Goal: Task Accomplishment & Management: Use online tool/utility

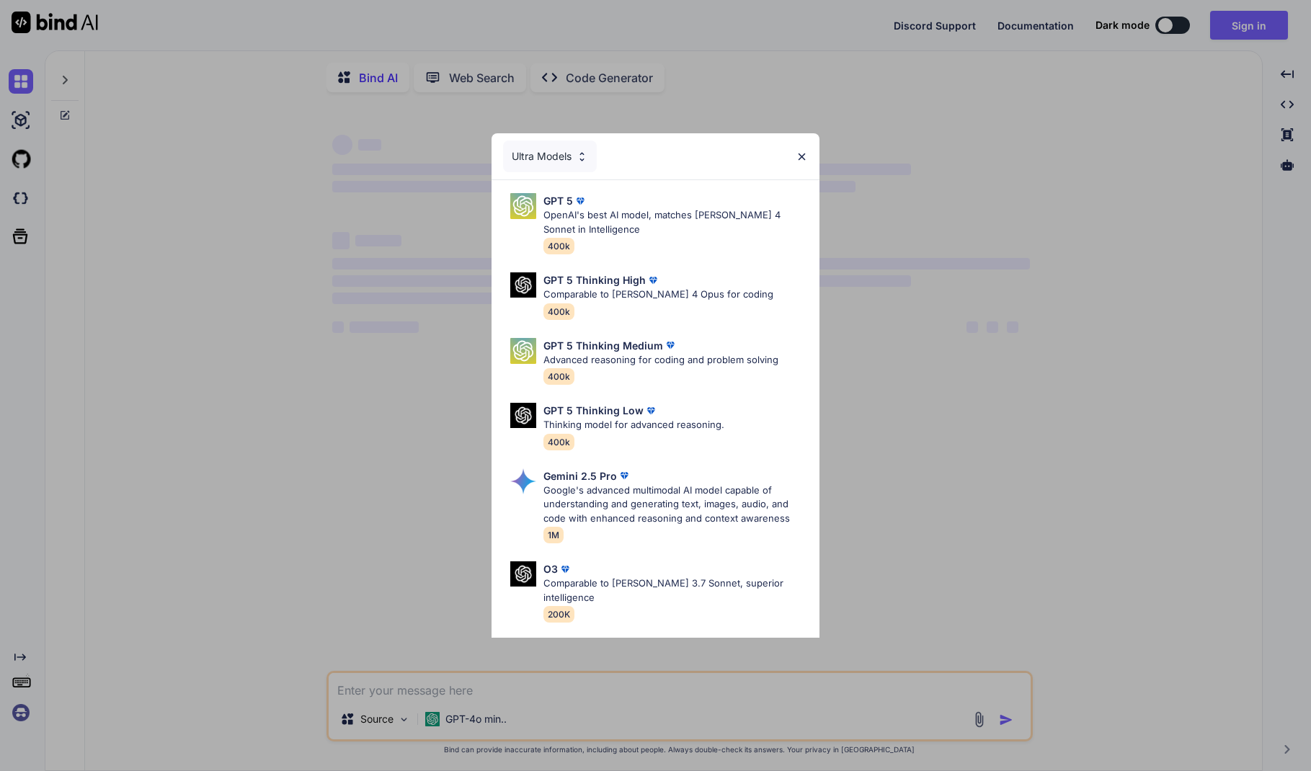
type textarea "x"
click at [799, 148] on div "Ultra Models" at bounding box center [655, 156] width 328 height 46
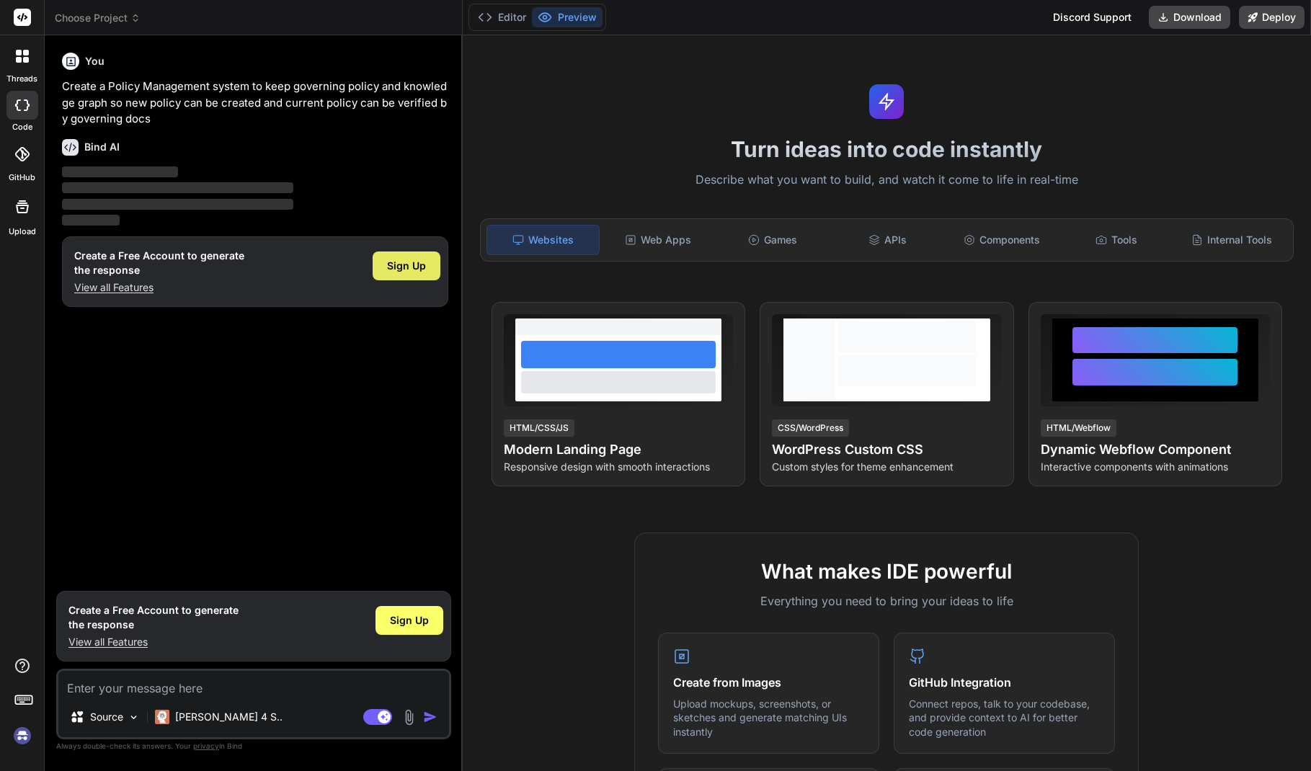
click at [405, 264] on span "Sign Up" at bounding box center [406, 266] width 39 height 14
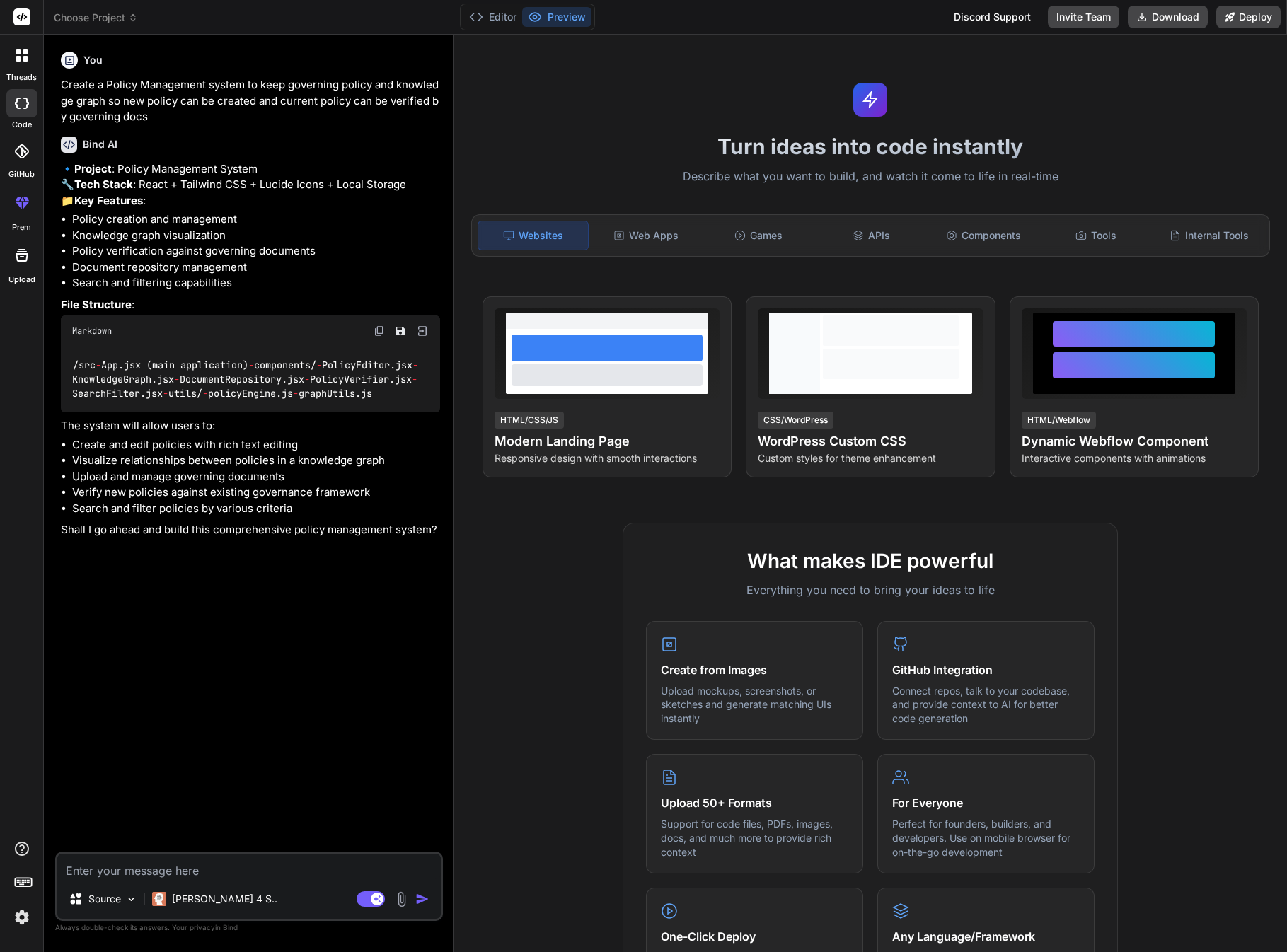
click at [193, 756] on textarea at bounding box center [248, 867] width 384 height 26
type textarea "x"
type textarea "y"
type textarea "x"
type textarea "ye"
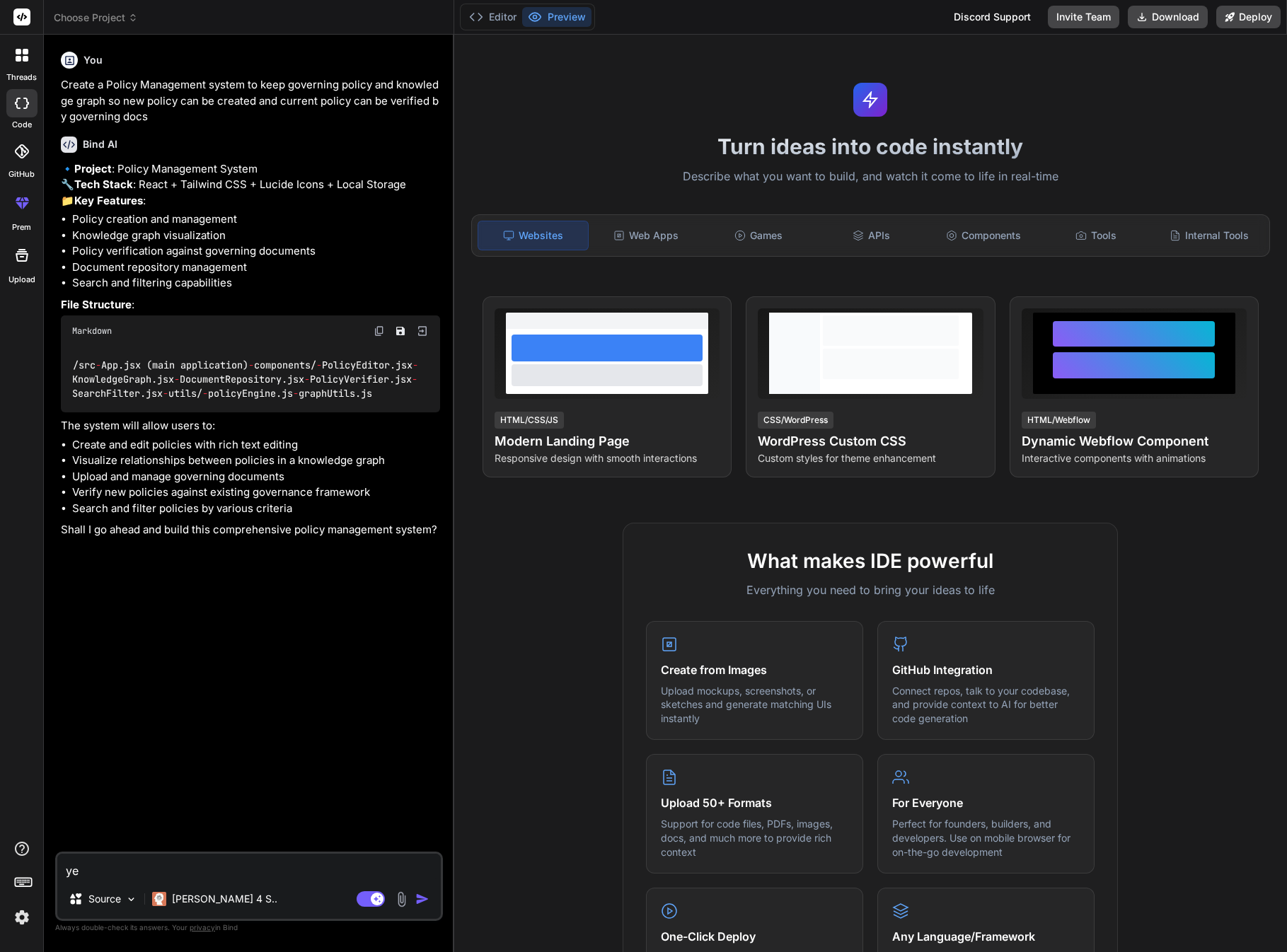
type textarea "x"
type textarea "yes"
type textarea "x"
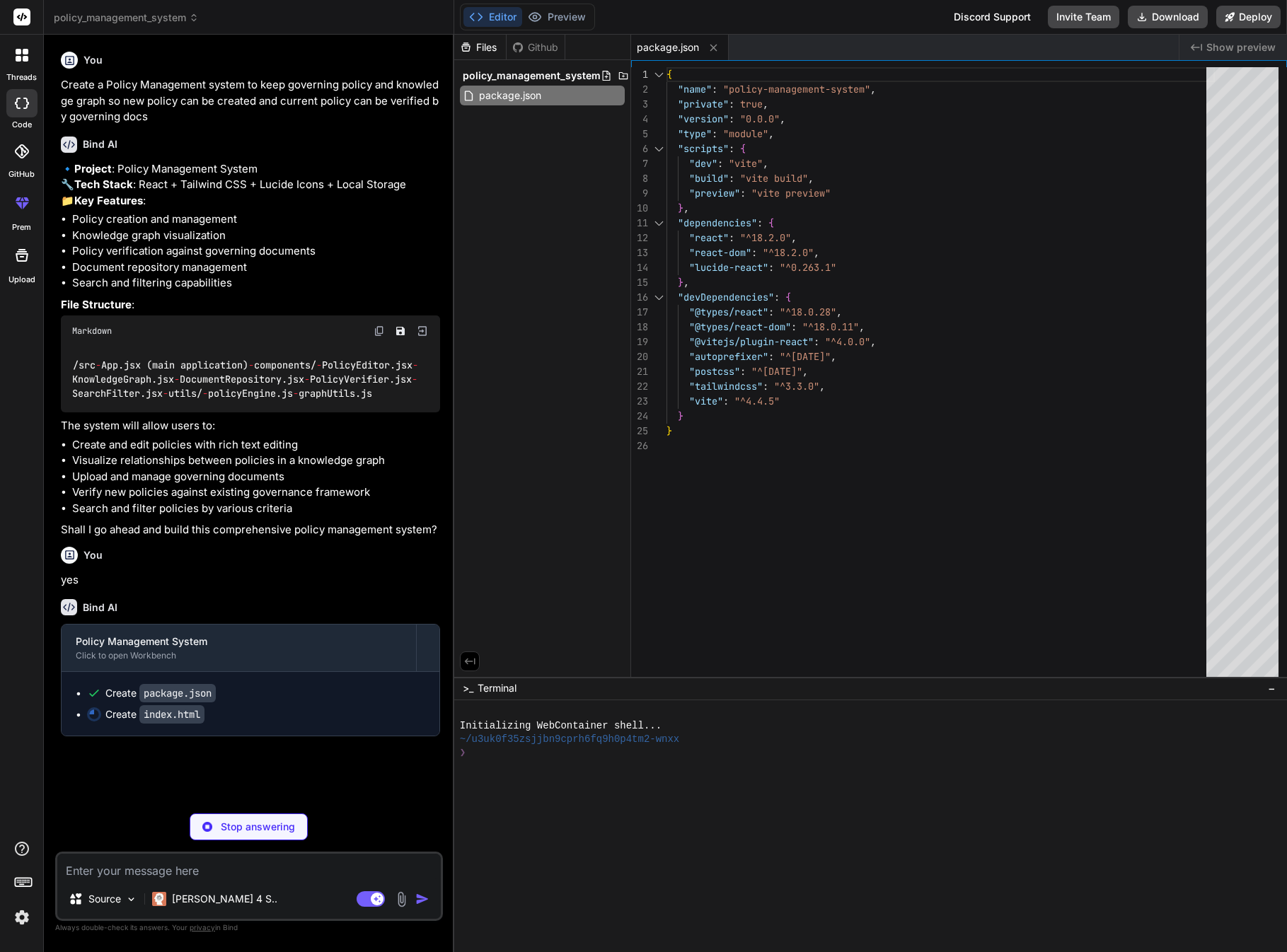
type textarea "x"
type textarea "<script type="module" src="/src/main.jsx"></script> </body> </html>"
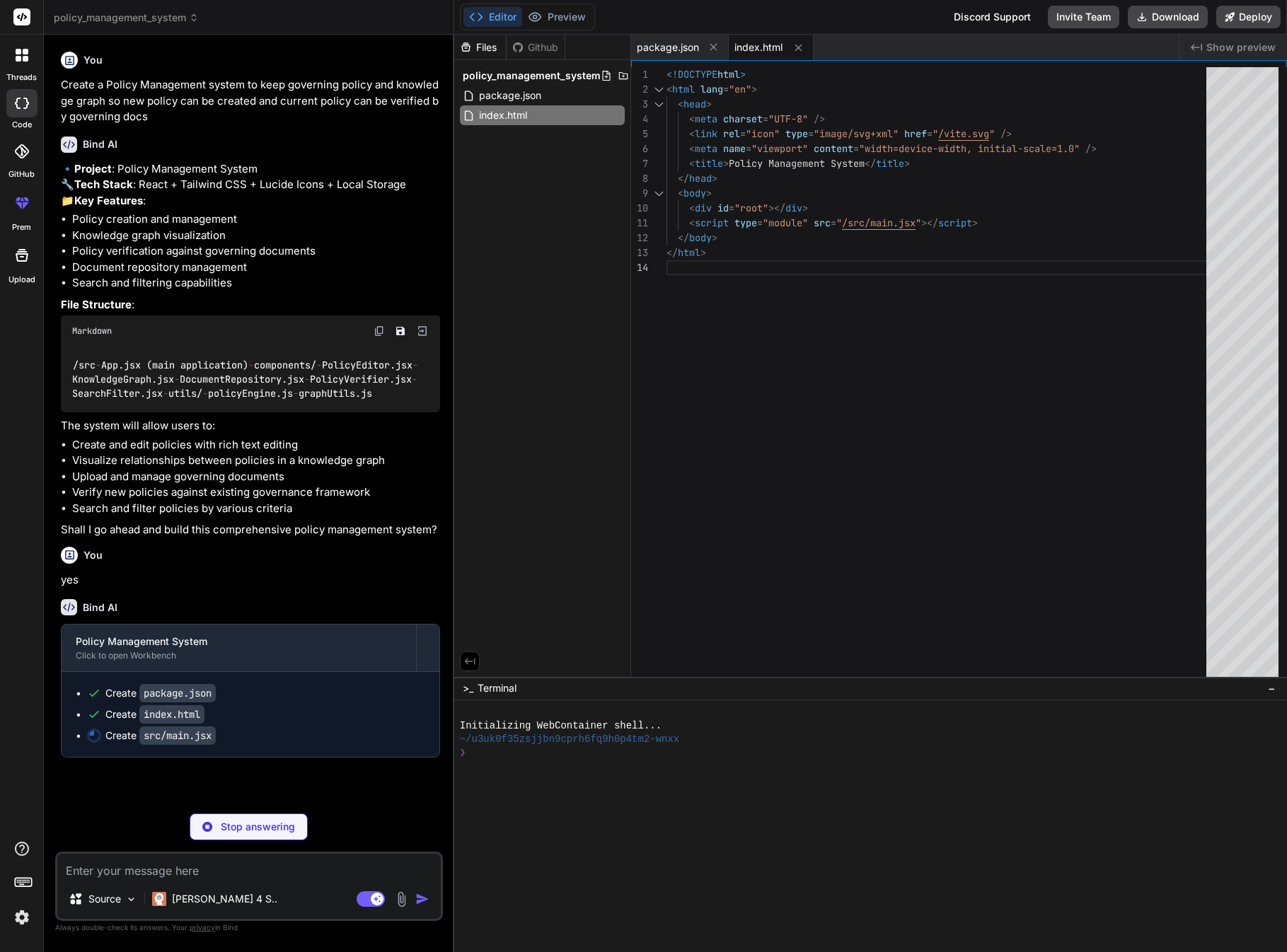
type textarea "x"
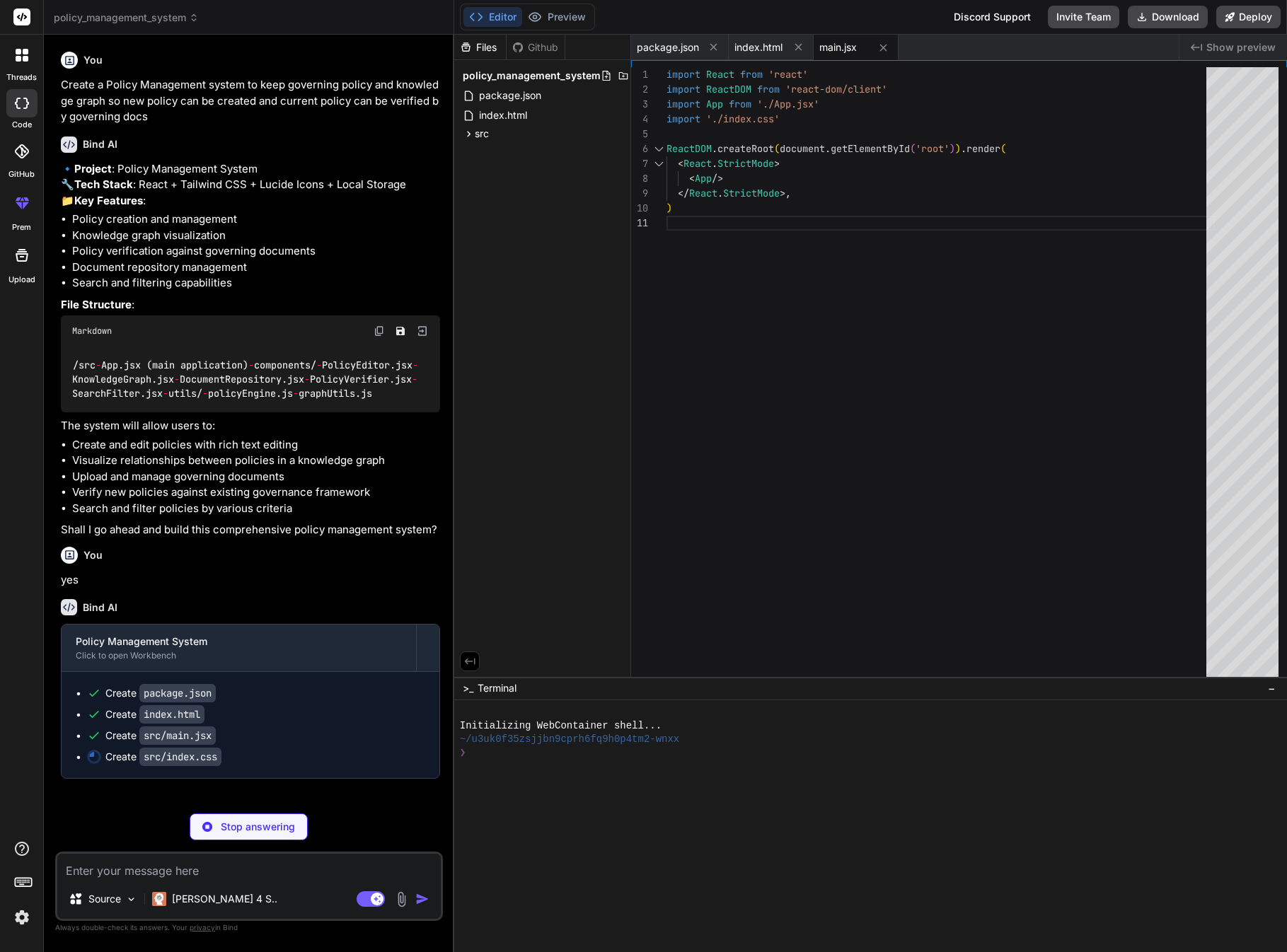
type textarea "x"
type textarea "-moz-osx-font-smoothing: grayscale; }"
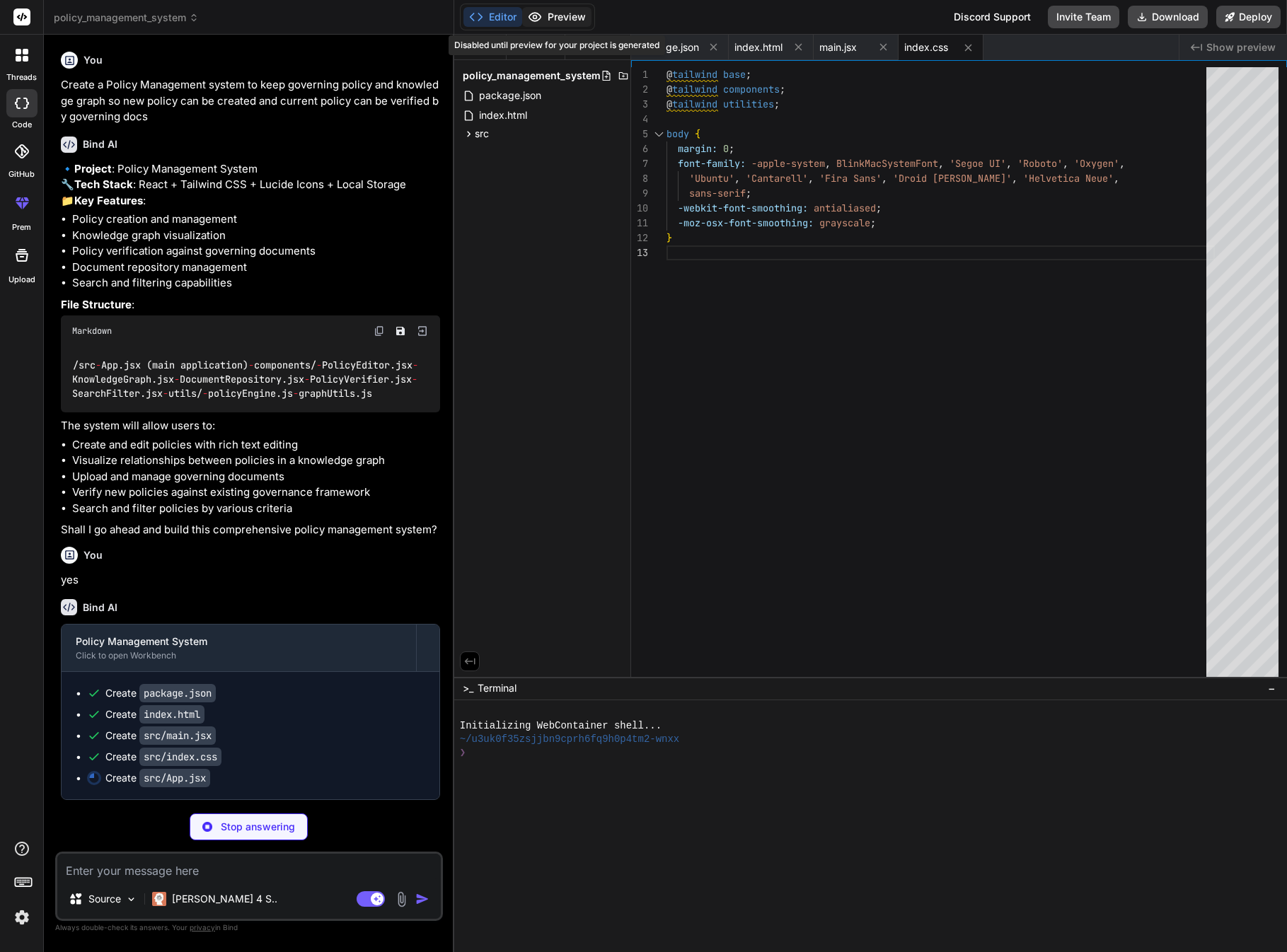
type textarea "x"
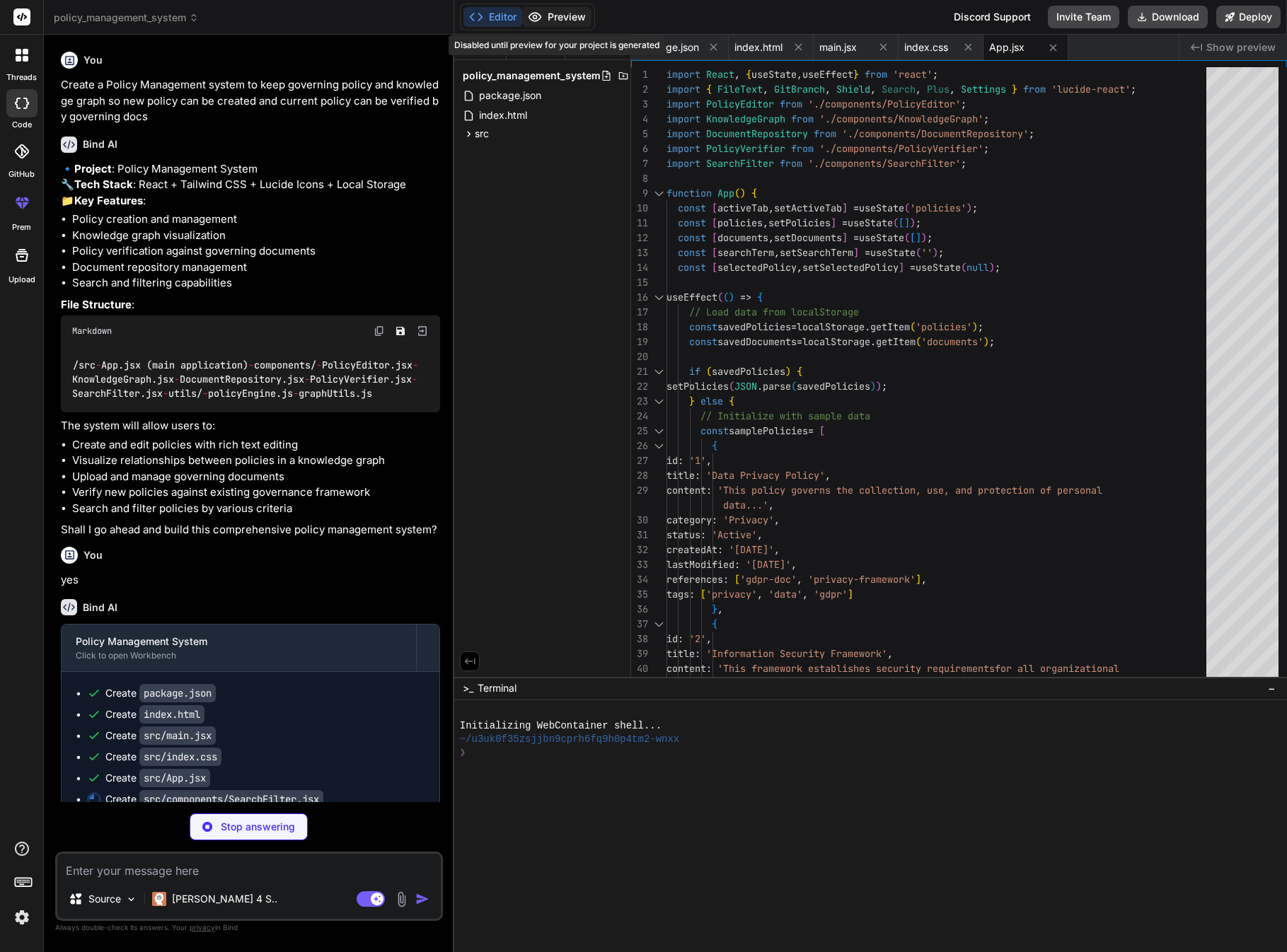
type textarea "x"
type textarea "}; export default SearchFilter;"
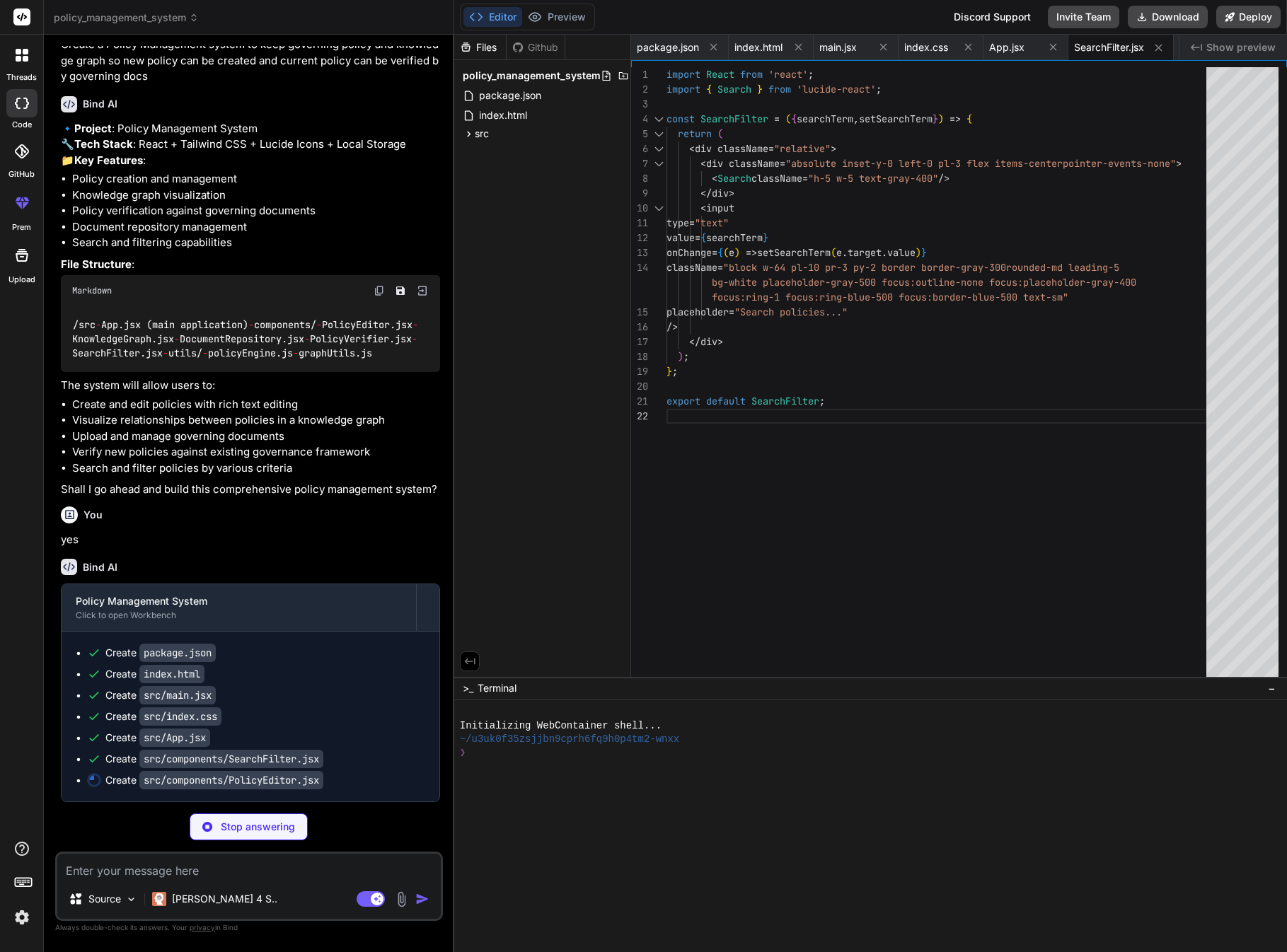
scroll to position [177, 0]
type textarea "x"
type textarea ")} </div> ); }; export default PolicyEditor;"
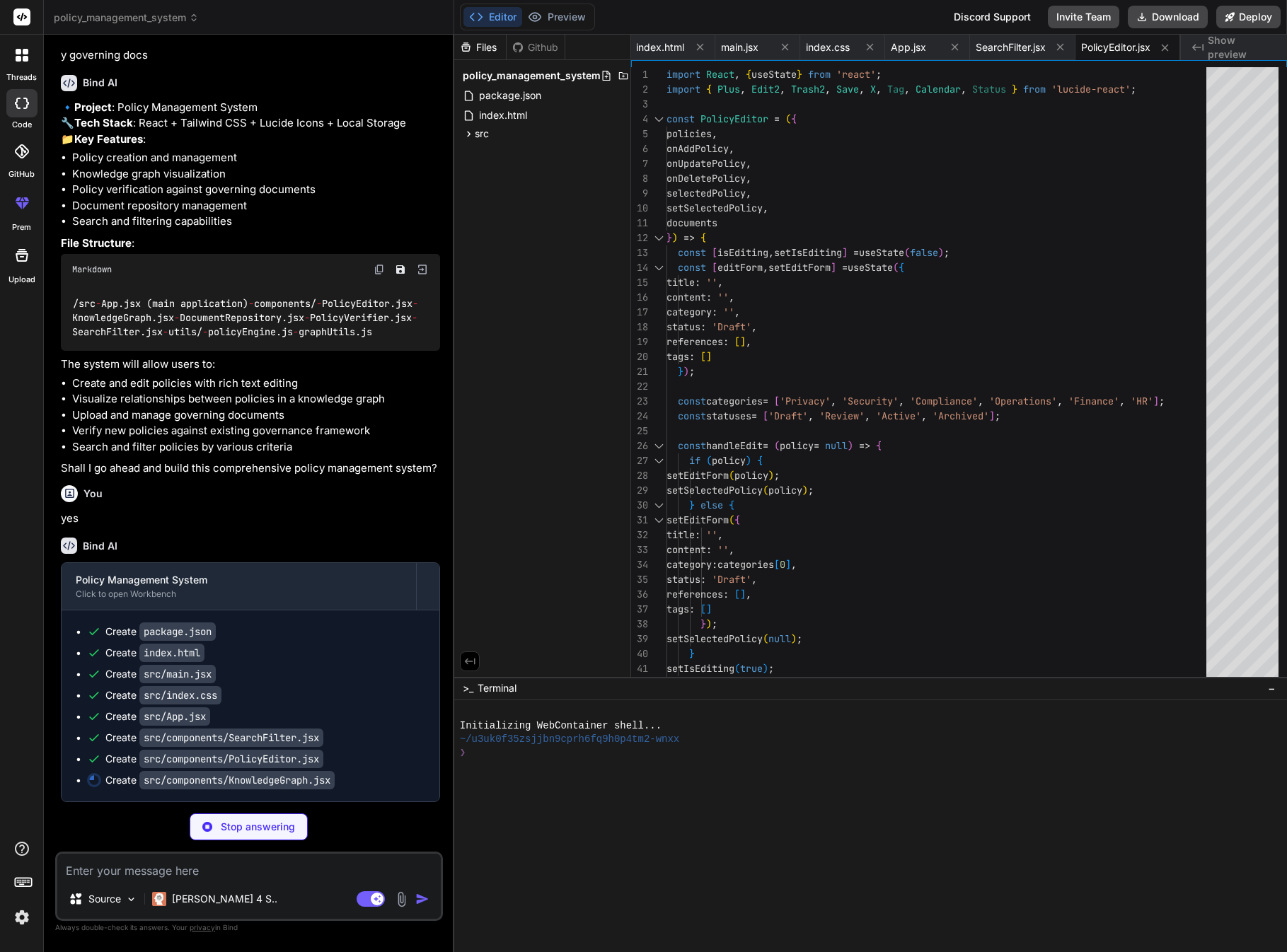
scroll to position [198, 0]
type textarea "x"
type textarea "</div> ); }; export default KnowledgeGraph;"
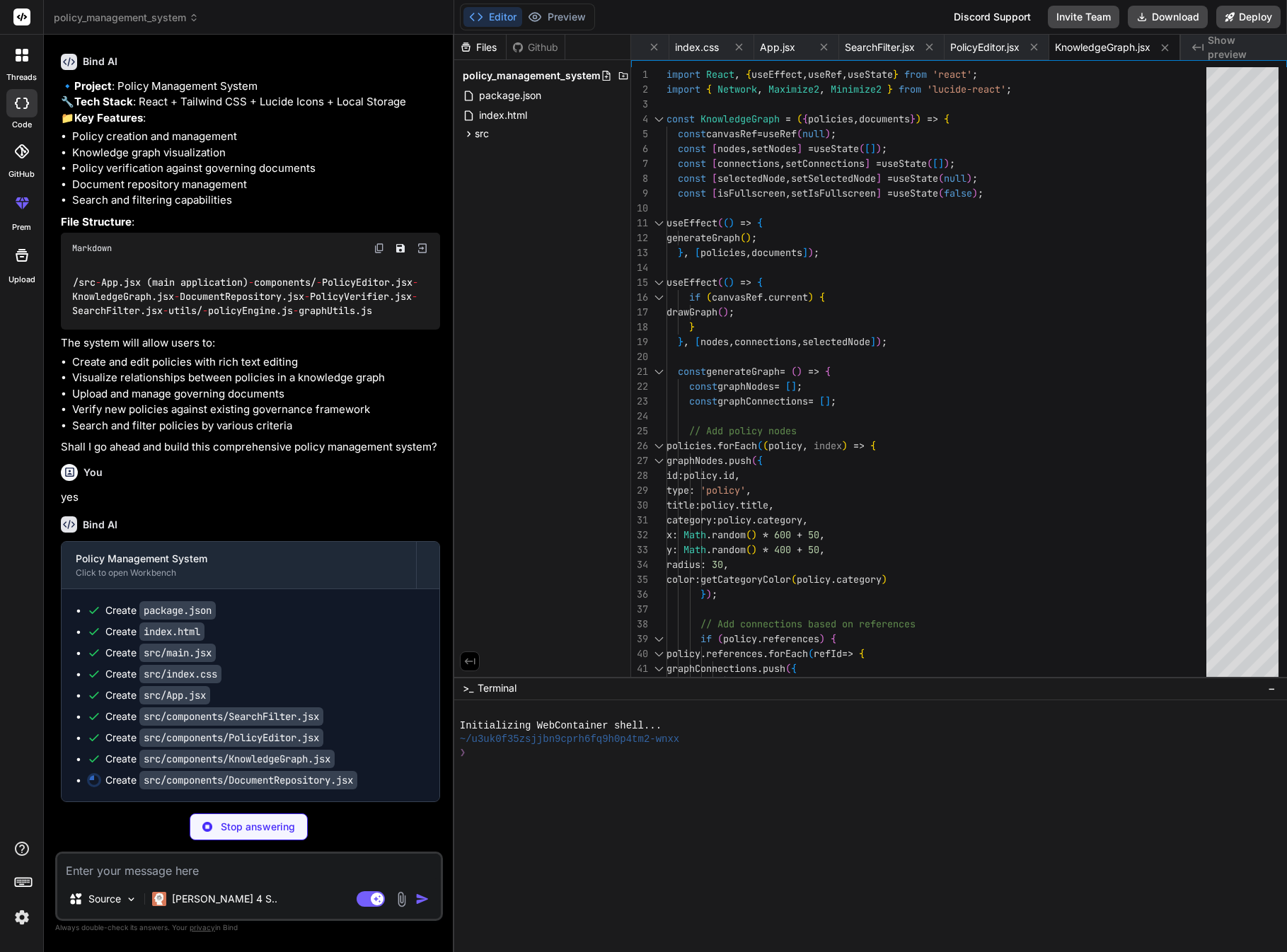
scroll to position [0, 0]
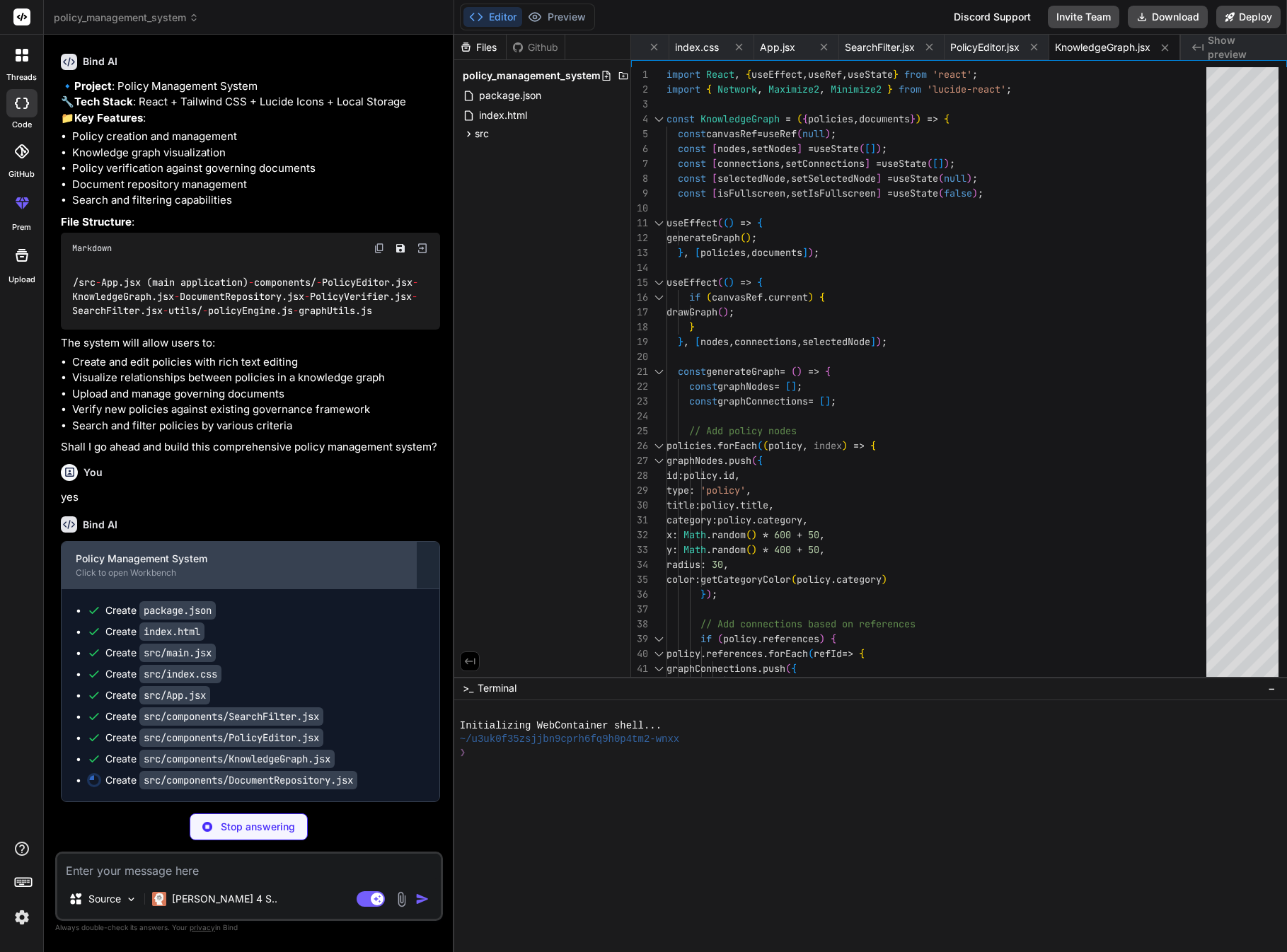
type textarea "x"
type textarea "</div> </div> ); }; export default DocumentRepository;"
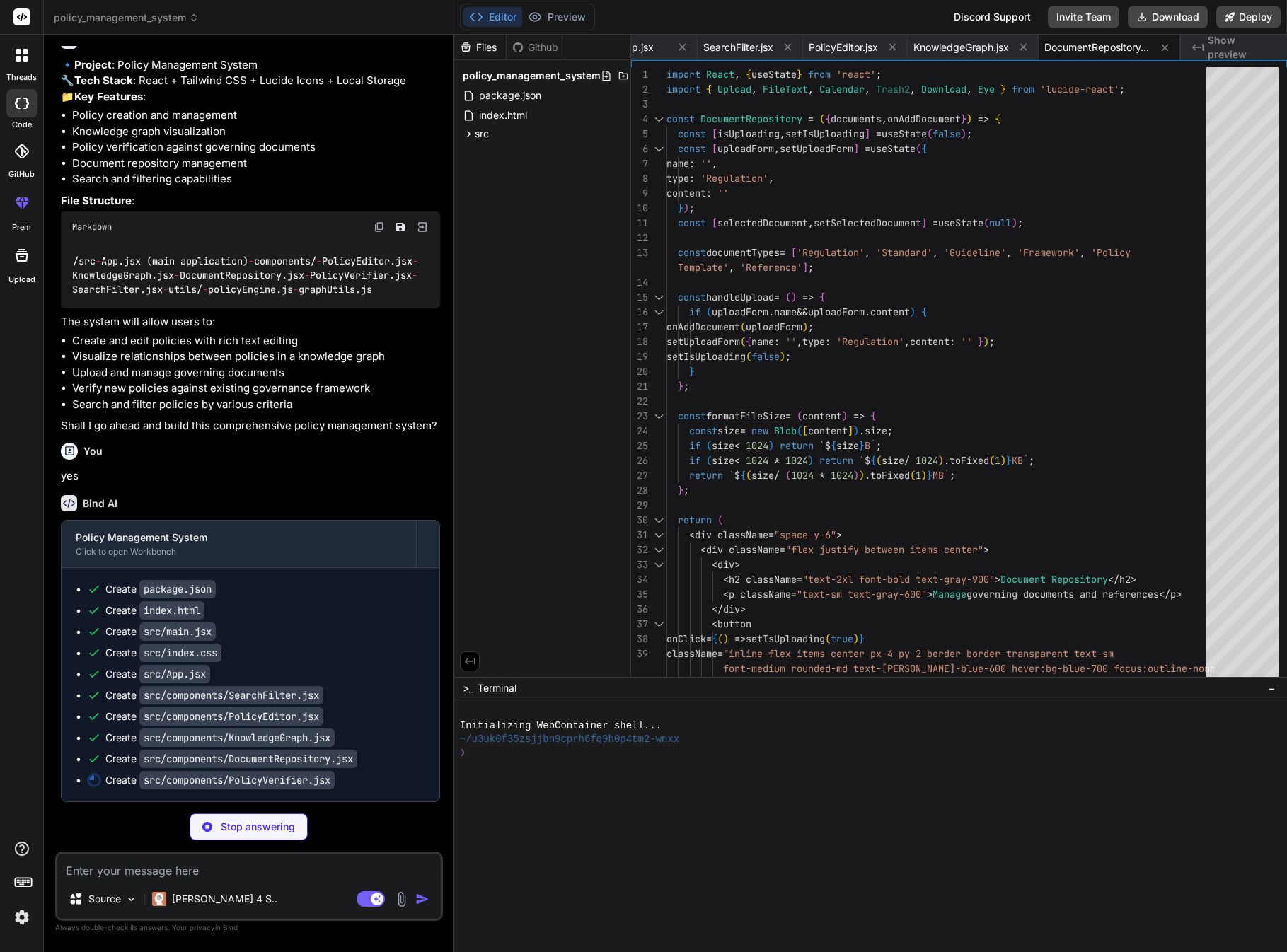
scroll to position [240, 0]
type textarea "x"
type textarea "export default PolicyVerifier;"
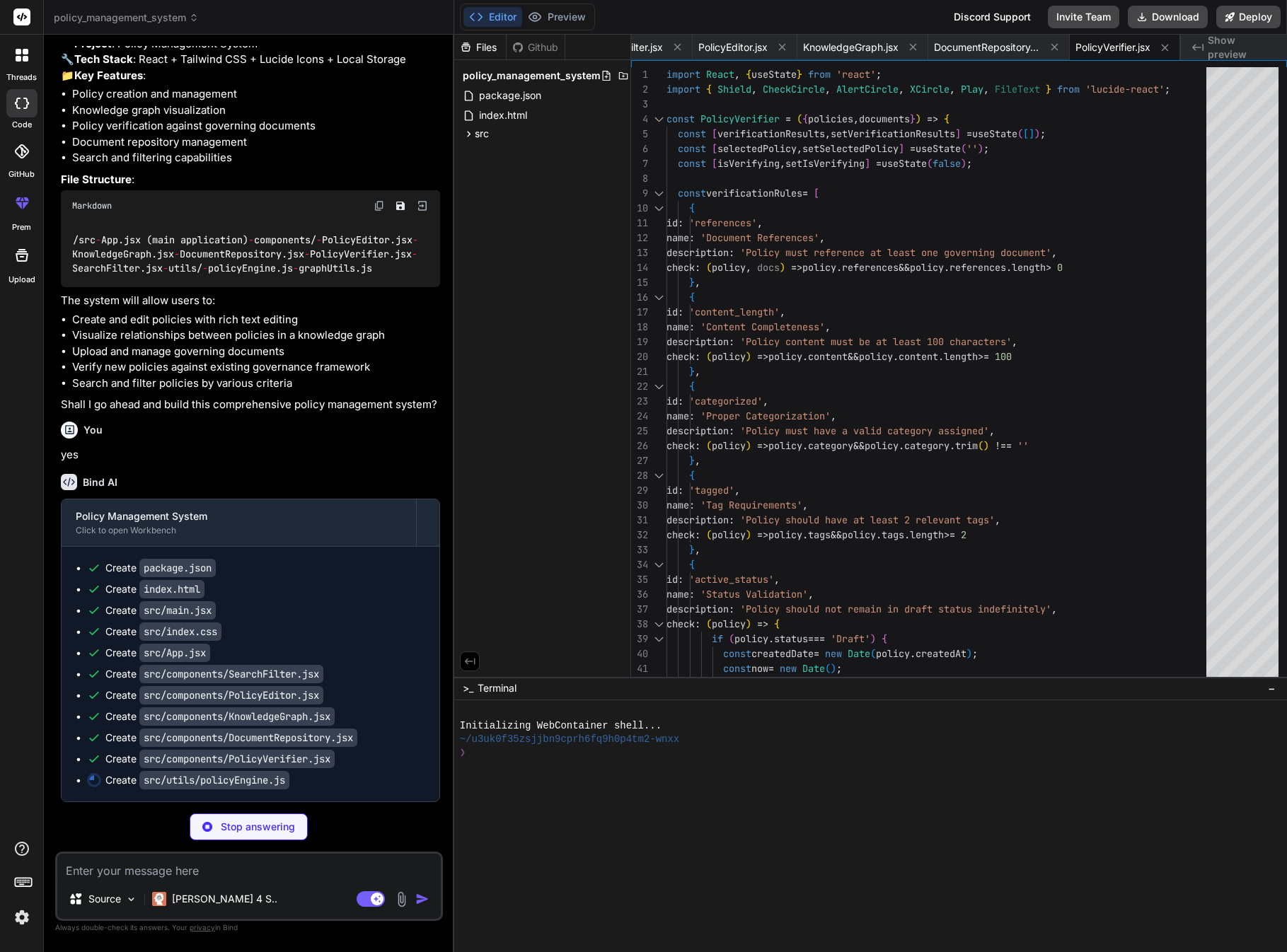
scroll to position [262, 0]
type textarea "x"
type textarea "...template, category, status: 'Draft', references: referencedDocuments }; };"
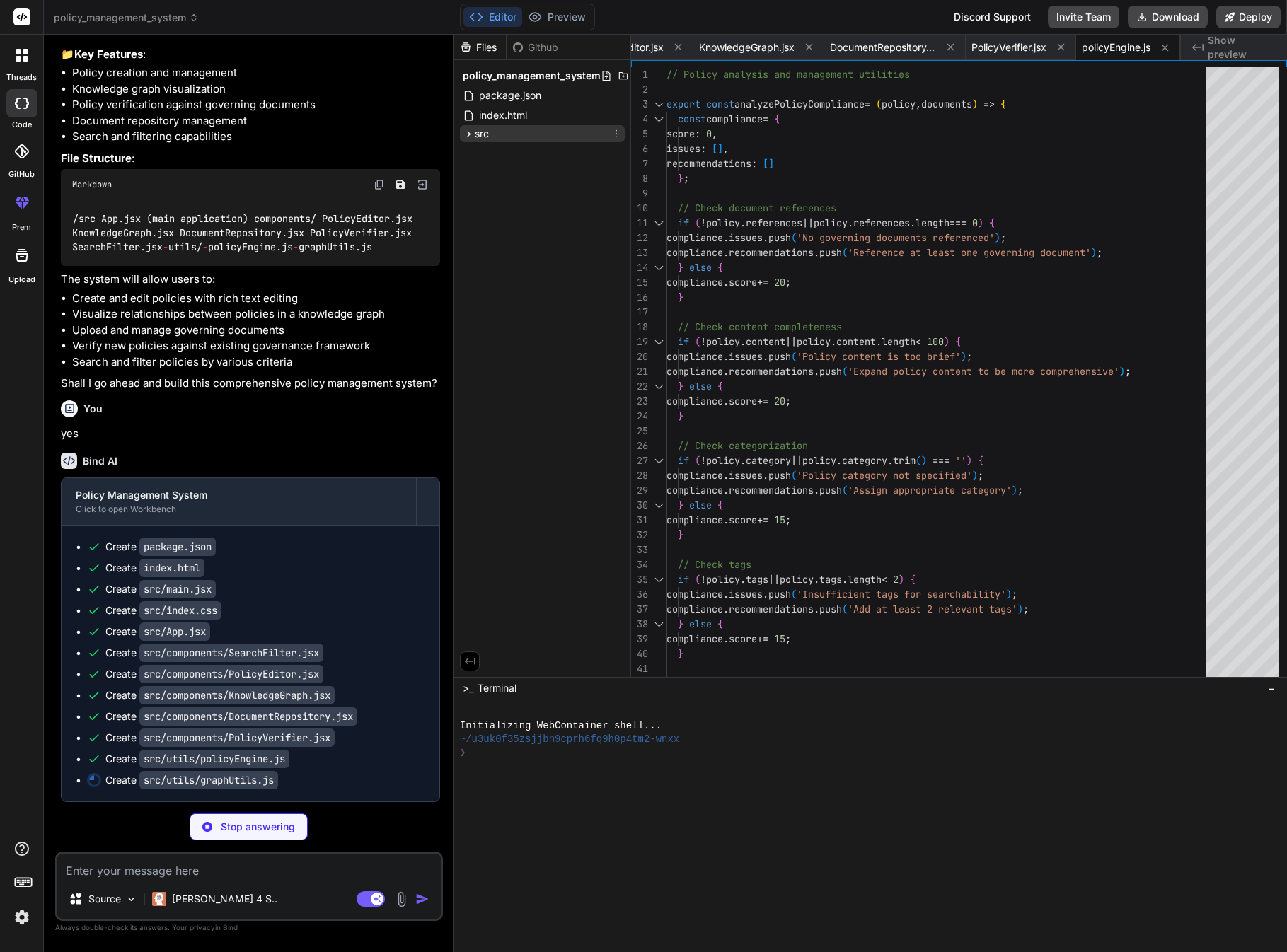
click at [470, 135] on icon at bounding box center [468, 133] width 12 height 12
type textarea "x"
click at [528, 174] on span "index.css" at bounding box center [513, 173] width 47 height 17
type textarea "-moz-osx-font-smoothing: grayscale; }"
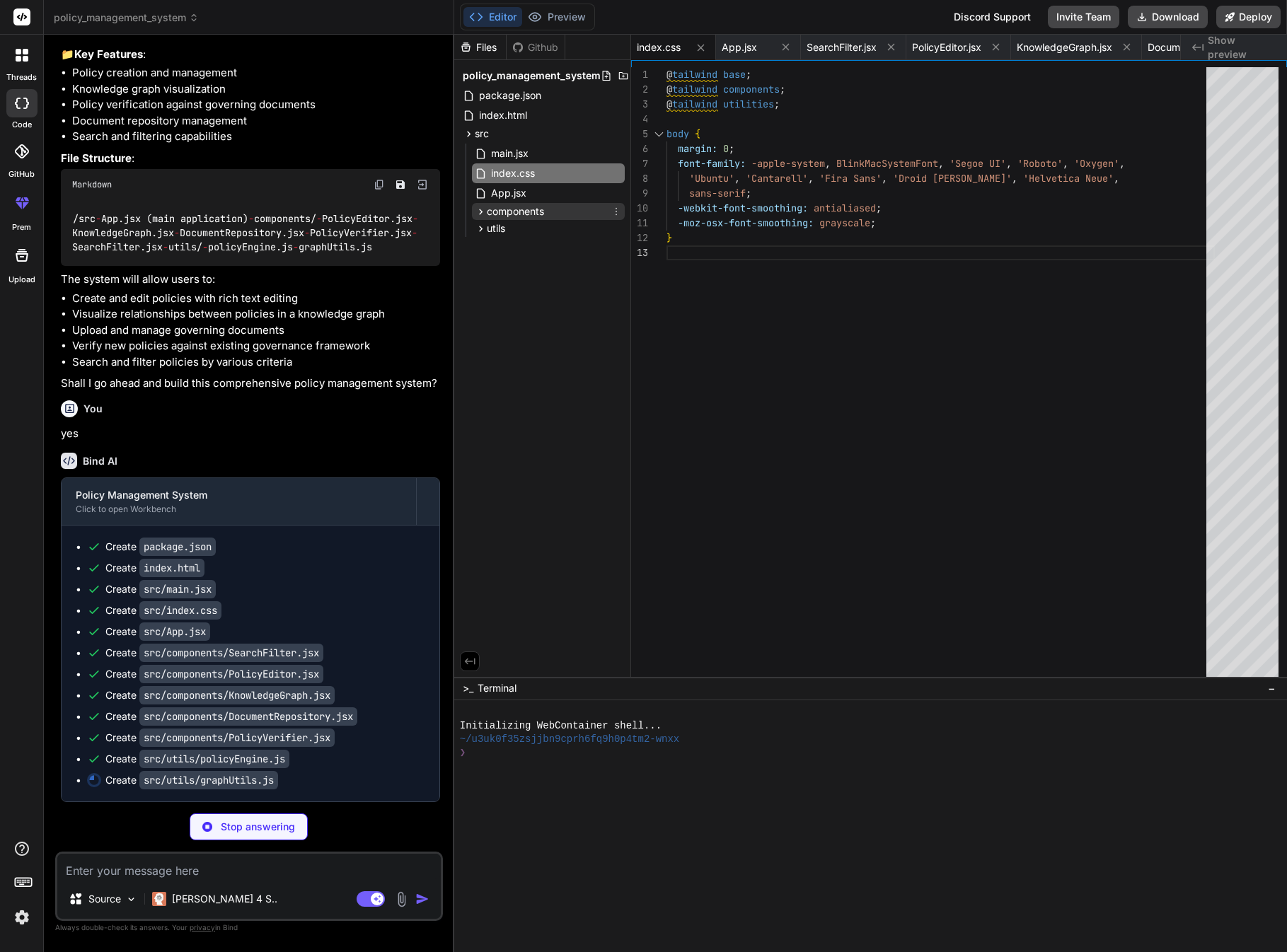
click at [477, 215] on icon at bounding box center [481, 212] width 12 height 12
click at [475, 334] on icon at bounding box center [481, 331] width 12 height 12
type textarea "x"
click at [515, 348] on span "policyEngine.js" at bounding box center [537, 349] width 72 height 17
type textarea "...template, category, status: 'Draft', references: referencedDocuments }; };"
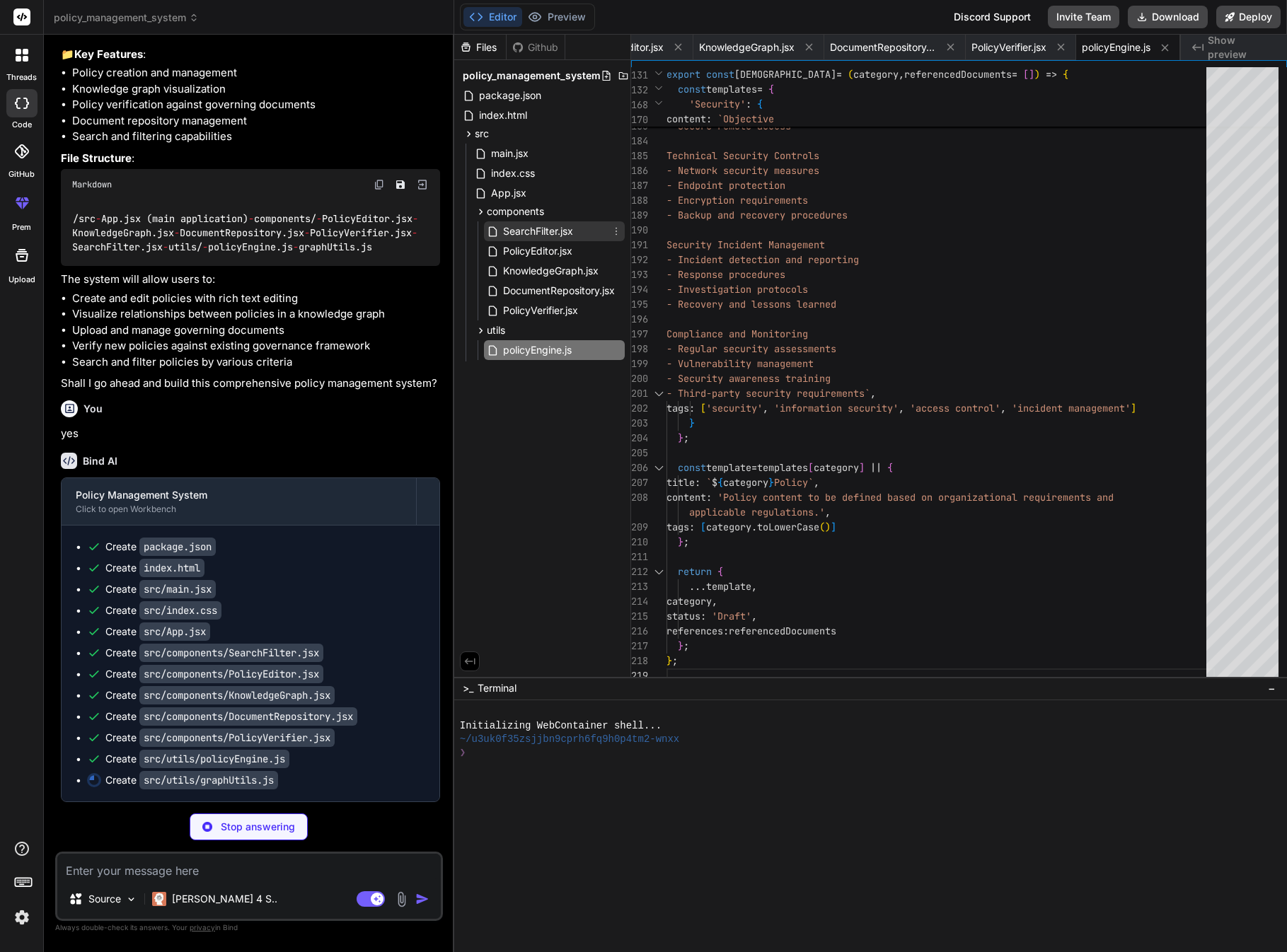
scroll to position [0, 0]
type textarea "x"
click at [528, 96] on span "package.json" at bounding box center [509, 95] width 65 height 17
type textarea ""postcss": "^8.4.24", "tailwindcss": "^3.3.0", "vite": "^4.4.5" } }"
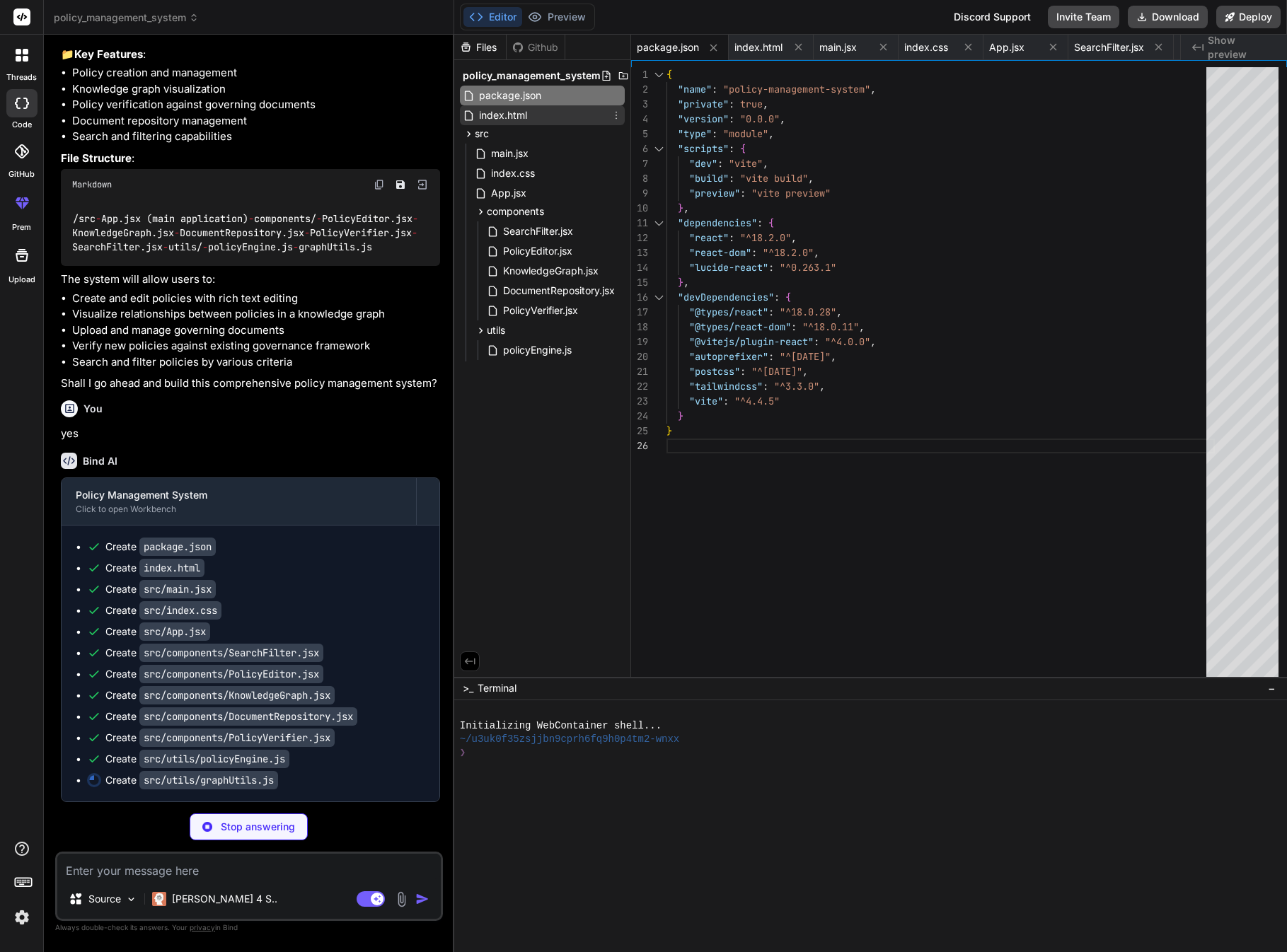
type textarea "x"
type textarea "// Simple clustering coefficient approximation if (connections.length > 0) { me…"
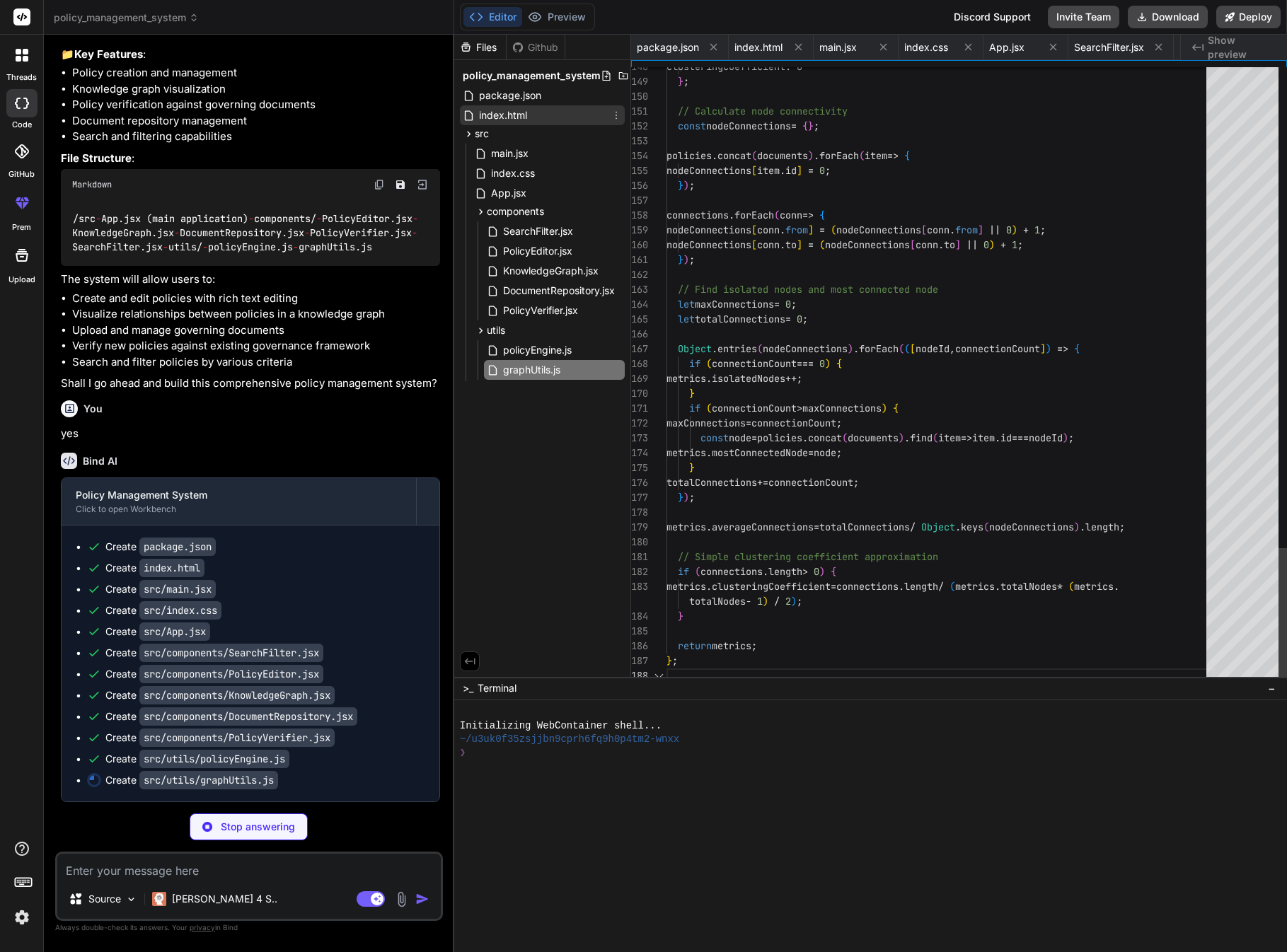
scroll to position [119, 0]
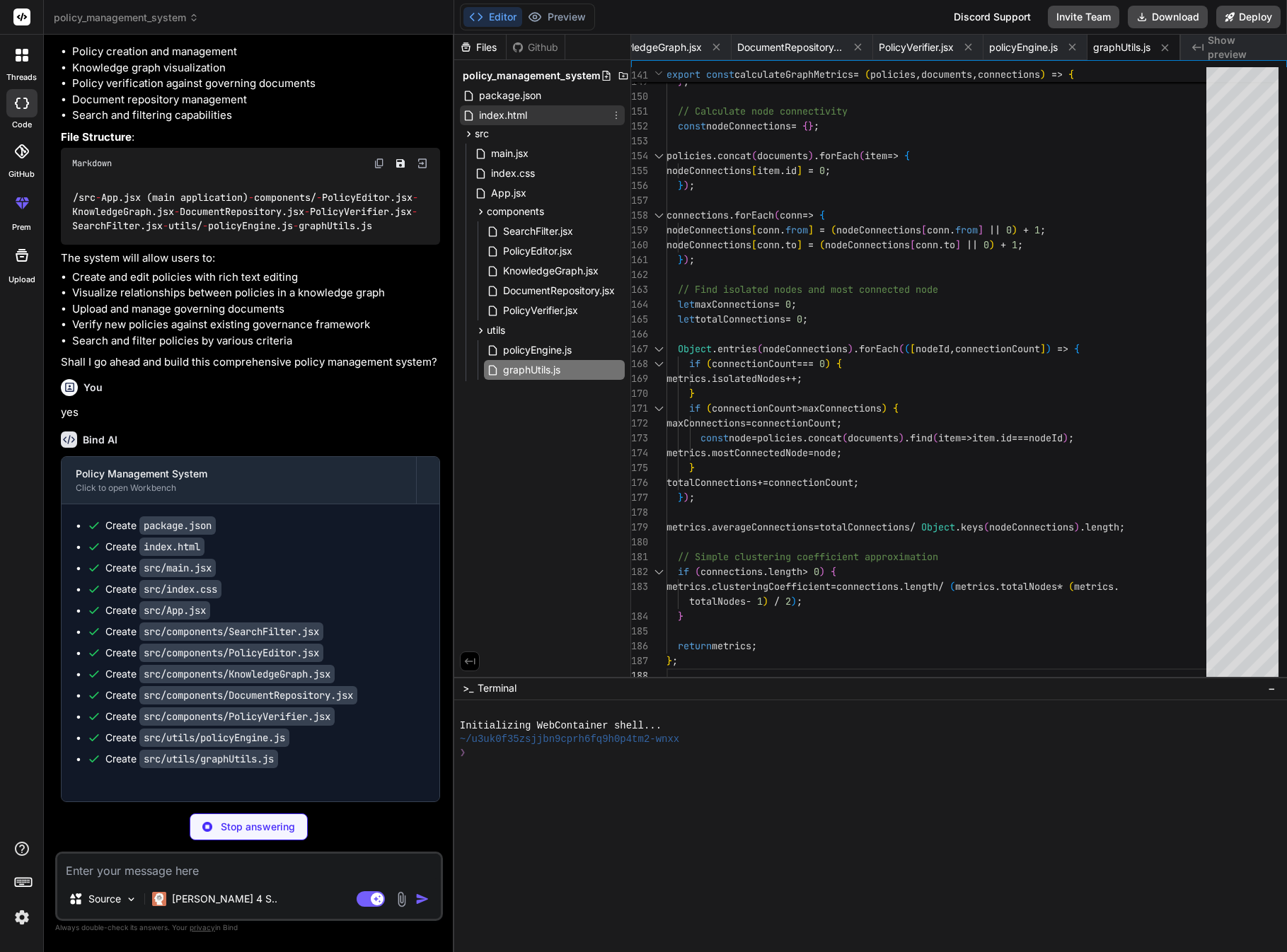
type textarea "x"
type textarea "}"
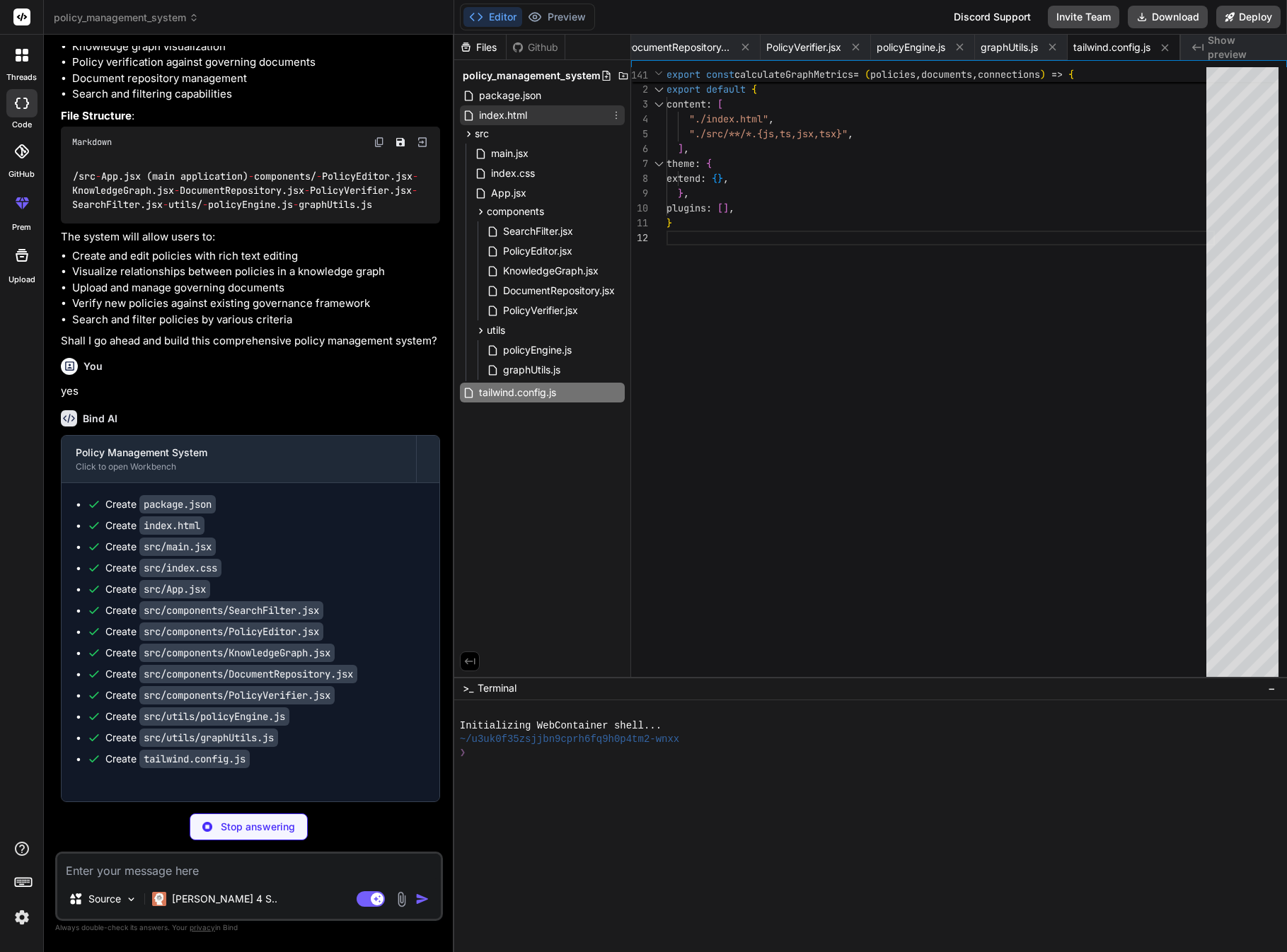
type textarea "x"
type textarea "export default { plugins: { tailwindcss: {}, autoprefixer: {}, }, }"
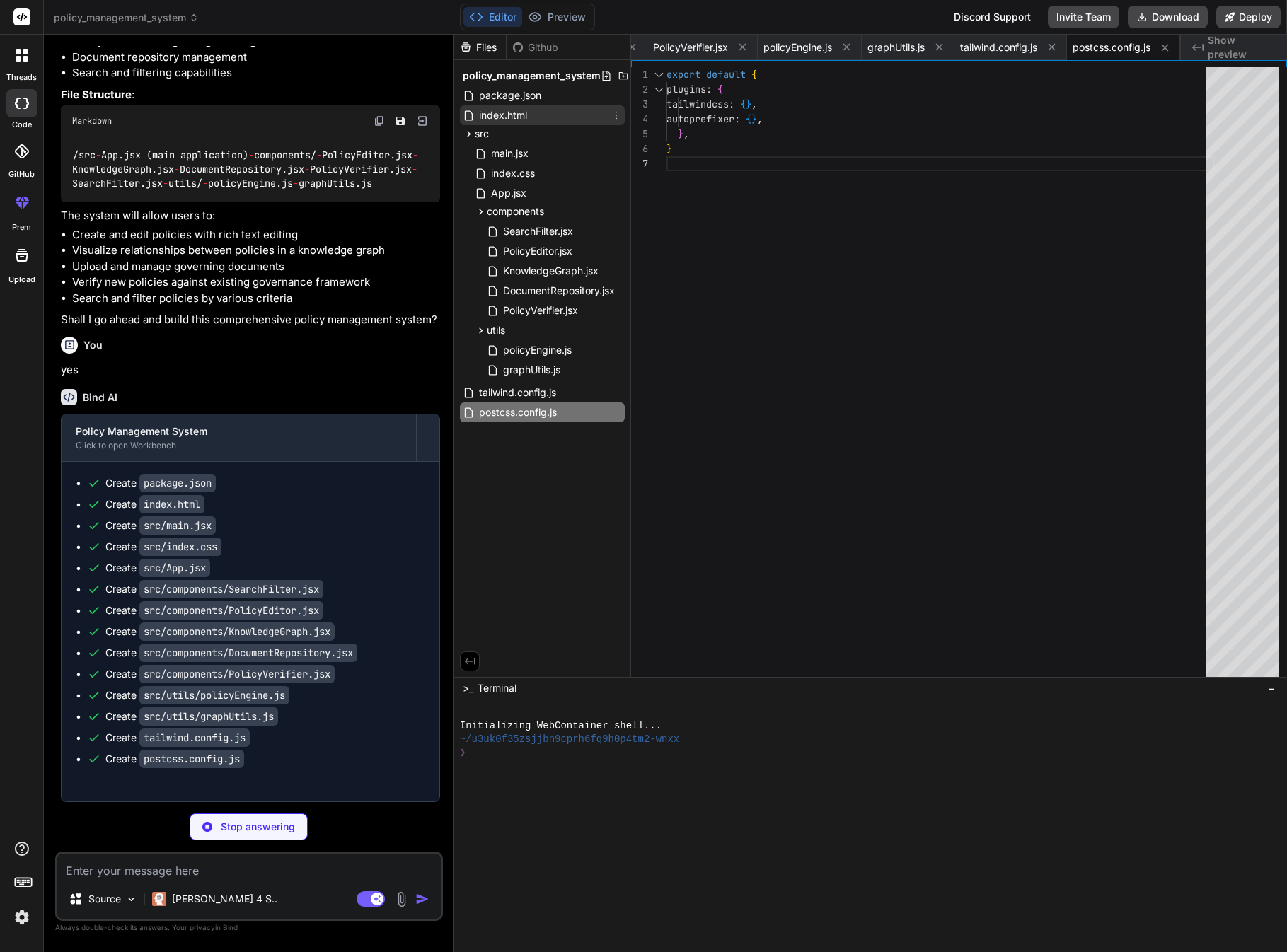
type textarea "x"
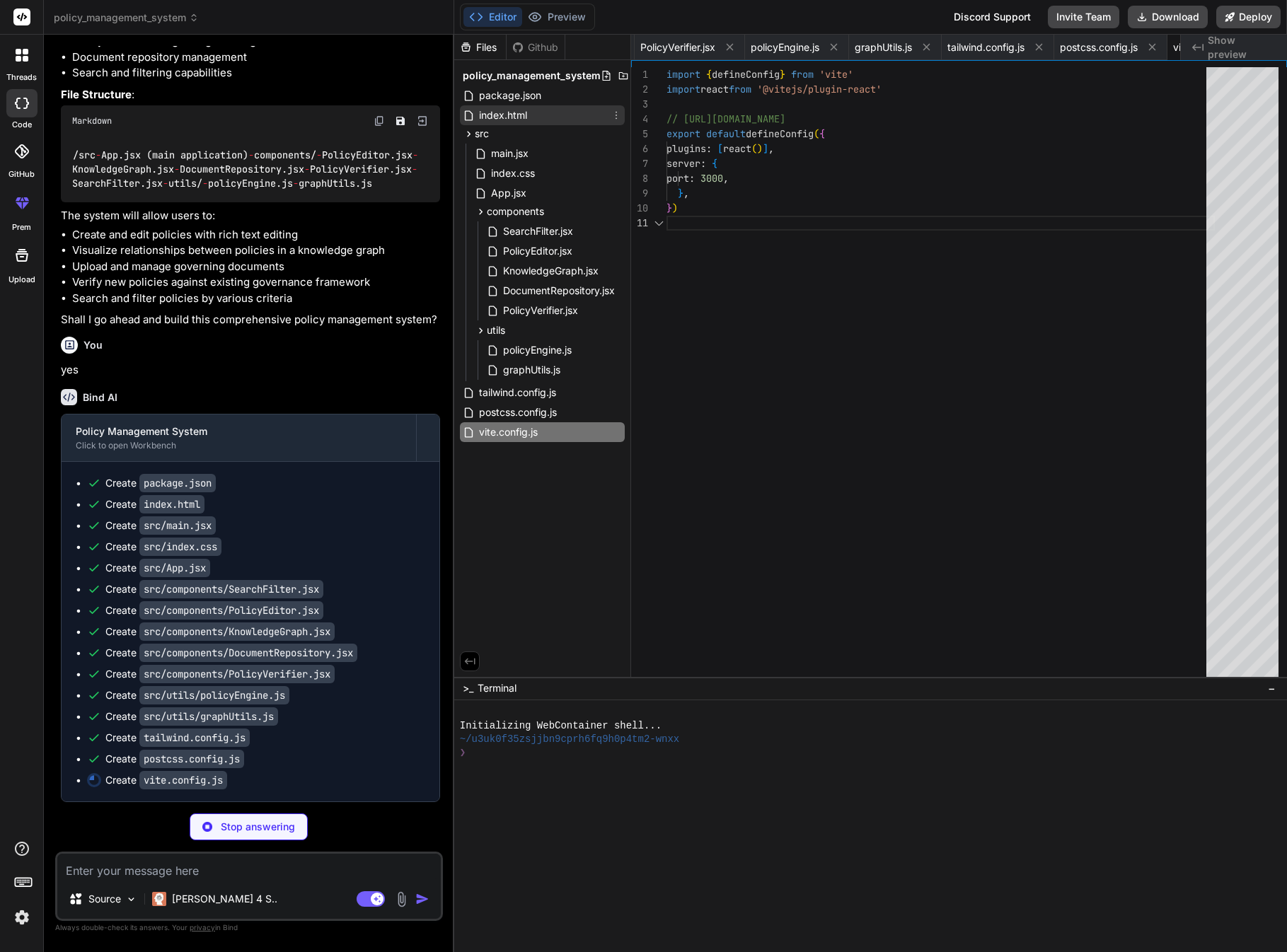
scroll to position [0, 0]
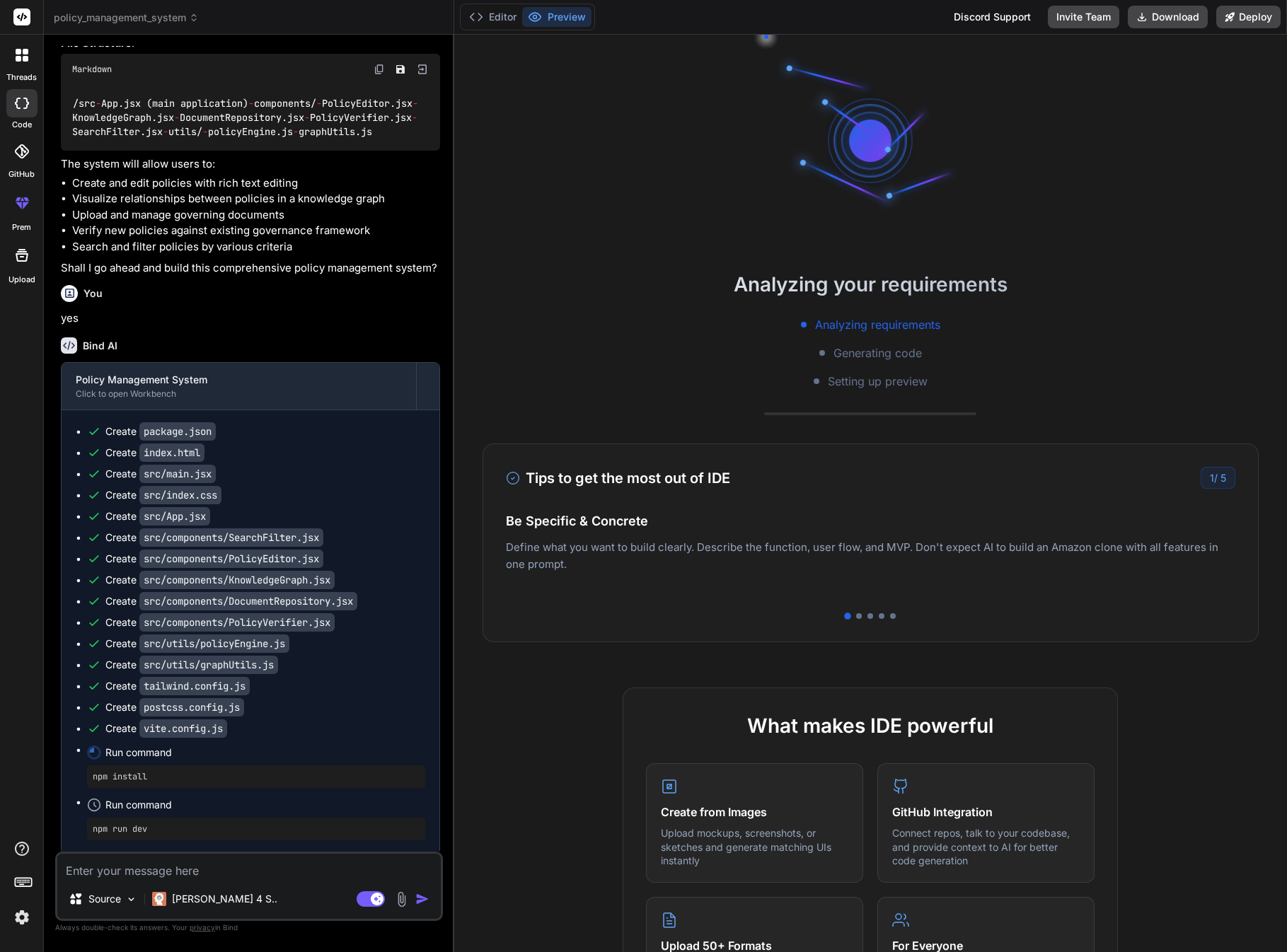
type textarea "x"
click at [858, 616] on div at bounding box center [859, 616] width 6 height 6
click at [872, 616] on div at bounding box center [870, 616] width 6 height 6
click at [885, 616] on div at bounding box center [882, 616] width 6 height 6
click at [894, 615] on div at bounding box center [893, 616] width 6 height 6
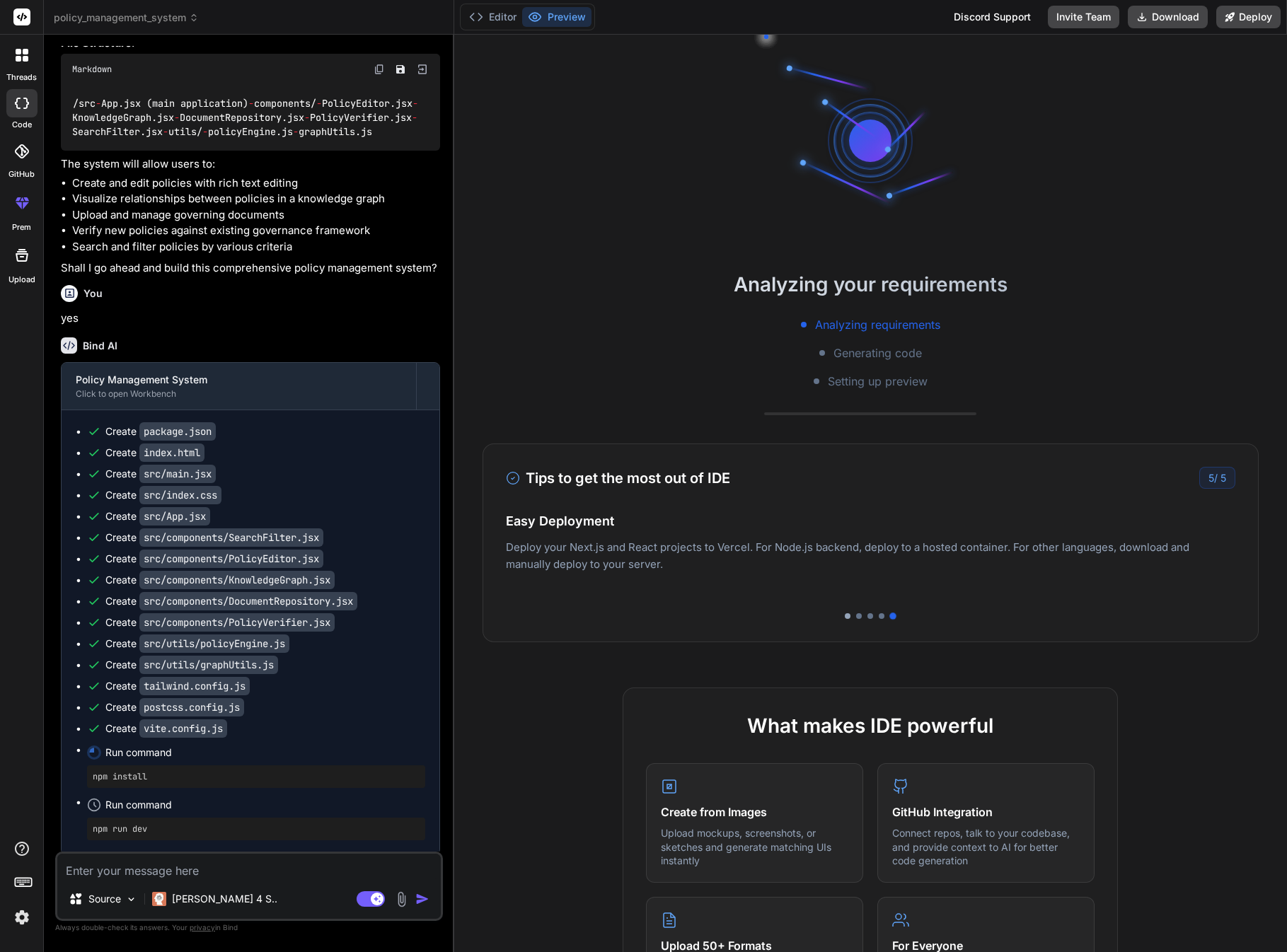
click at [847, 613] on div at bounding box center [847, 616] width 6 height 6
click at [500, 17] on button "Editor" at bounding box center [493, 17] width 59 height 20
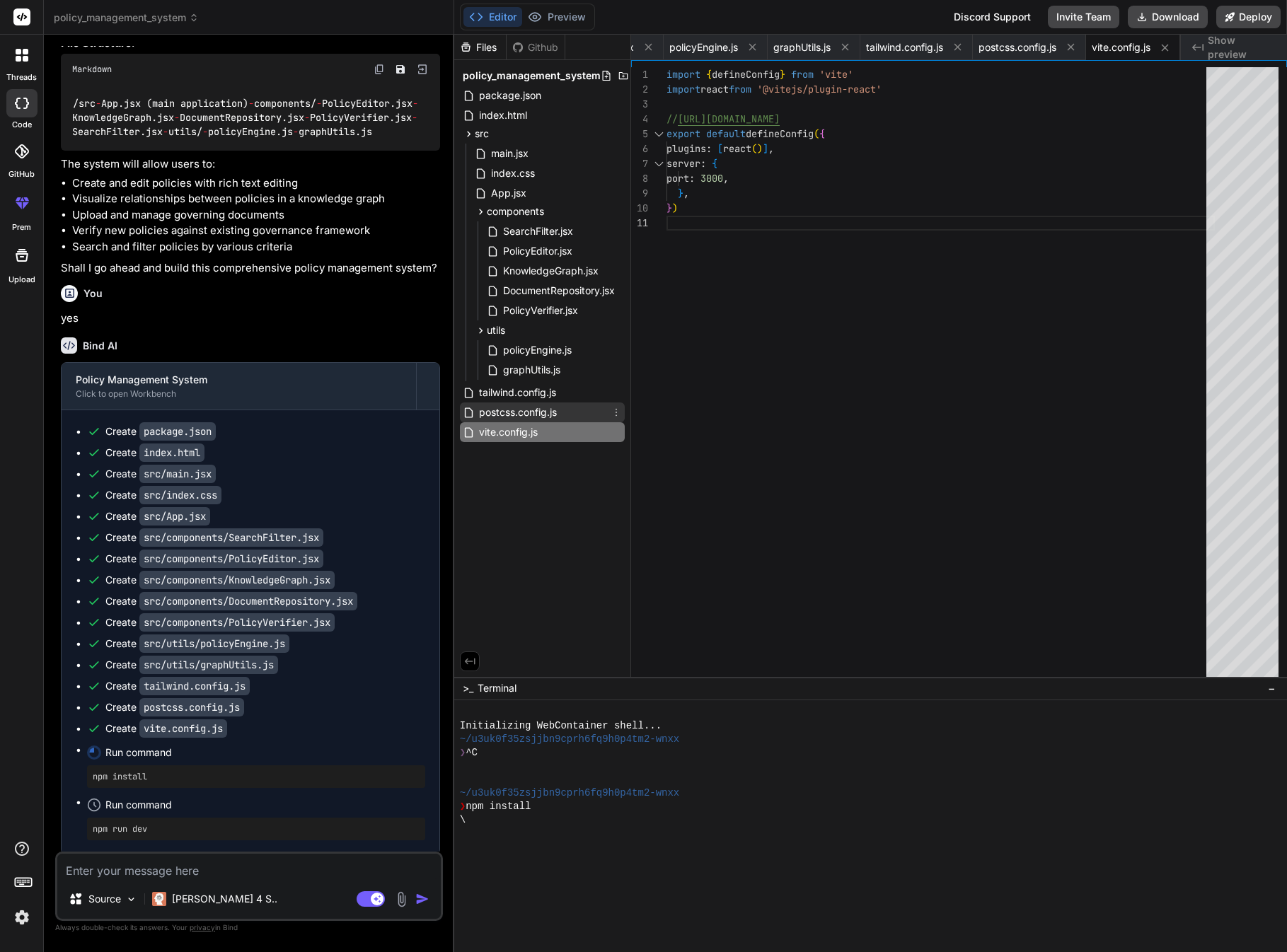
click at [515, 414] on span "postcss.config.js" at bounding box center [517, 411] width 80 height 17
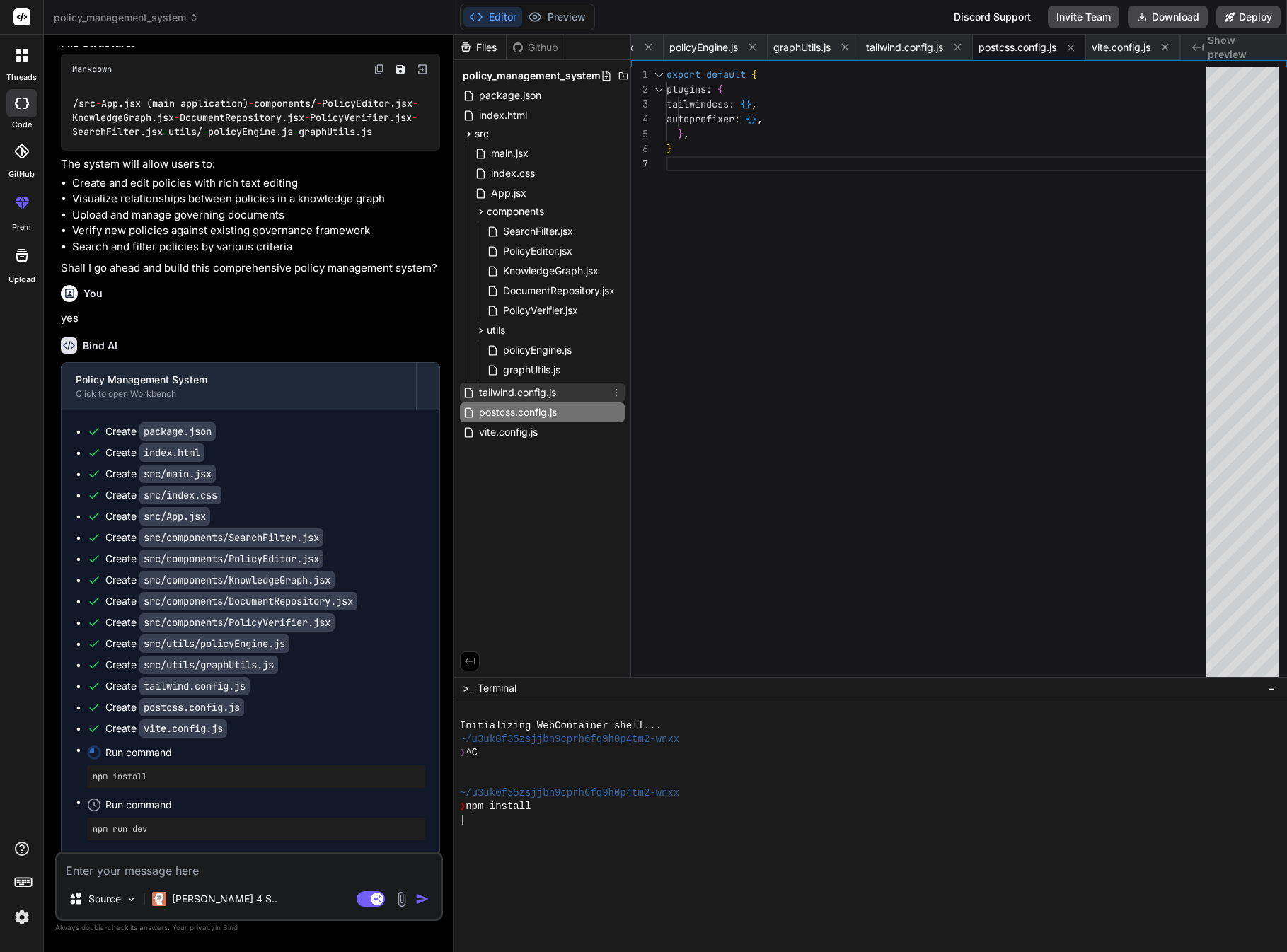
click at [535, 389] on span "tailwind.config.js" at bounding box center [516, 392] width 80 height 17
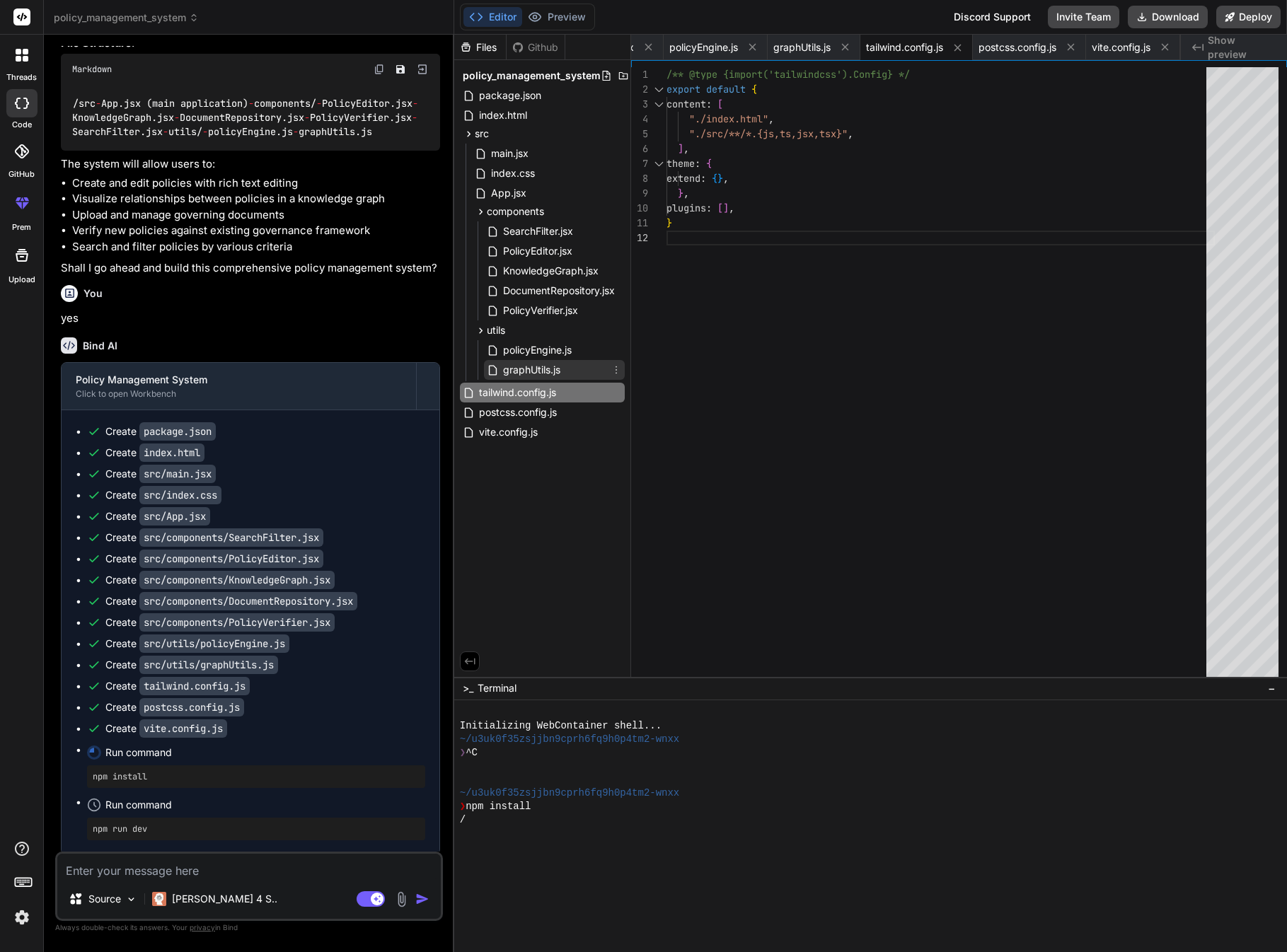
click at [535, 371] on span "graphUtils.js" at bounding box center [531, 369] width 60 height 17
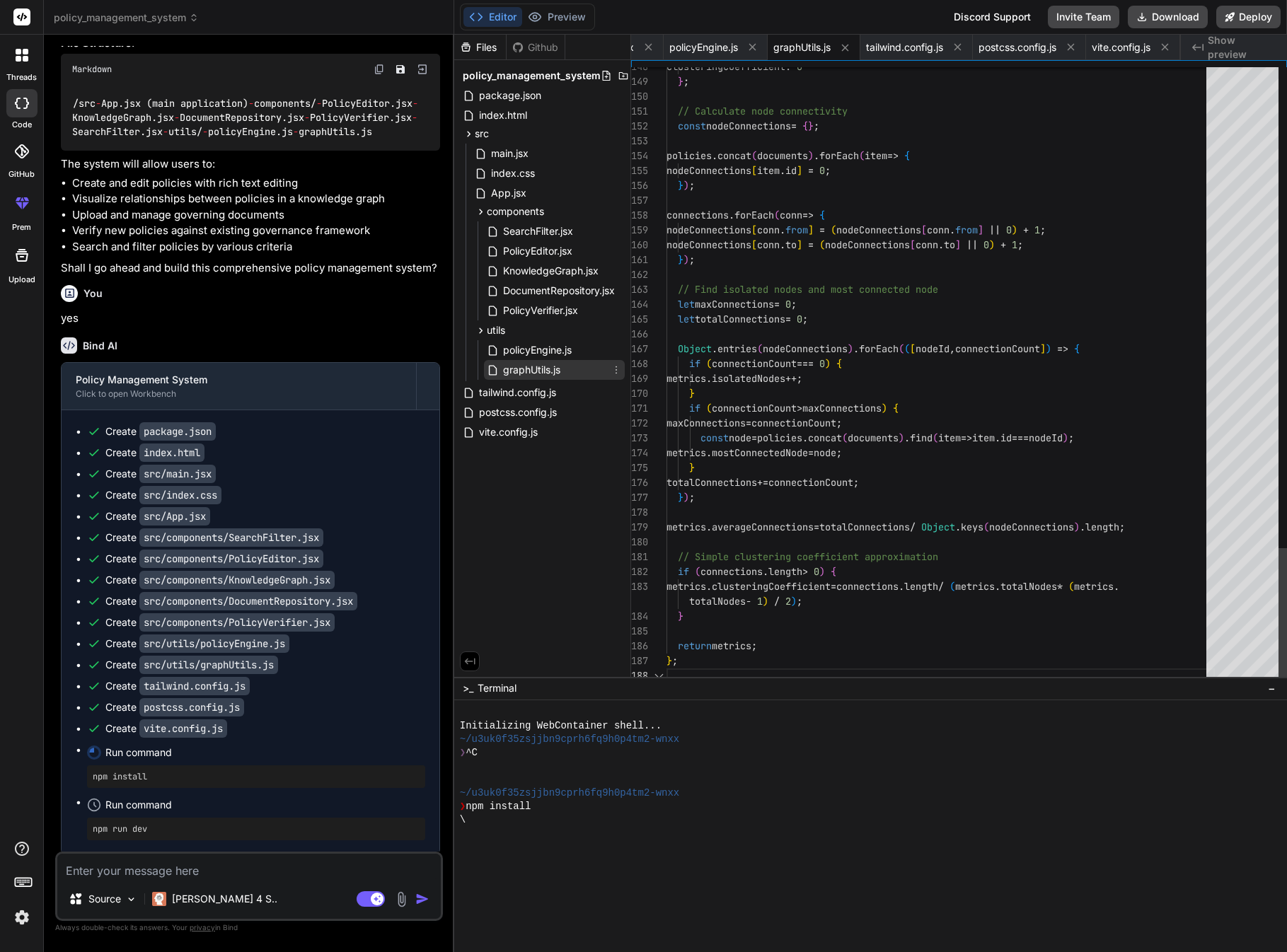
scroll to position [119, 0]
click at [536, 351] on span "policyEngine.js" at bounding box center [537, 349] width 72 height 17
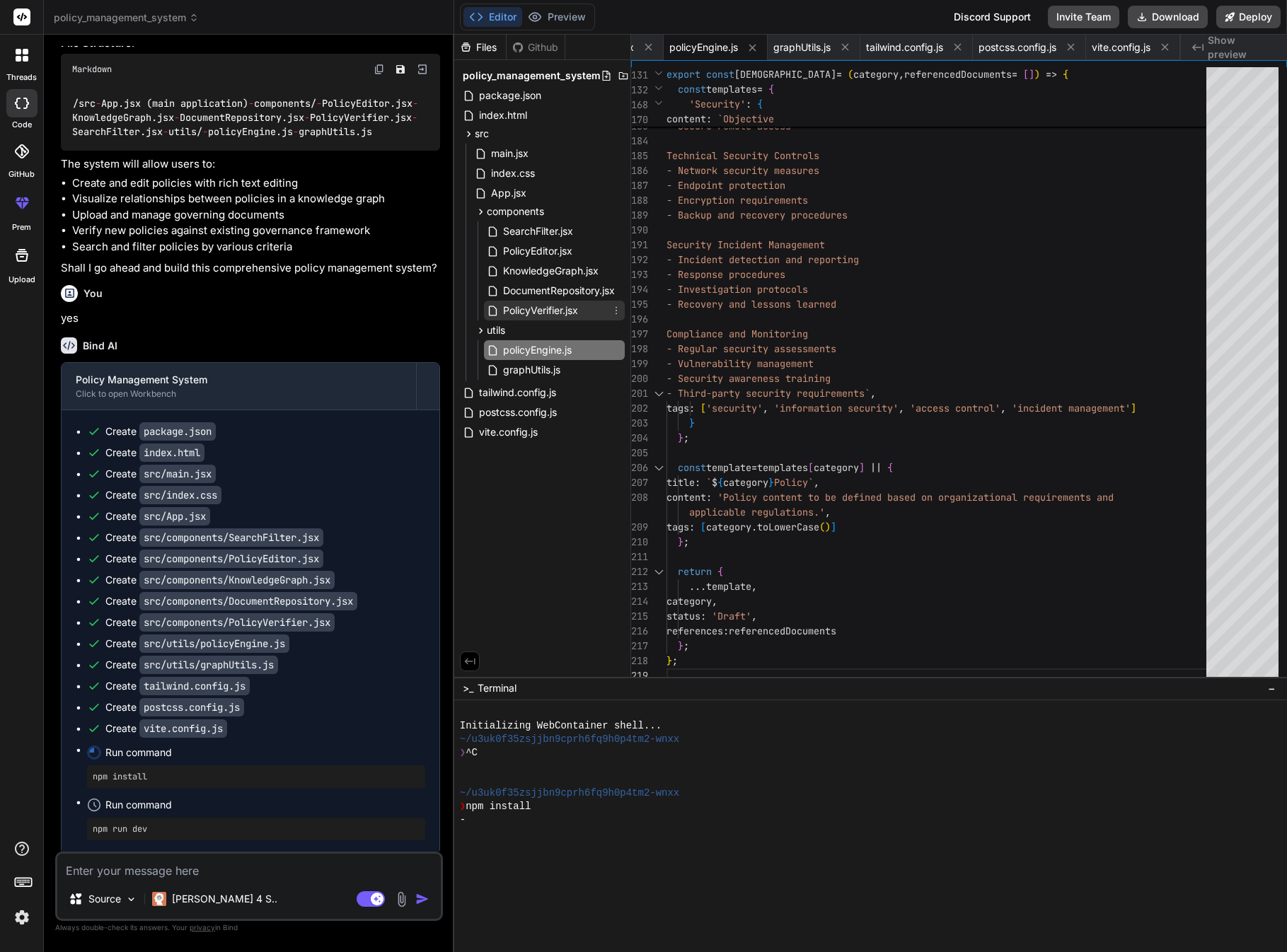
click at [531, 311] on span "PolicyVerifier.jsx" at bounding box center [540, 310] width 78 height 17
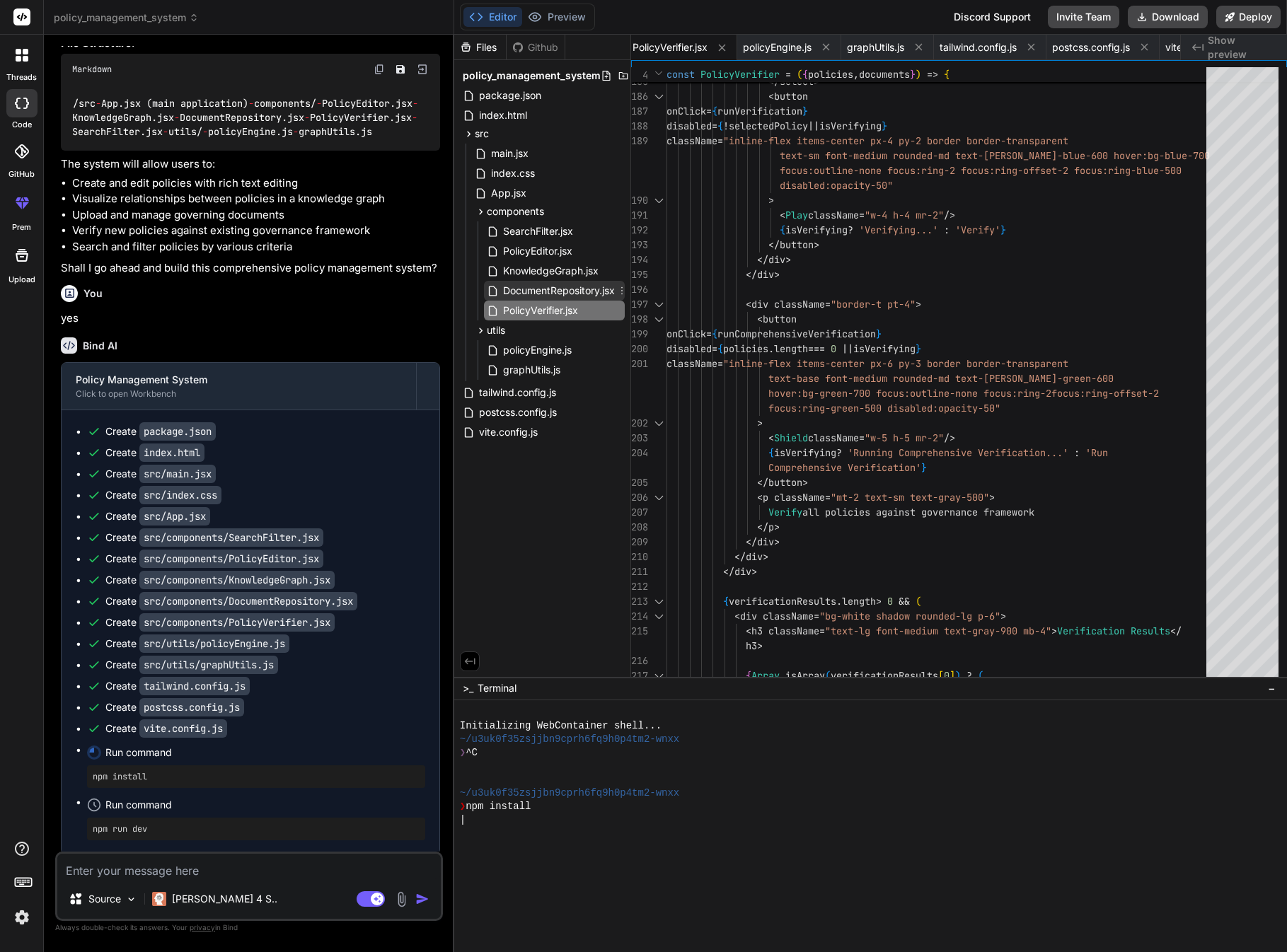
click at [531, 290] on span "DocumentRepository.jsx" at bounding box center [559, 291] width 115 height 17
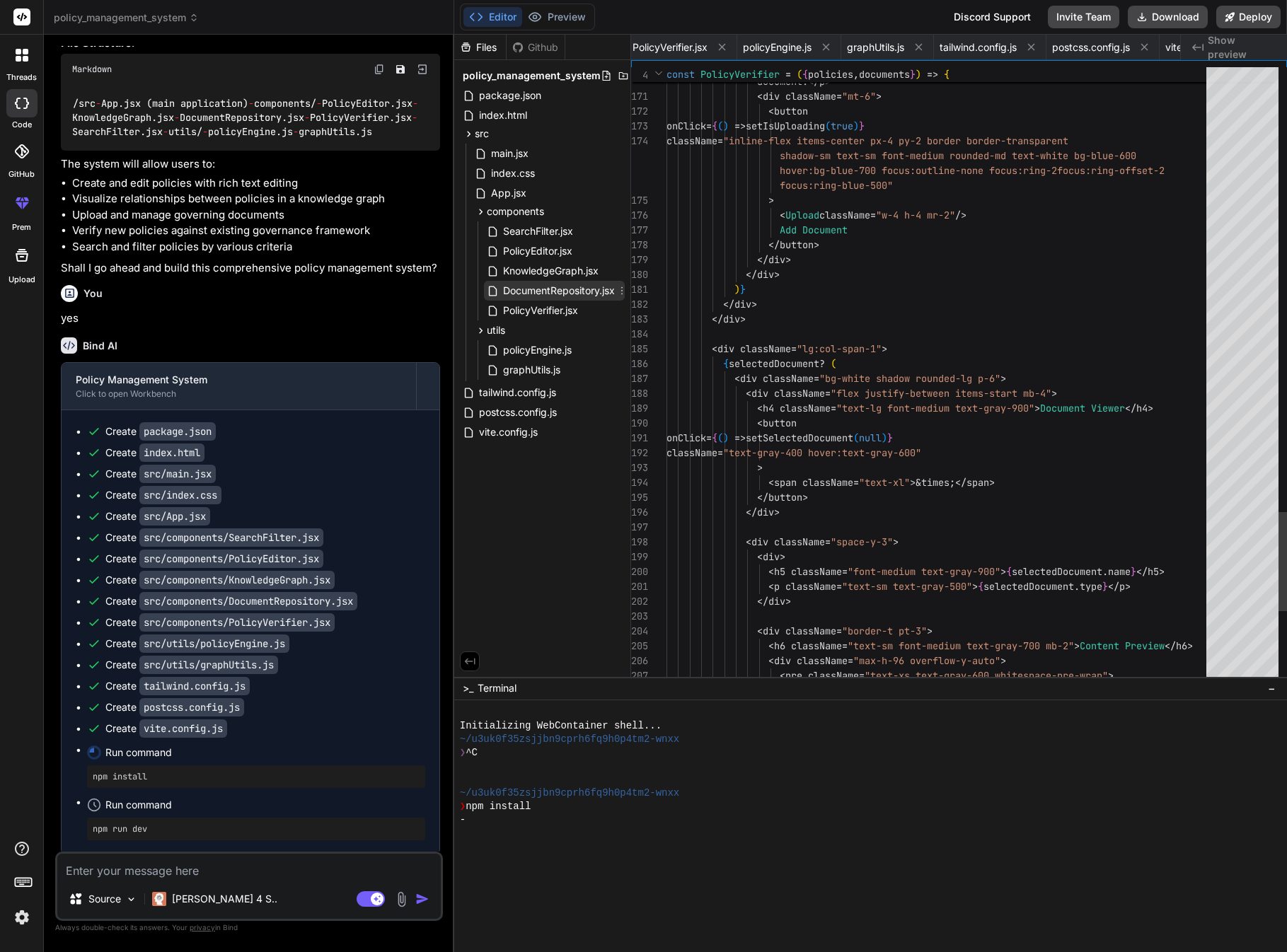
scroll to position [0, 782]
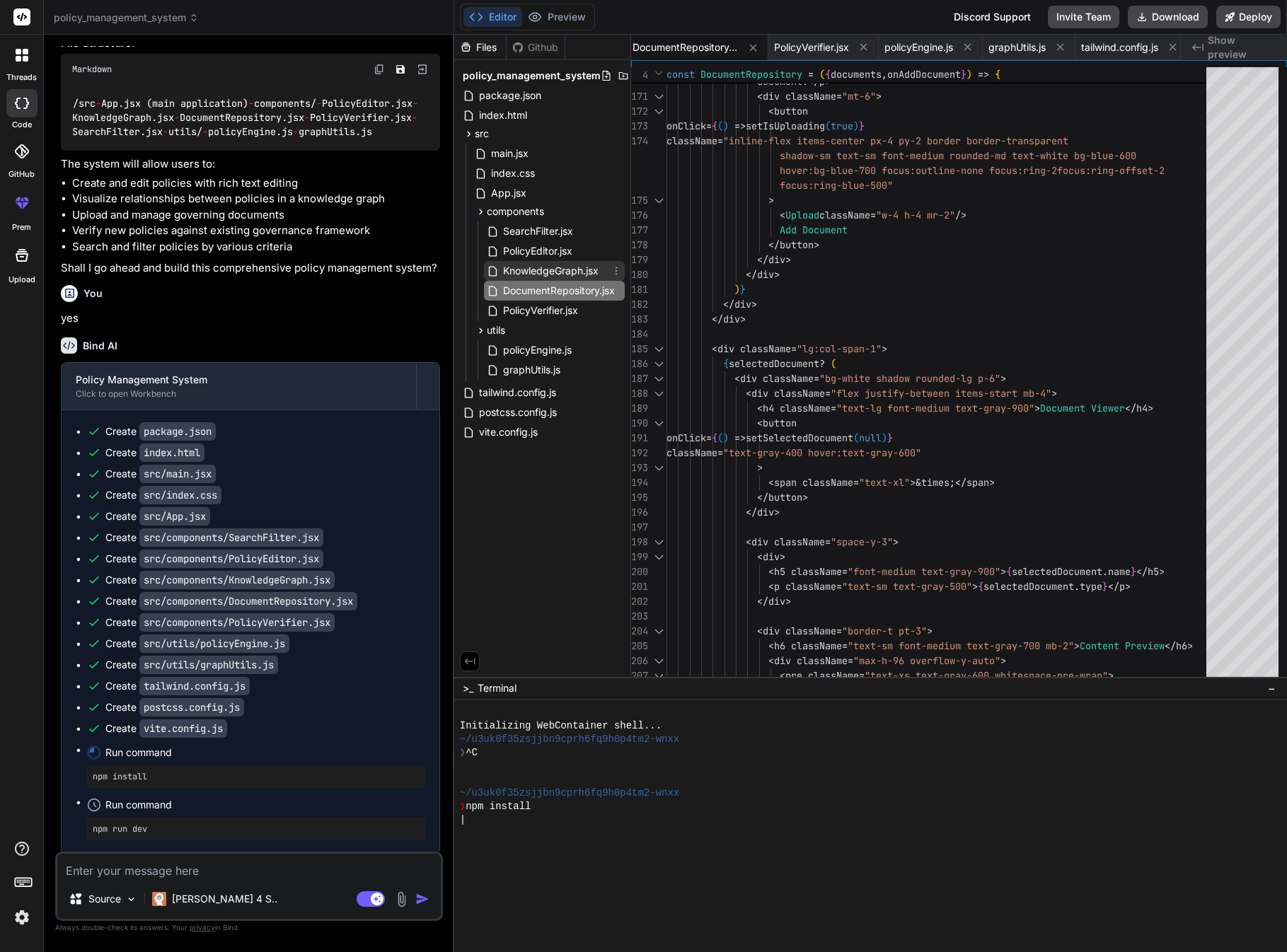
click at [528, 273] on span "KnowledgeGraph.jsx" at bounding box center [551, 270] width 98 height 17
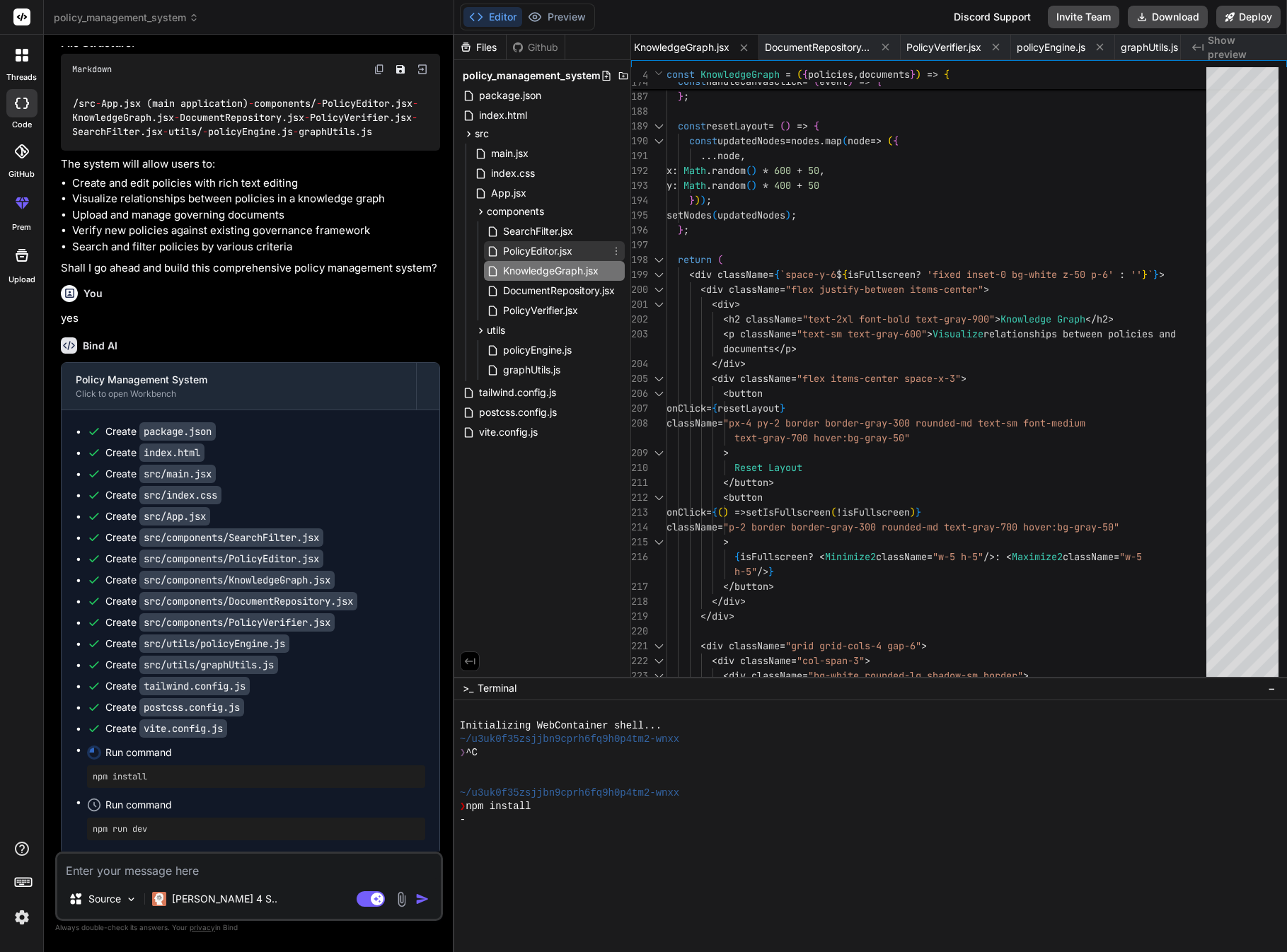
click at [524, 257] on span "PolicyEditor.jsx" at bounding box center [538, 250] width 73 height 17
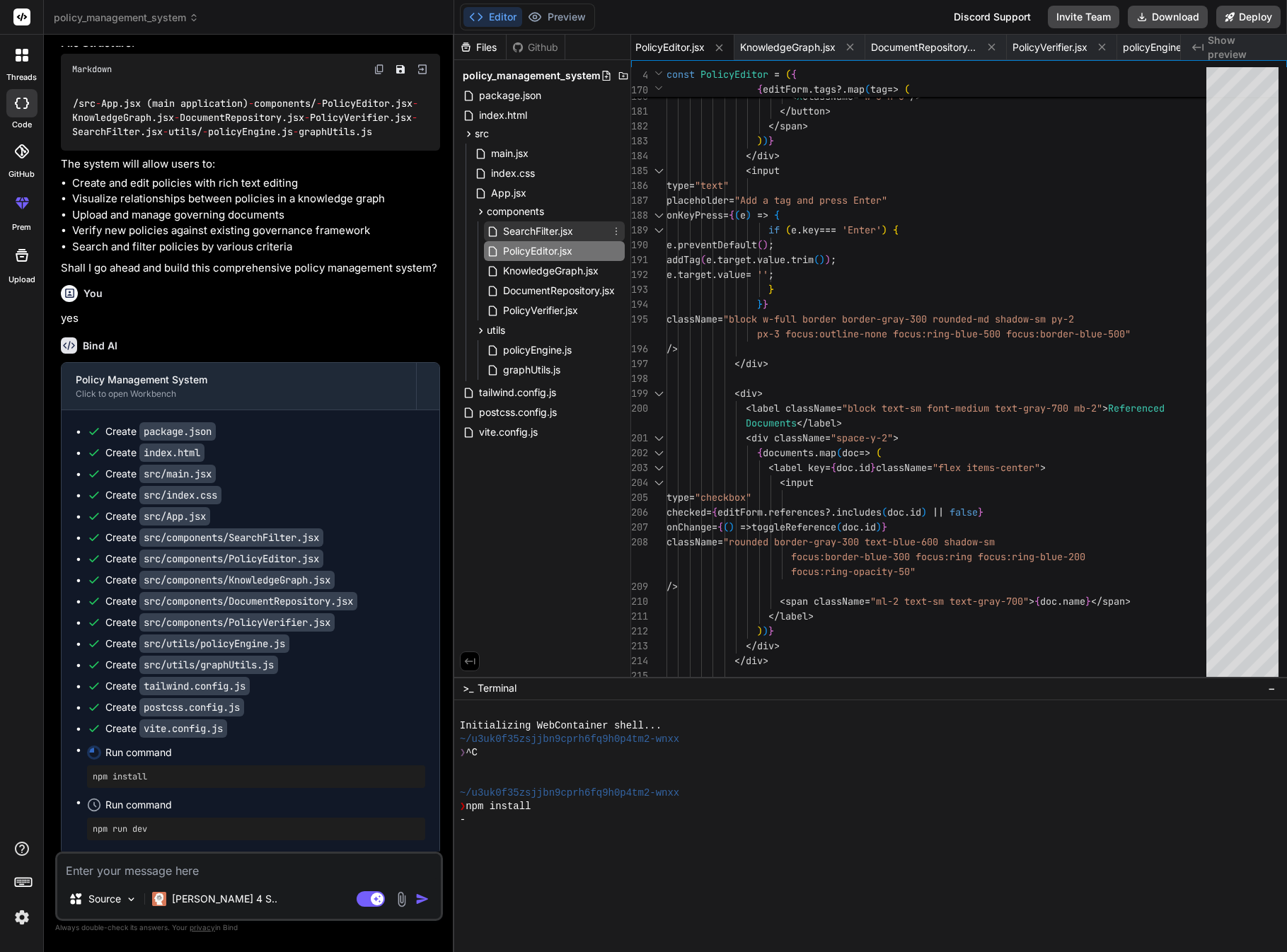
click at [531, 228] on span "SearchFilter.jsx" at bounding box center [538, 231] width 73 height 17
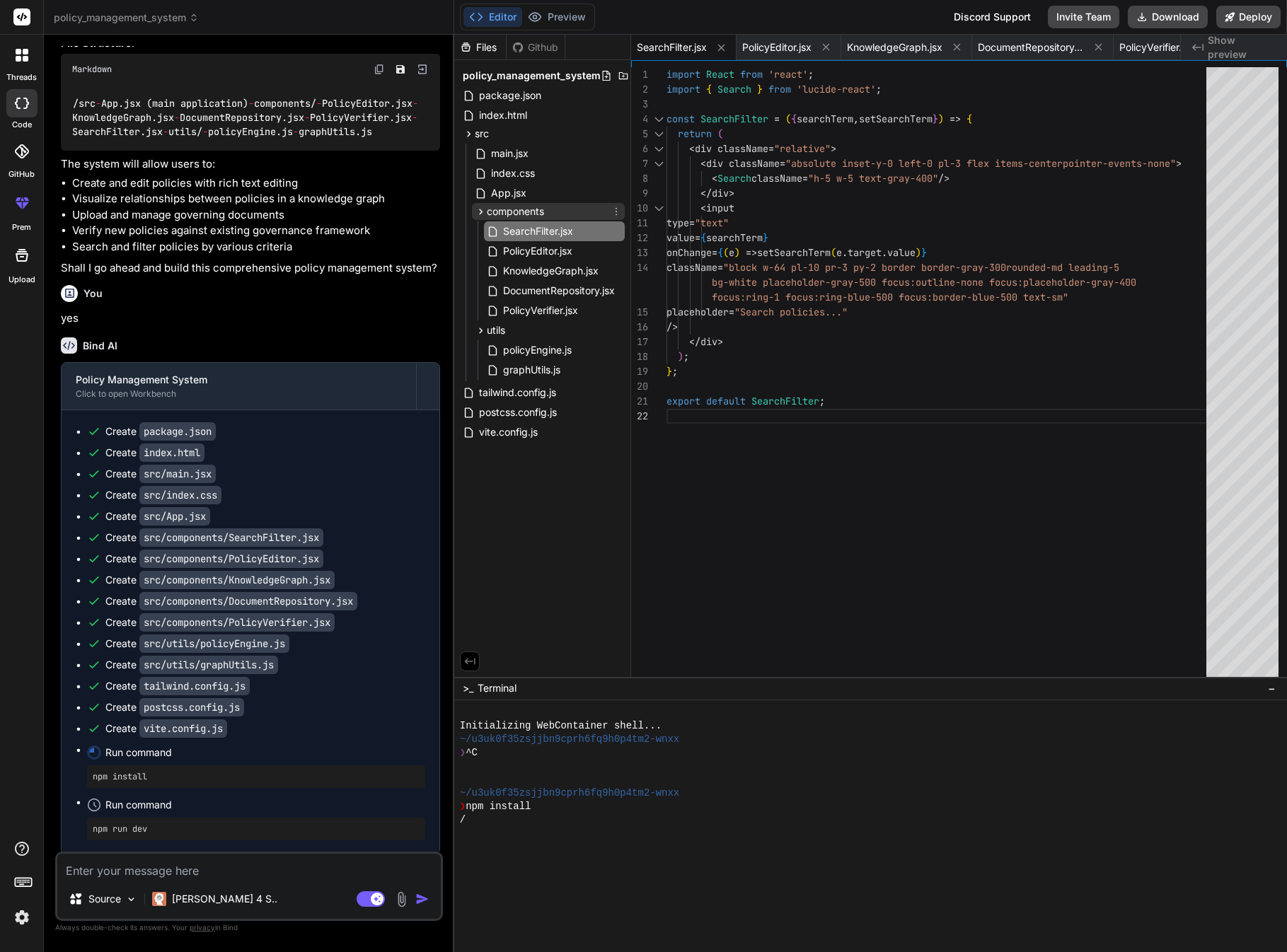
click at [481, 209] on icon at bounding box center [481, 212] width 12 height 12
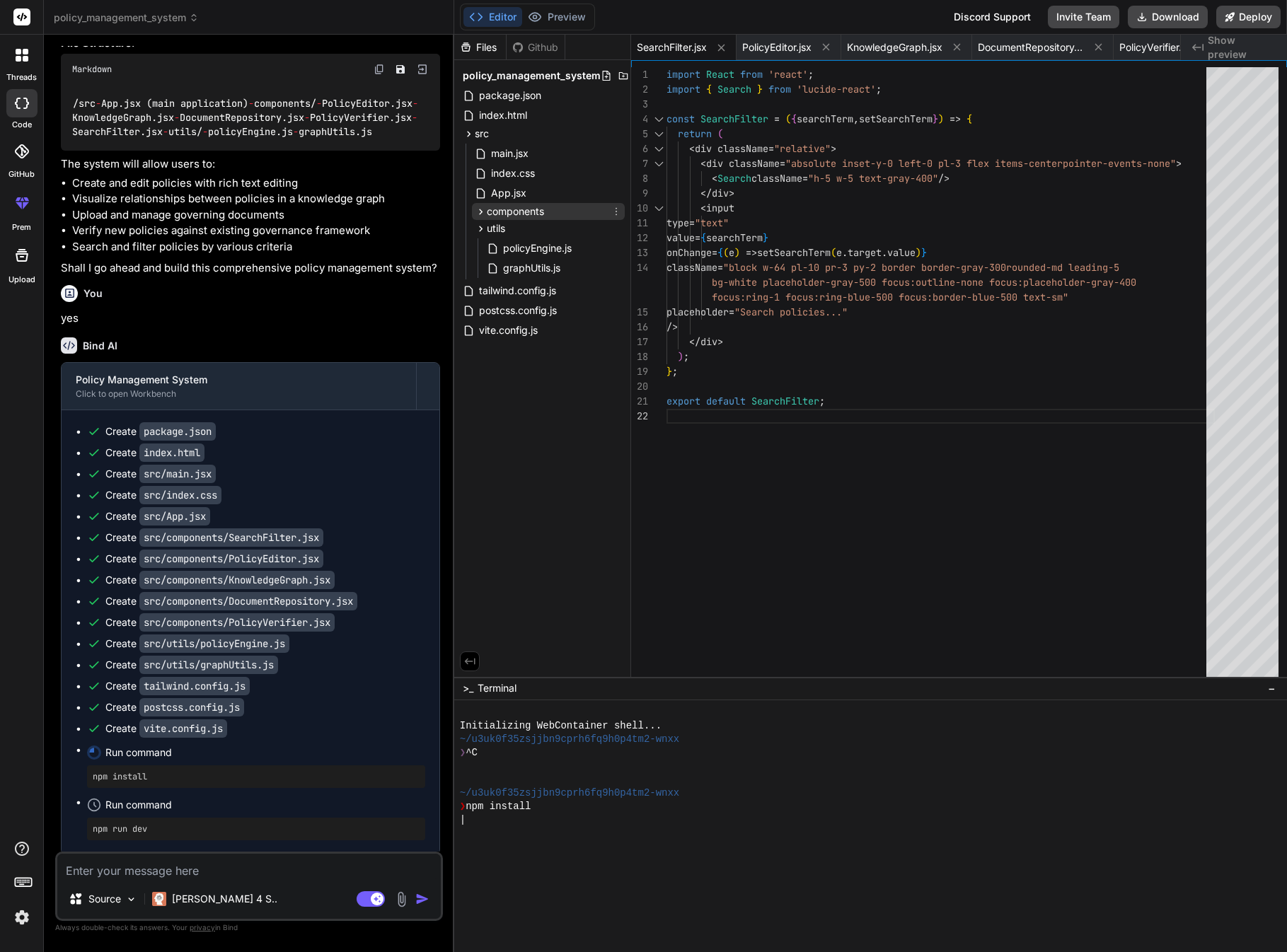
click at [487, 211] on span "components" at bounding box center [515, 211] width 57 height 14
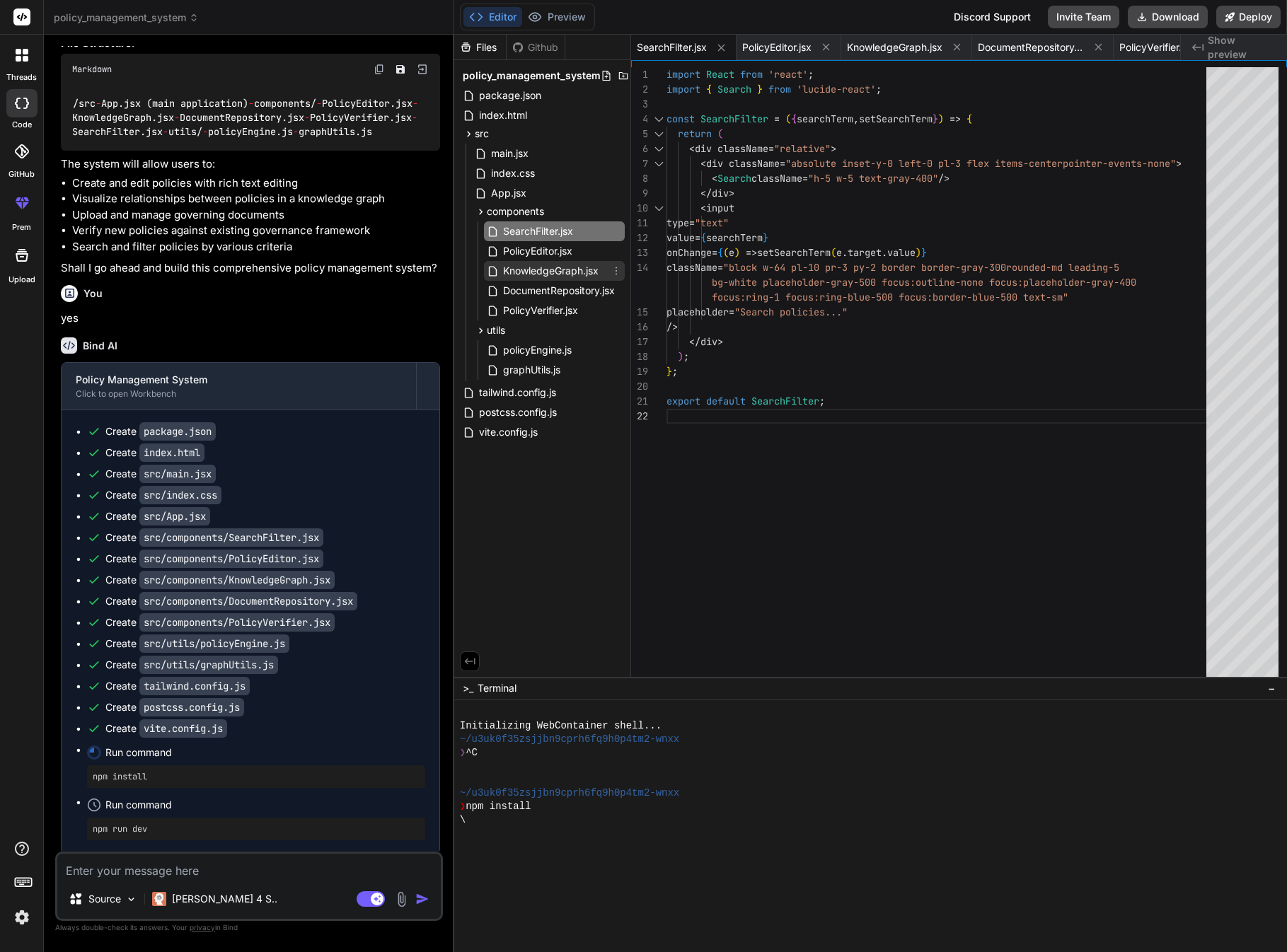
click at [529, 270] on span "KnowledgeGraph.jsx" at bounding box center [551, 270] width 98 height 17
type textarea "</div> ); }; export default KnowledgeGraph;"
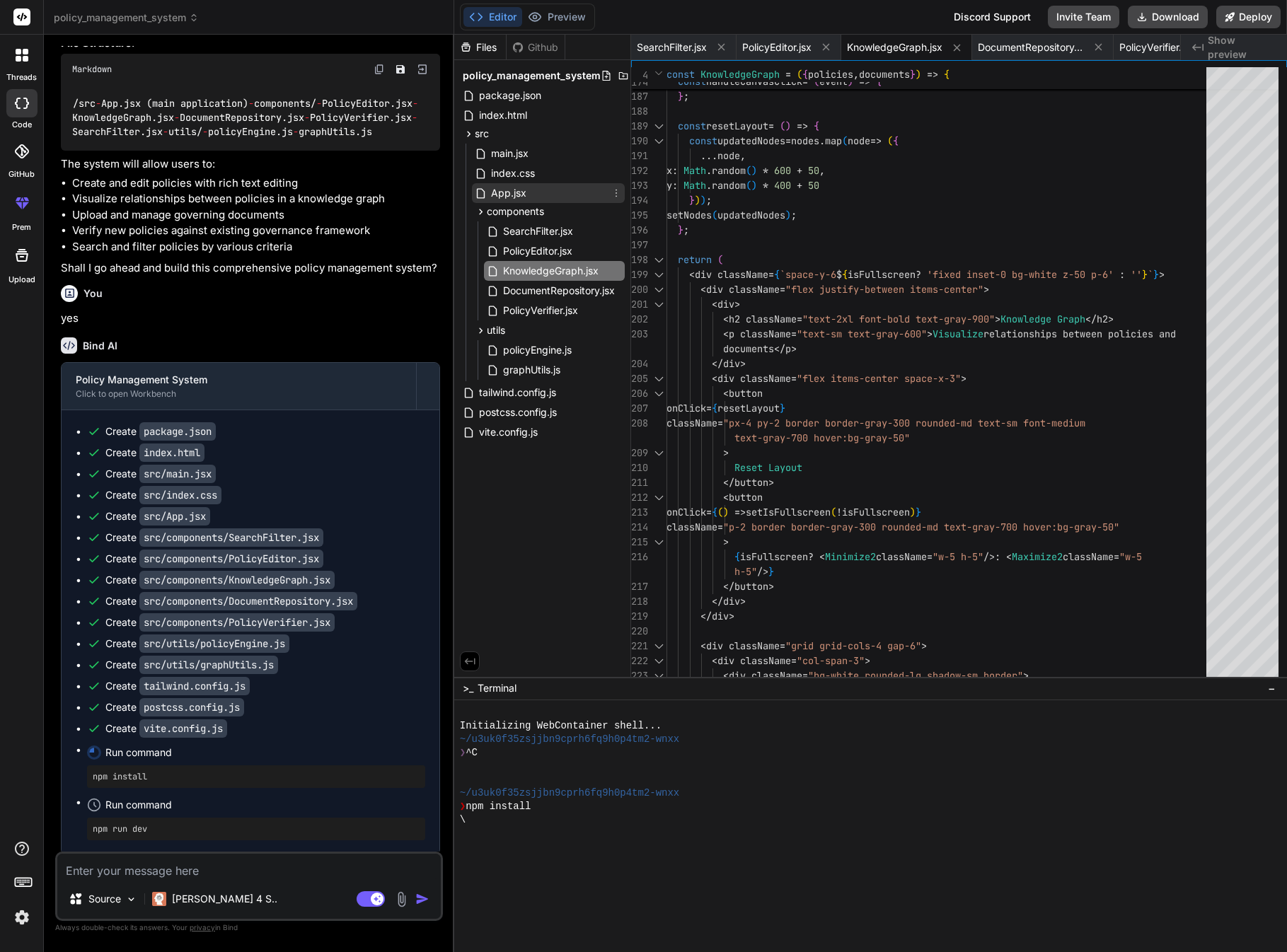
click at [510, 191] on span "App.jsx" at bounding box center [509, 192] width 38 height 17
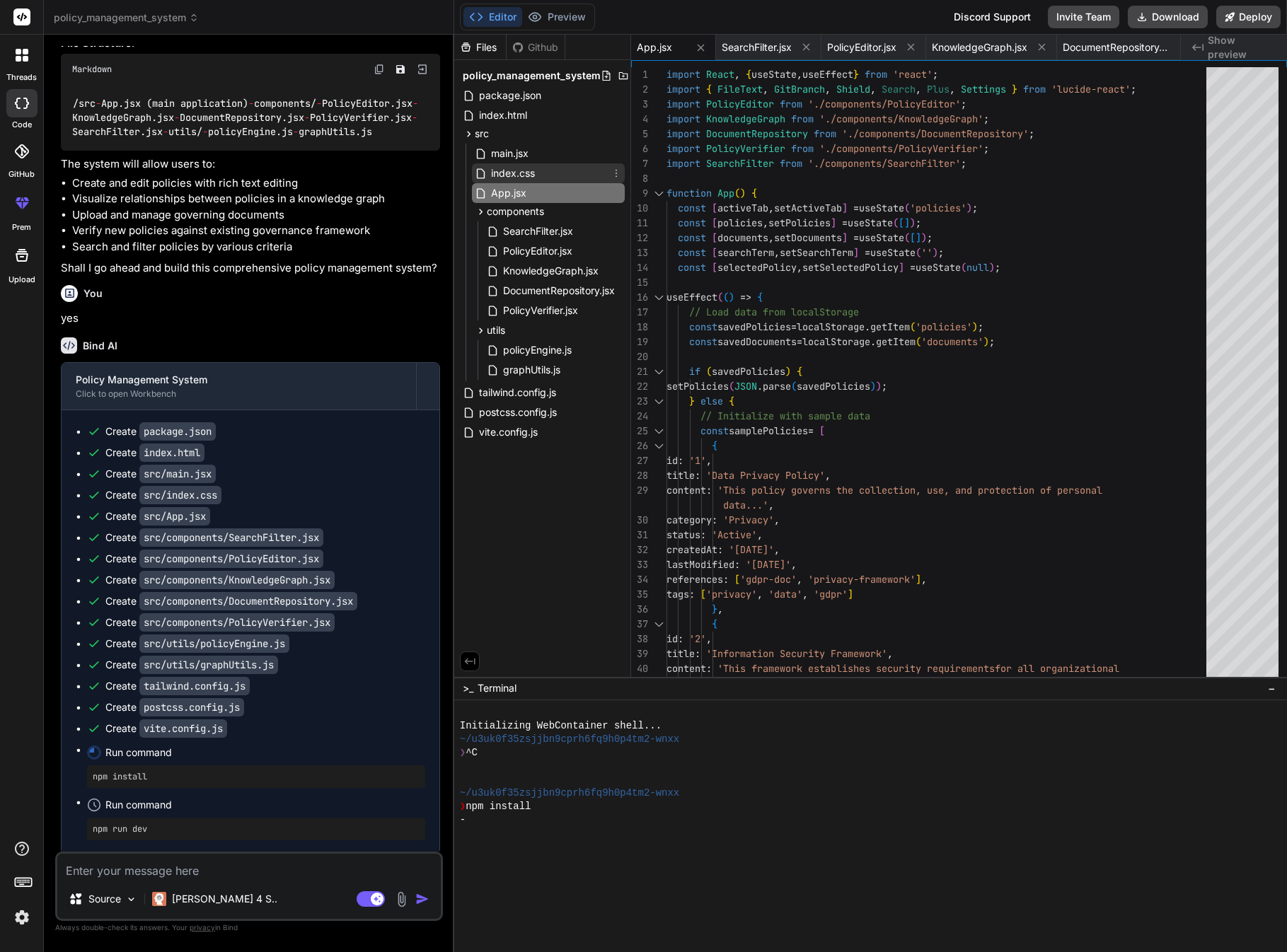
click at [523, 170] on span "index.css" at bounding box center [513, 173] width 47 height 17
type textarea "-moz-osx-font-smoothing: grayscale; }"
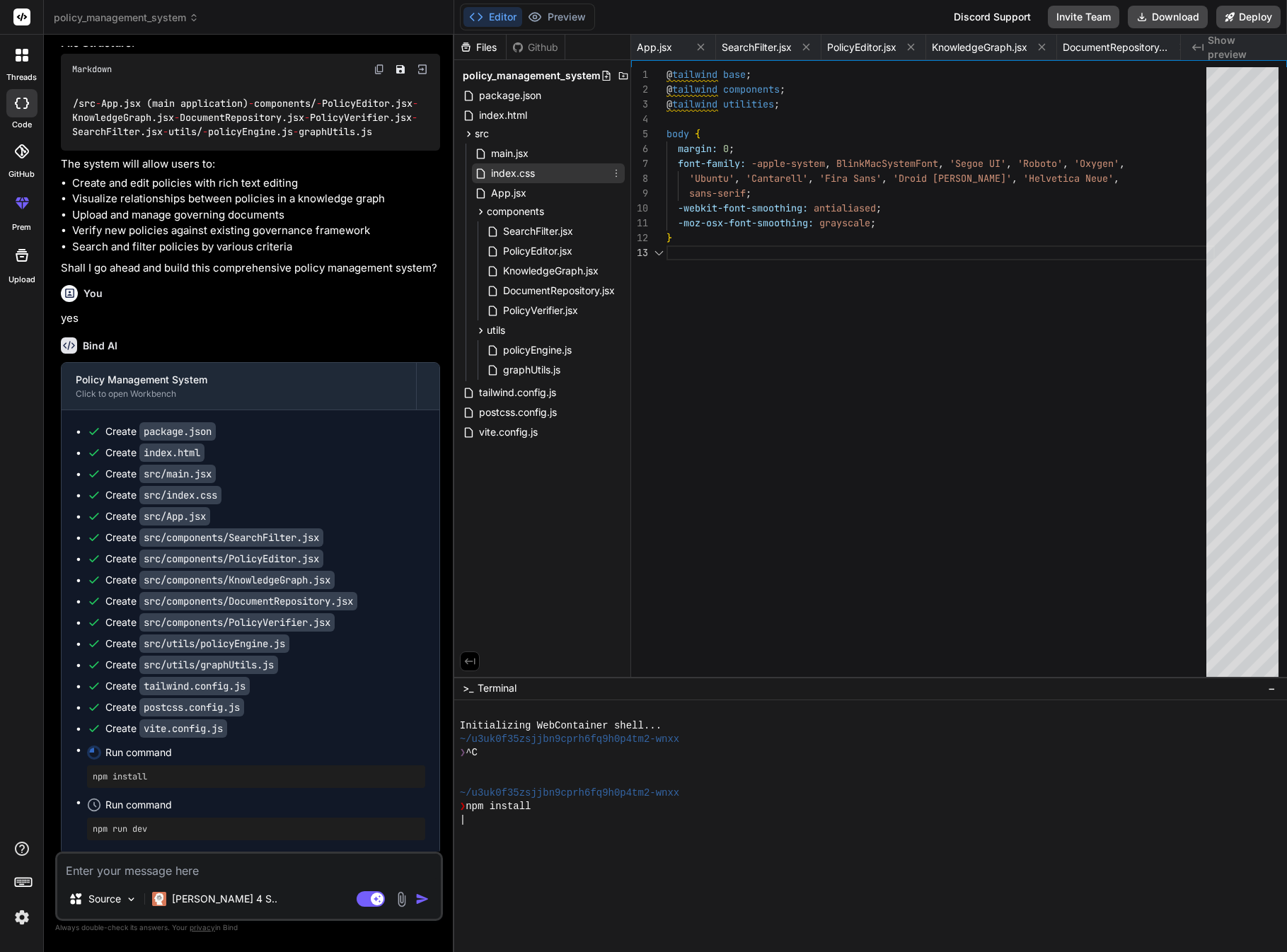
scroll to position [29, 0]
click at [513, 153] on span "main.jsx" at bounding box center [509, 153] width 40 height 17
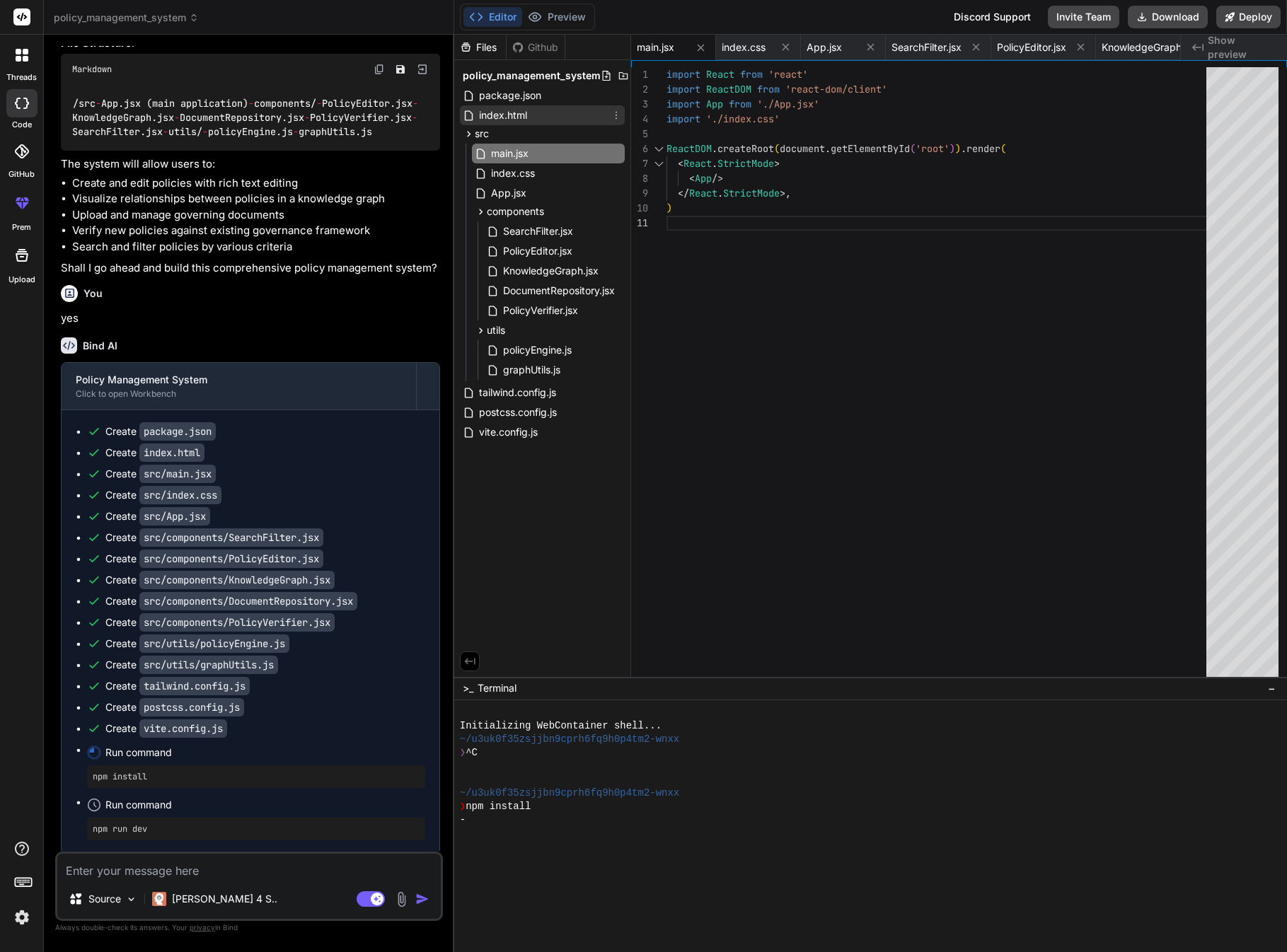
click at [504, 121] on span "index.html" at bounding box center [503, 115] width 51 height 17
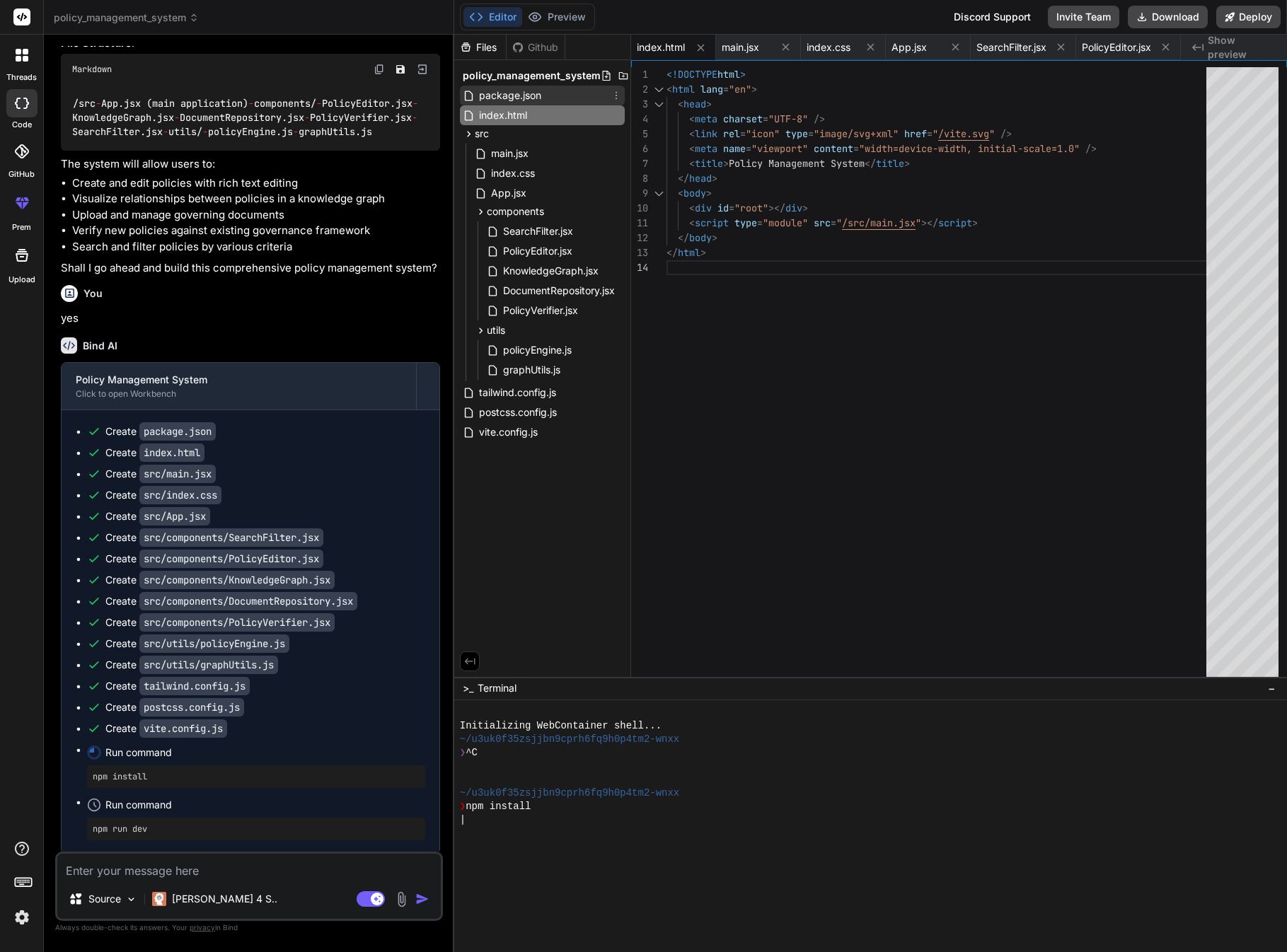
click at [511, 104] on div "package.json" at bounding box center [542, 95] width 165 height 20
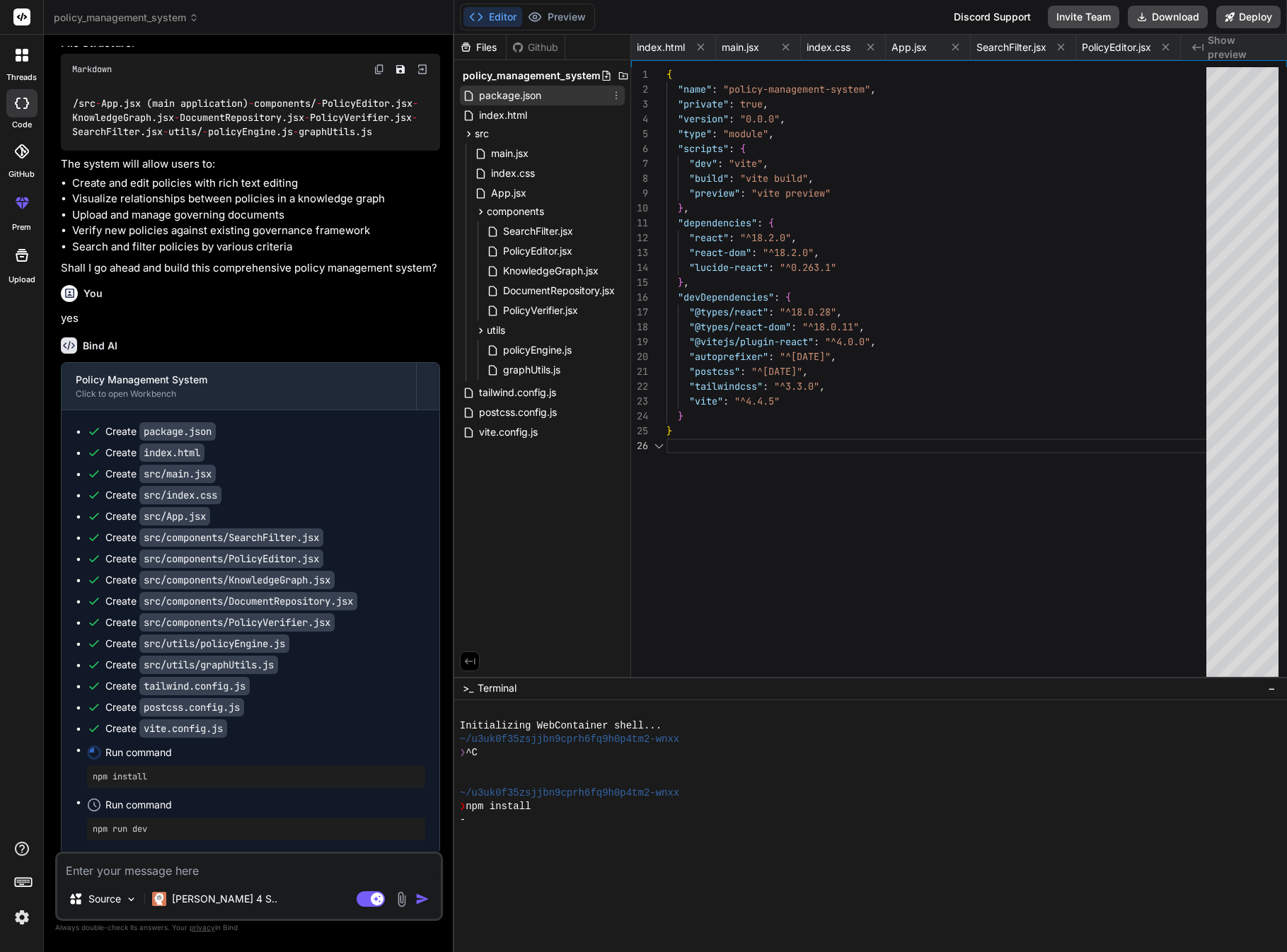
scroll to position [75, 0]
click at [772, 50] on span "index.html" at bounding box center [758, 47] width 48 height 14
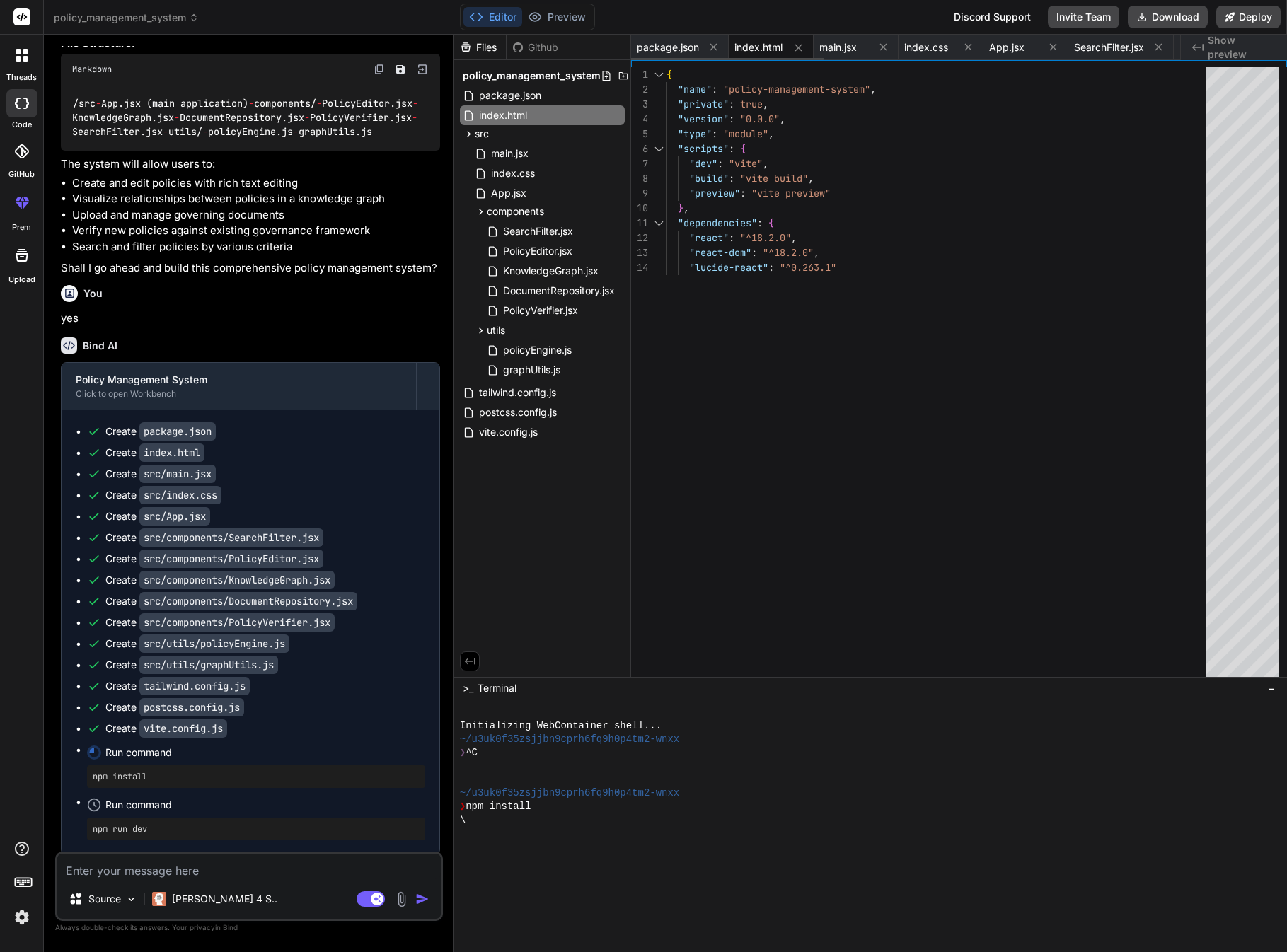
type textarea "<script type="module" src="/src/main.jsx"></script> </body> </html>"
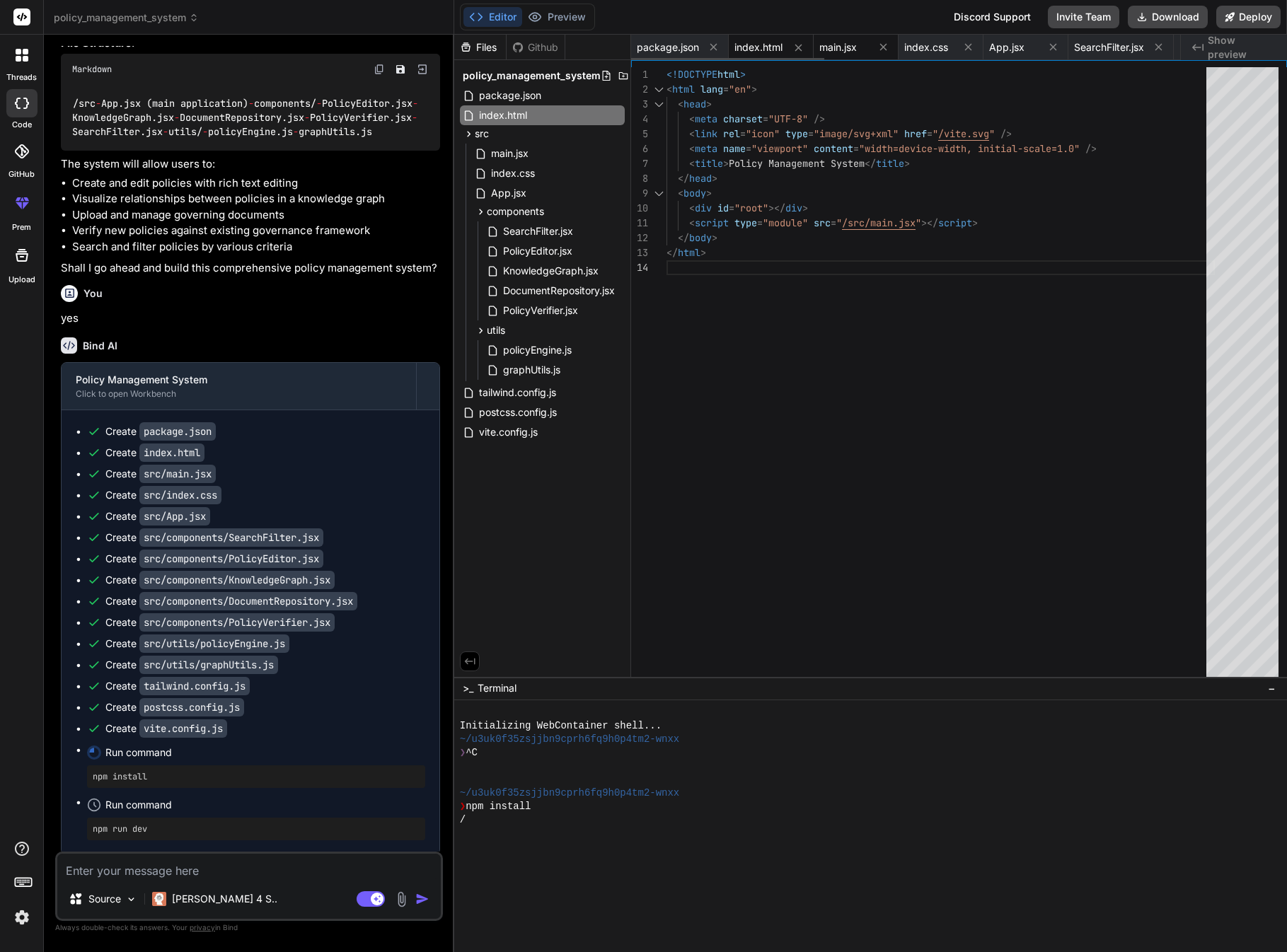
click at [834, 47] on span "main.jsx" at bounding box center [837, 47] width 37 height 14
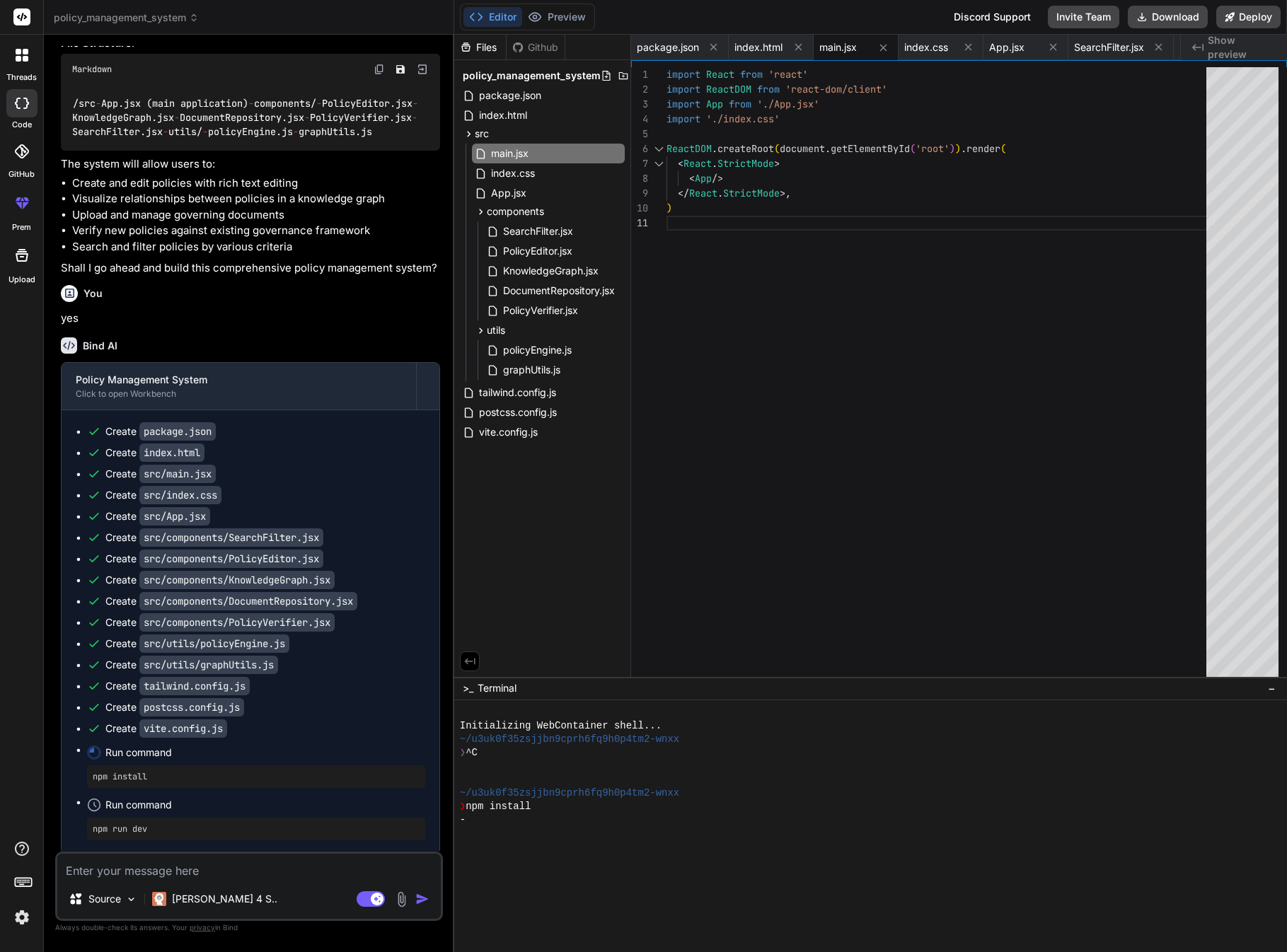
click at [1262, 47] on span "Show preview" at bounding box center [1241, 47] width 68 height 28
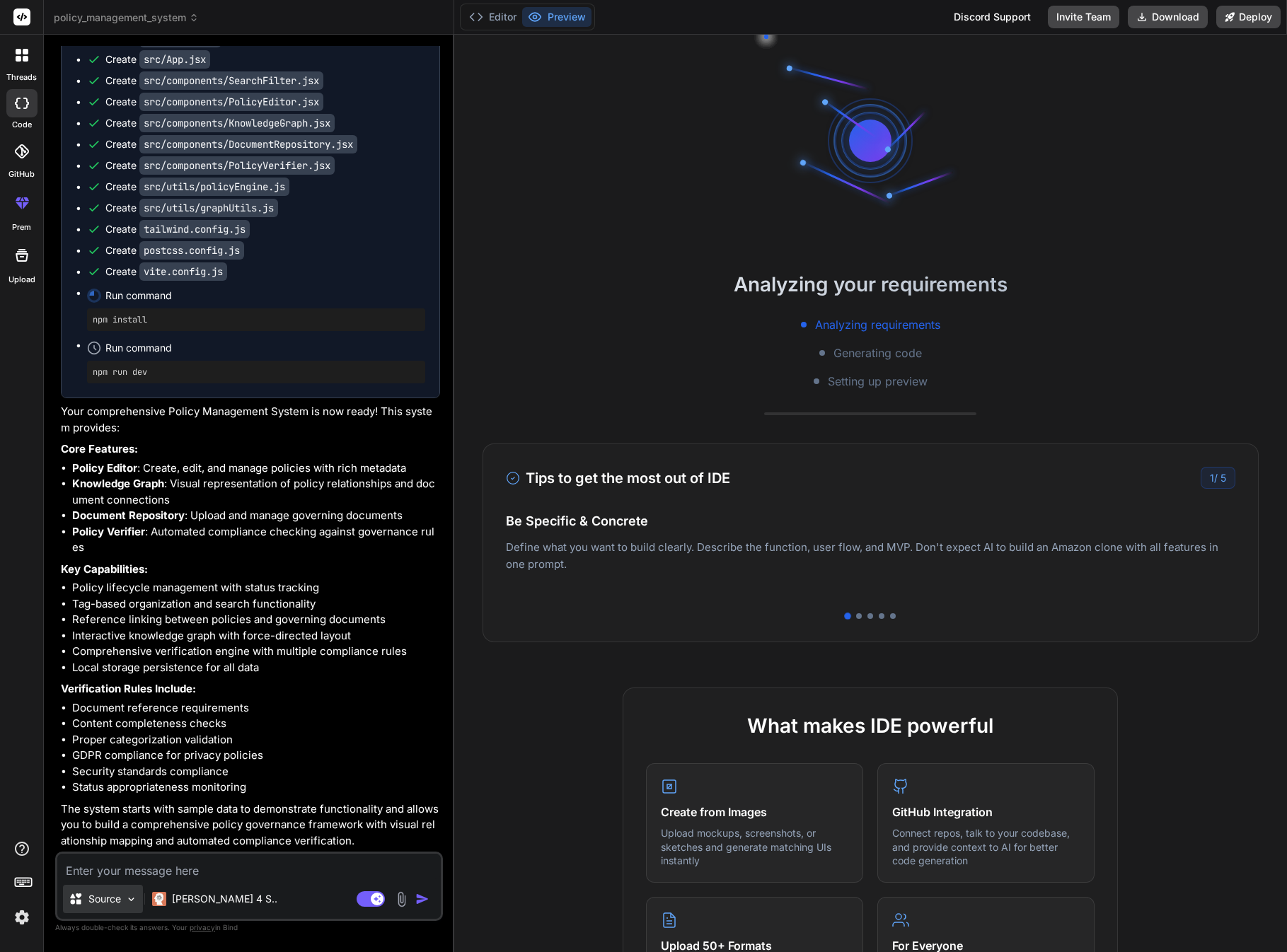
click at [120, 756] on p "Source" at bounding box center [104, 899] width 32 height 14
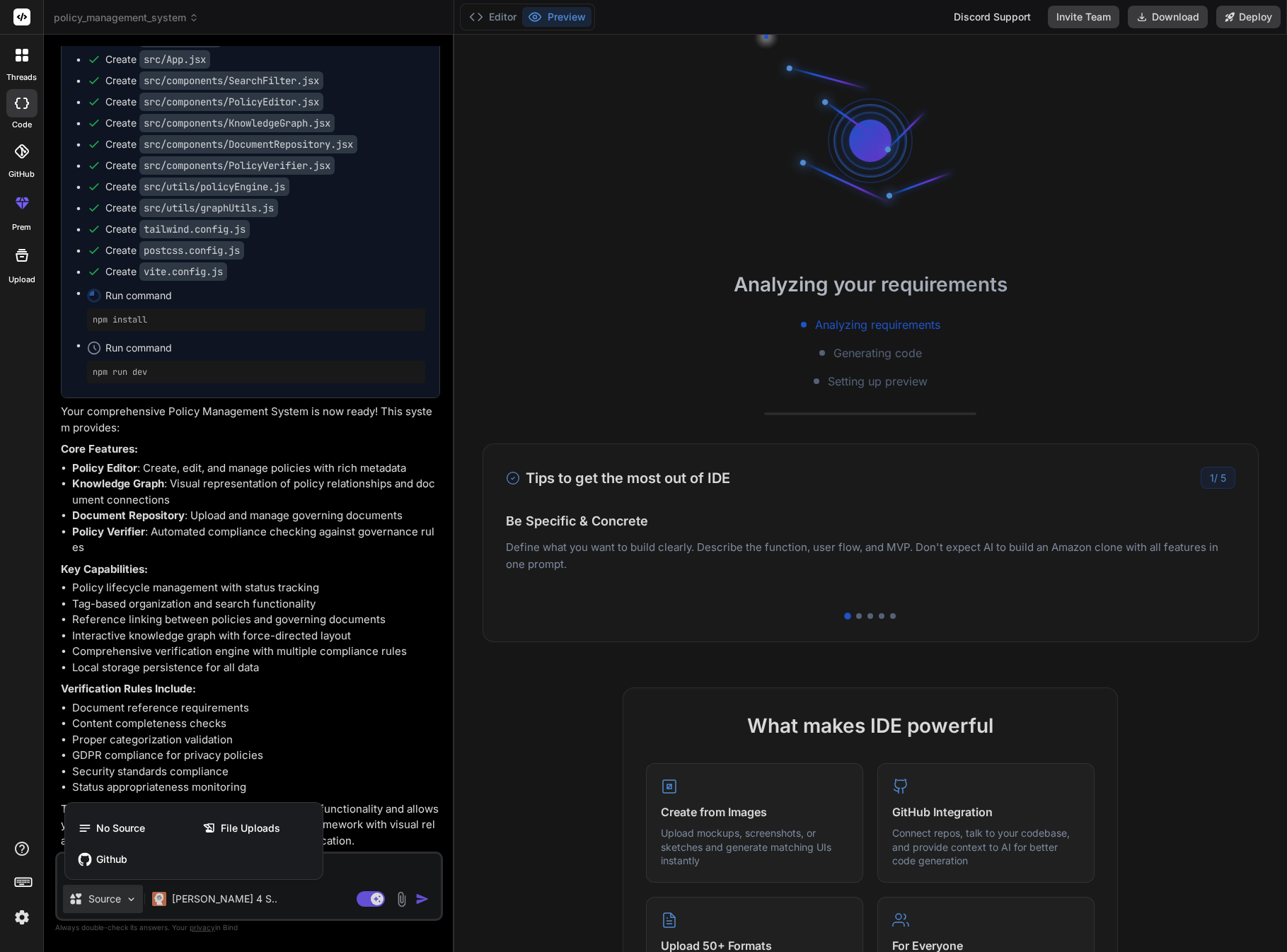
click at [120, 756] on div at bounding box center [643, 476] width 1287 height 952
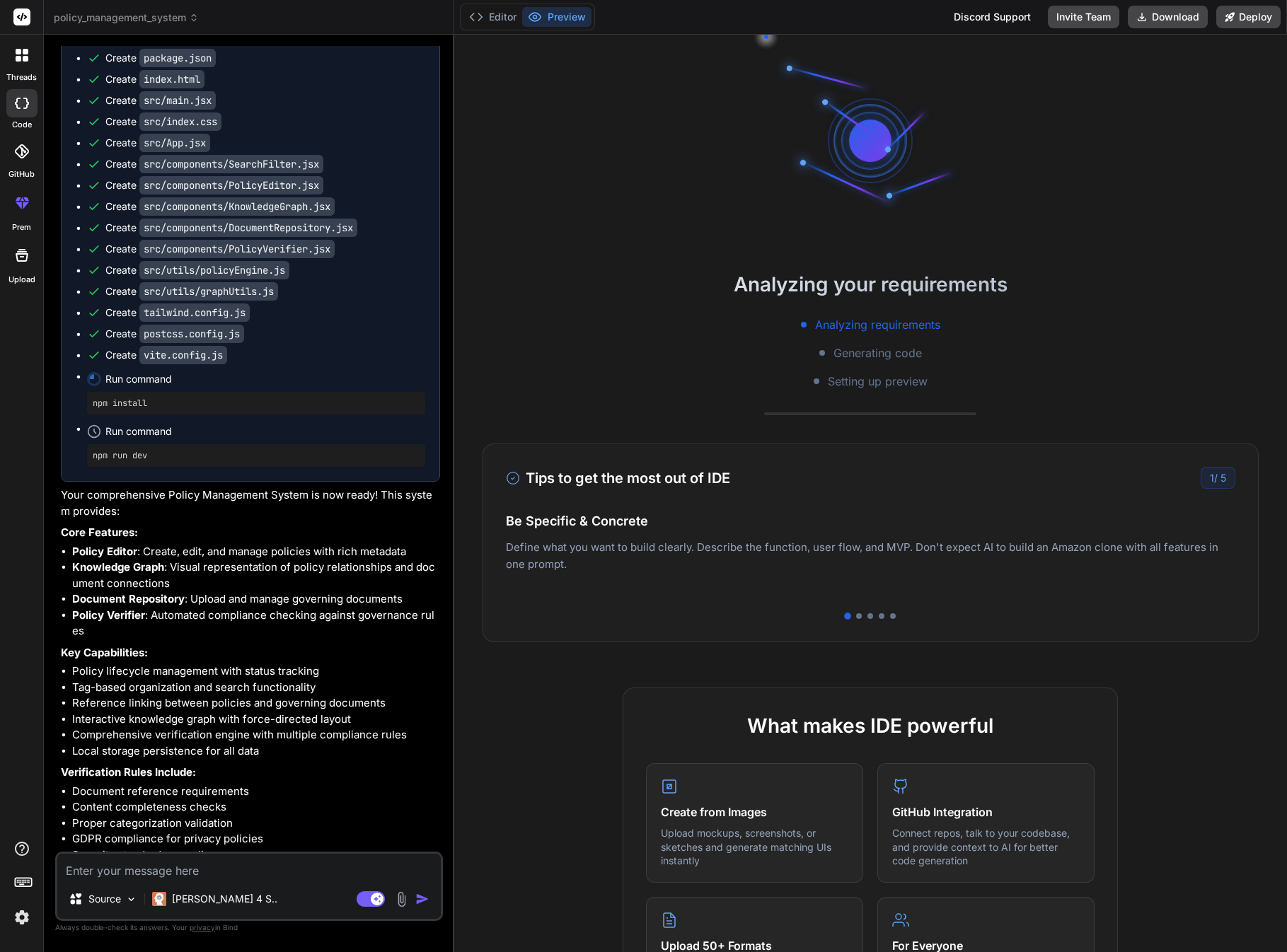
scroll to position [634, 0]
click at [493, 18] on button "Editor" at bounding box center [493, 17] width 59 height 20
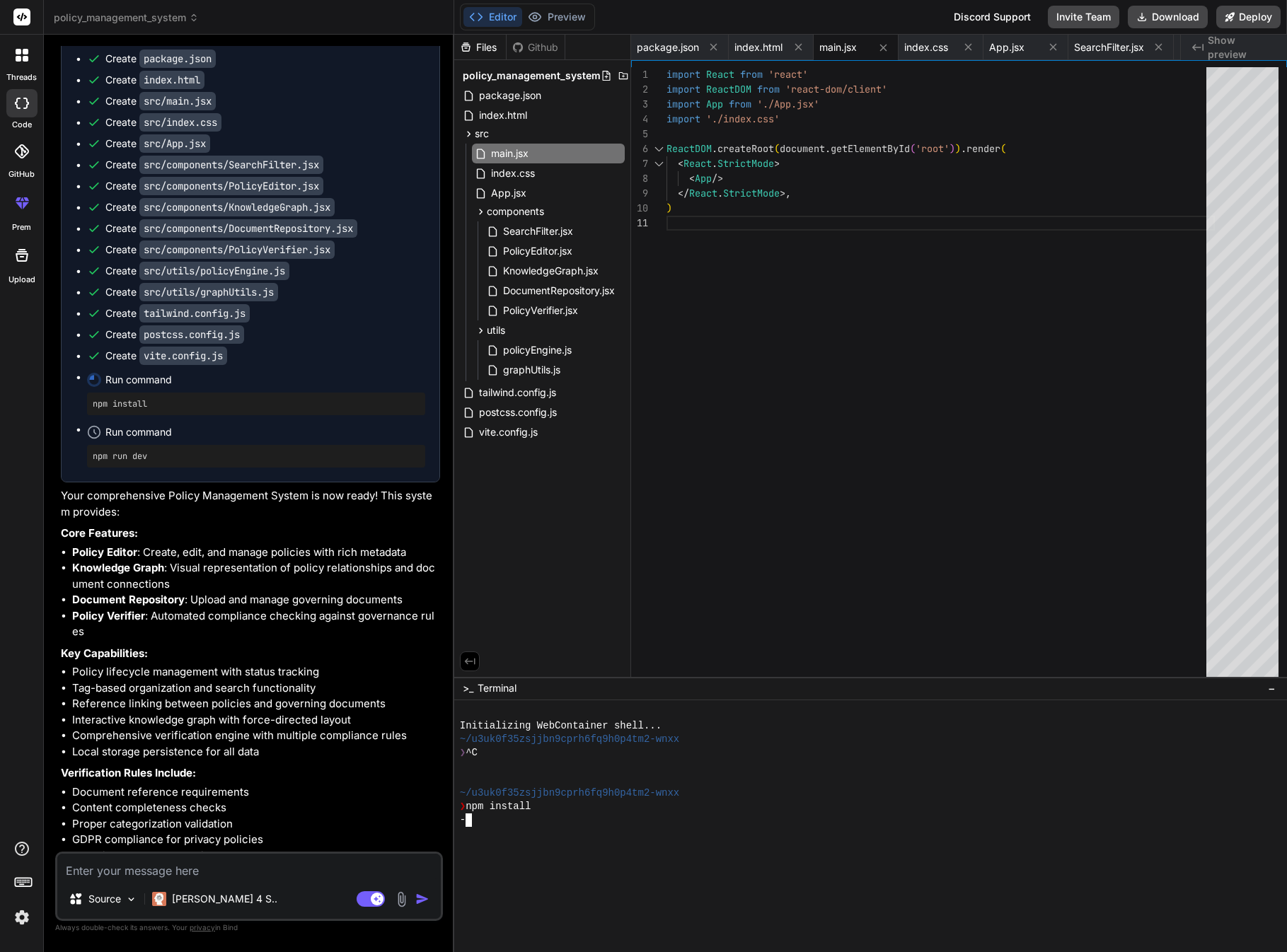
click at [546, 756] on div at bounding box center [865, 833] width 811 height 14
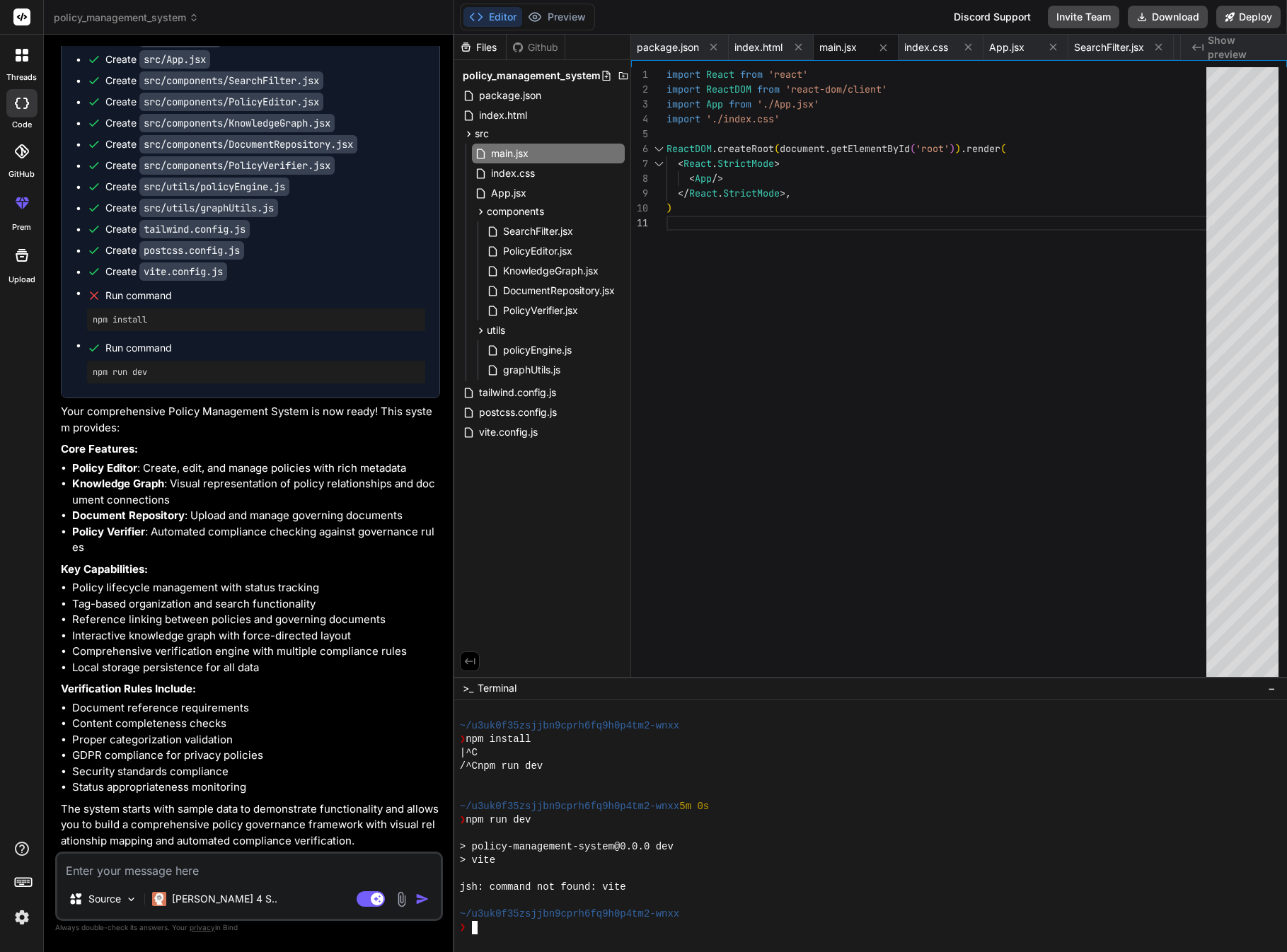
scroll to position [0, 0]
click at [1164, 16] on button "Download" at bounding box center [1167, 17] width 80 height 23
click at [1255, 15] on button "Deploy" at bounding box center [1249, 17] width 65 height 23
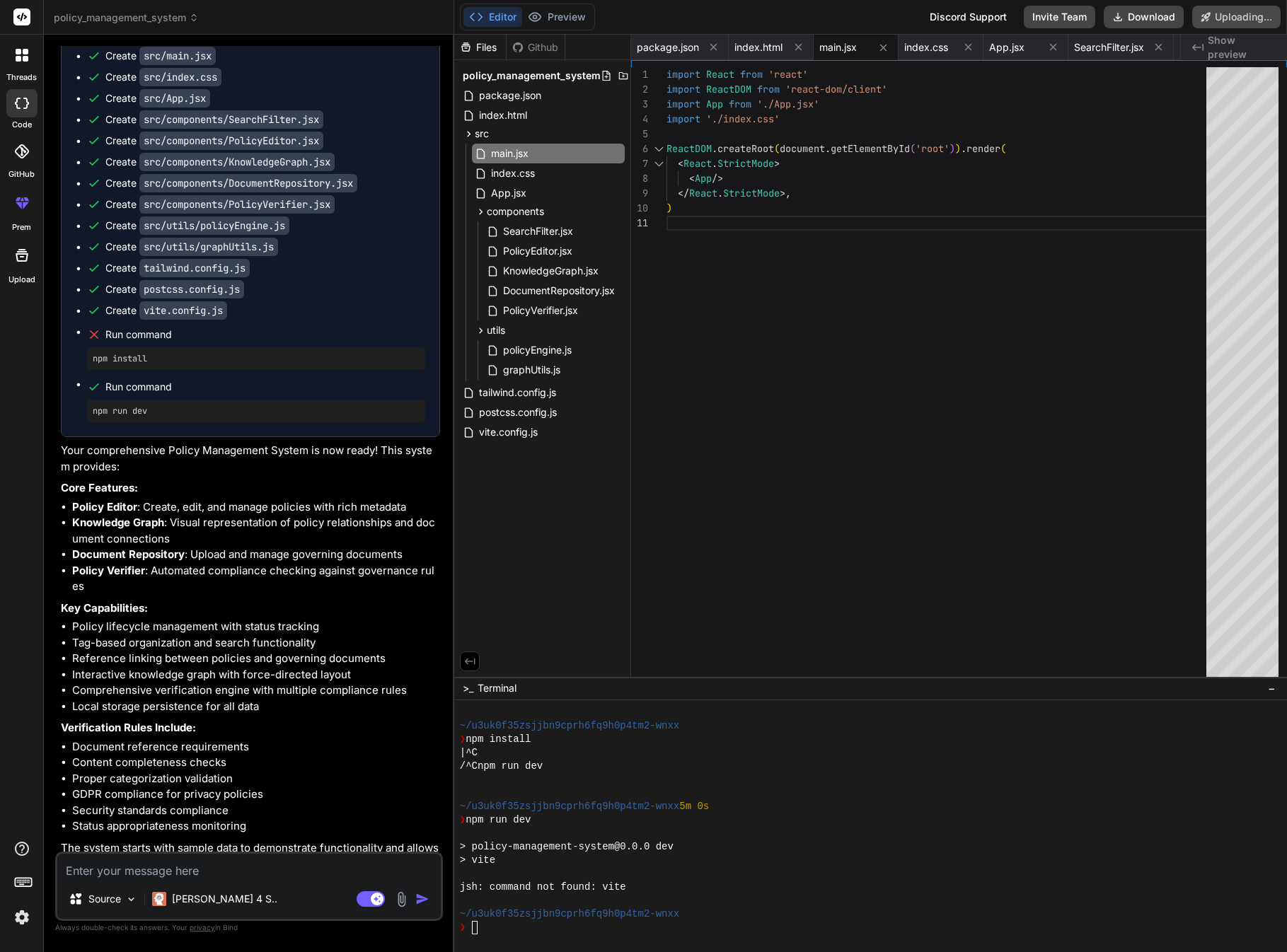
scroll to position [678, 0]
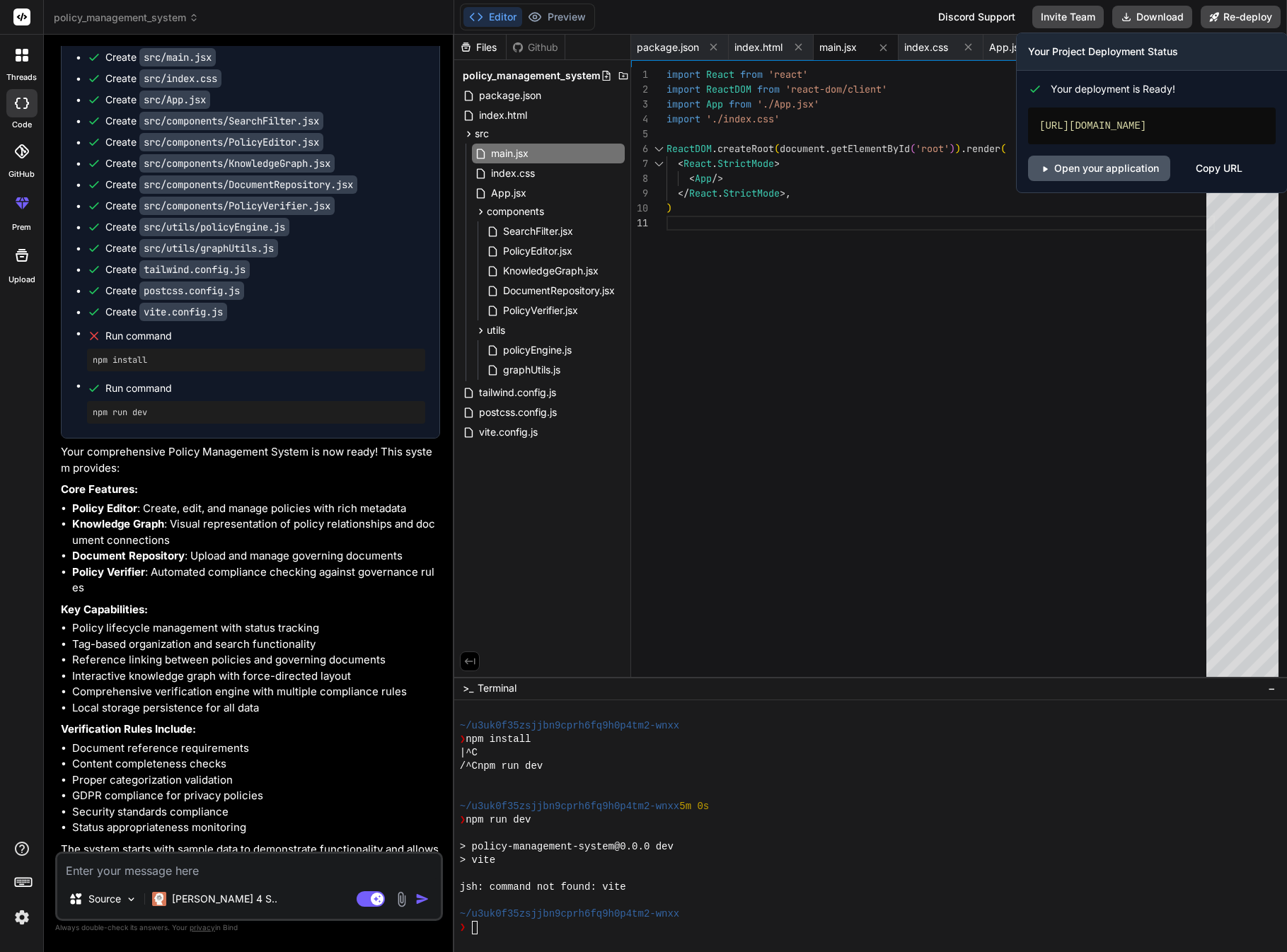
click at [1079, 181] on link "Open your application" at bounding box center [1099, 169] width 142 height 26
click at [1044, 172] on icon at bounding box center [1045, 169] width 4 height 6
click at [1115, 181] on link "Open your application" at bounding box center [1099, 169] width 142 height 26
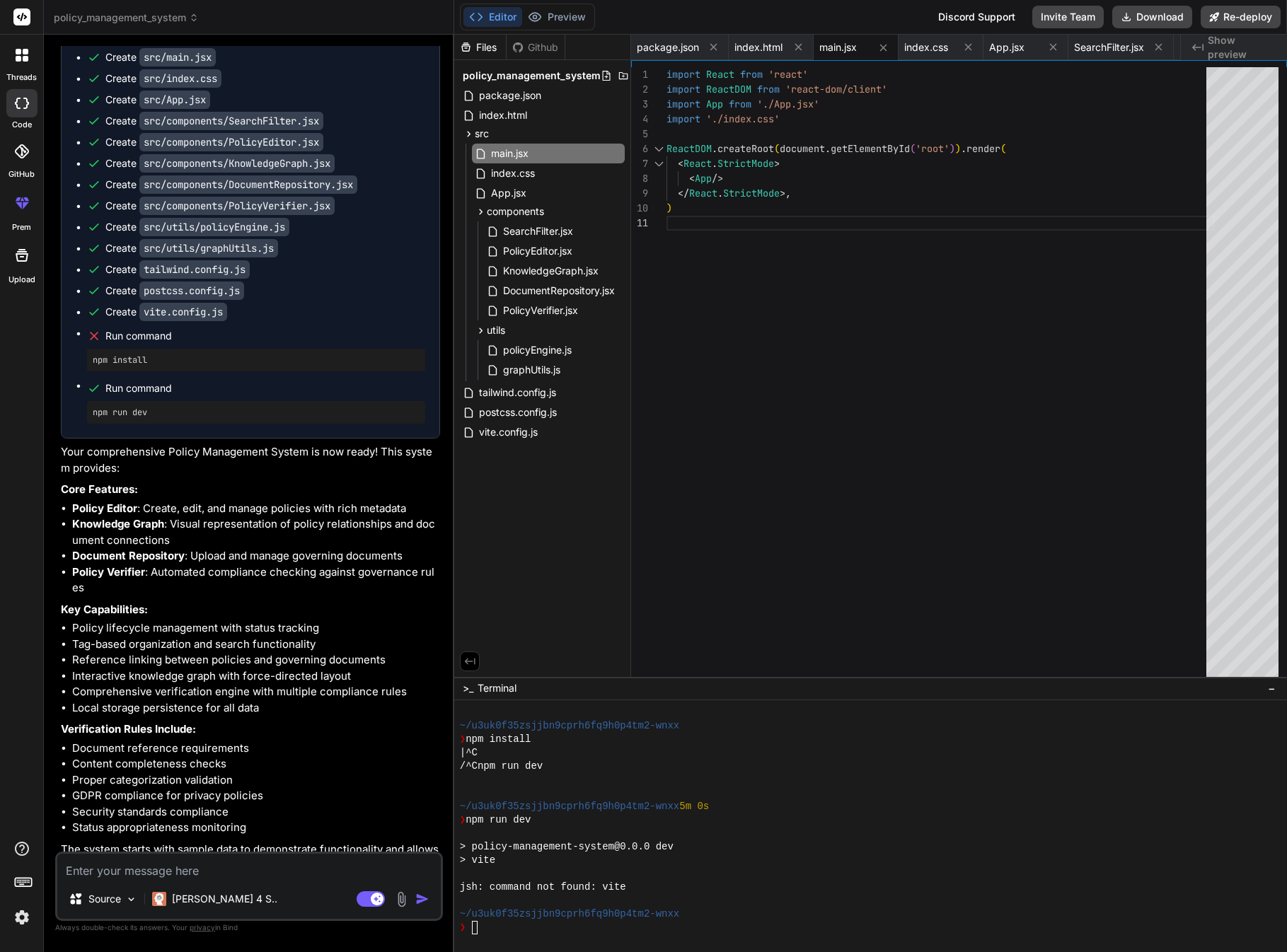
click at [143, 756] on textarea at bounding box center [248, 867] width 384 height 26
type textarea "x"
type textarea "H"
type textarea "x"
type textarea "Ho"
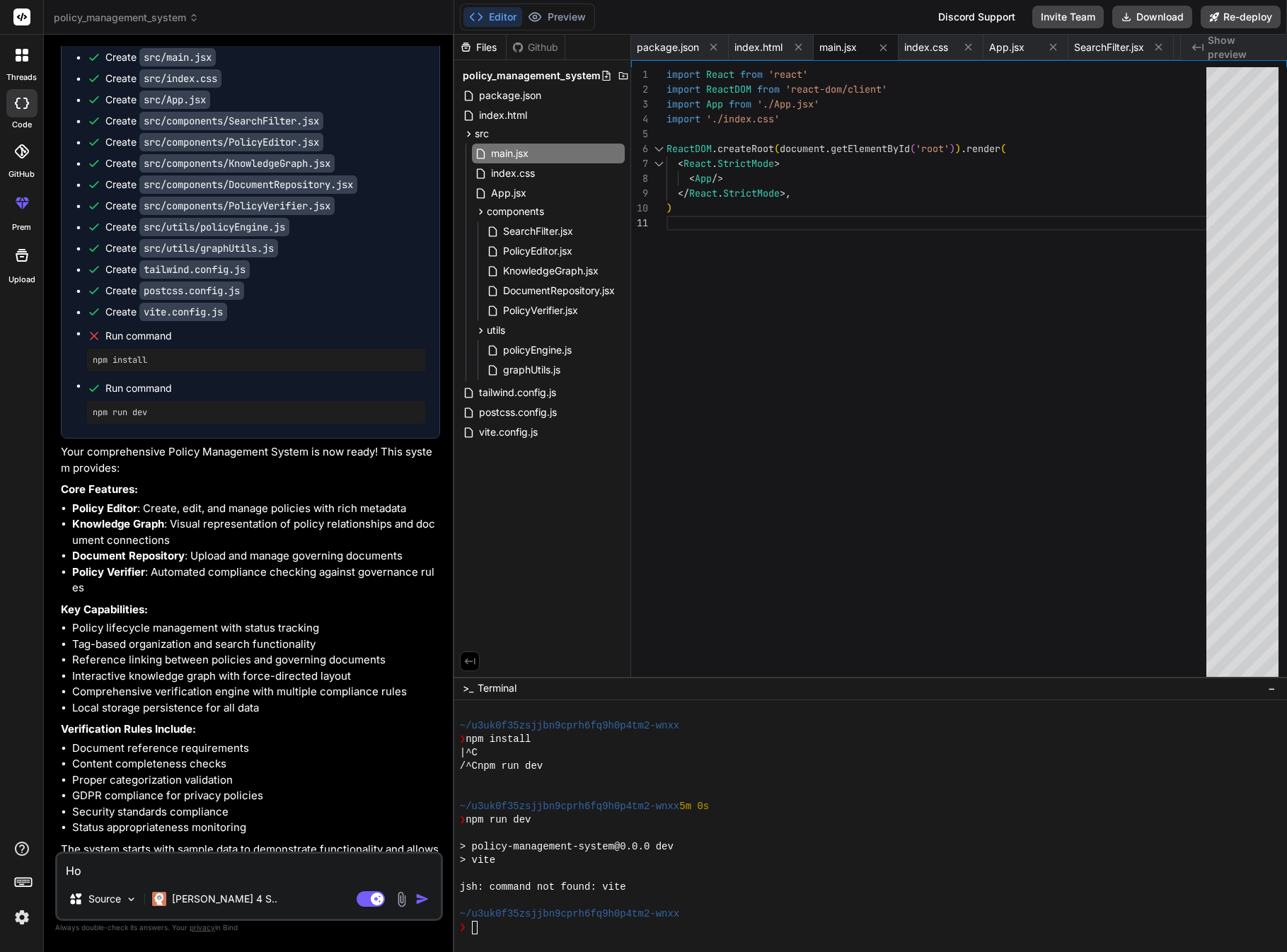
type textarea "x"
type textarea "How"
type textarea "x"
type textarea "How"
type textarea "x"
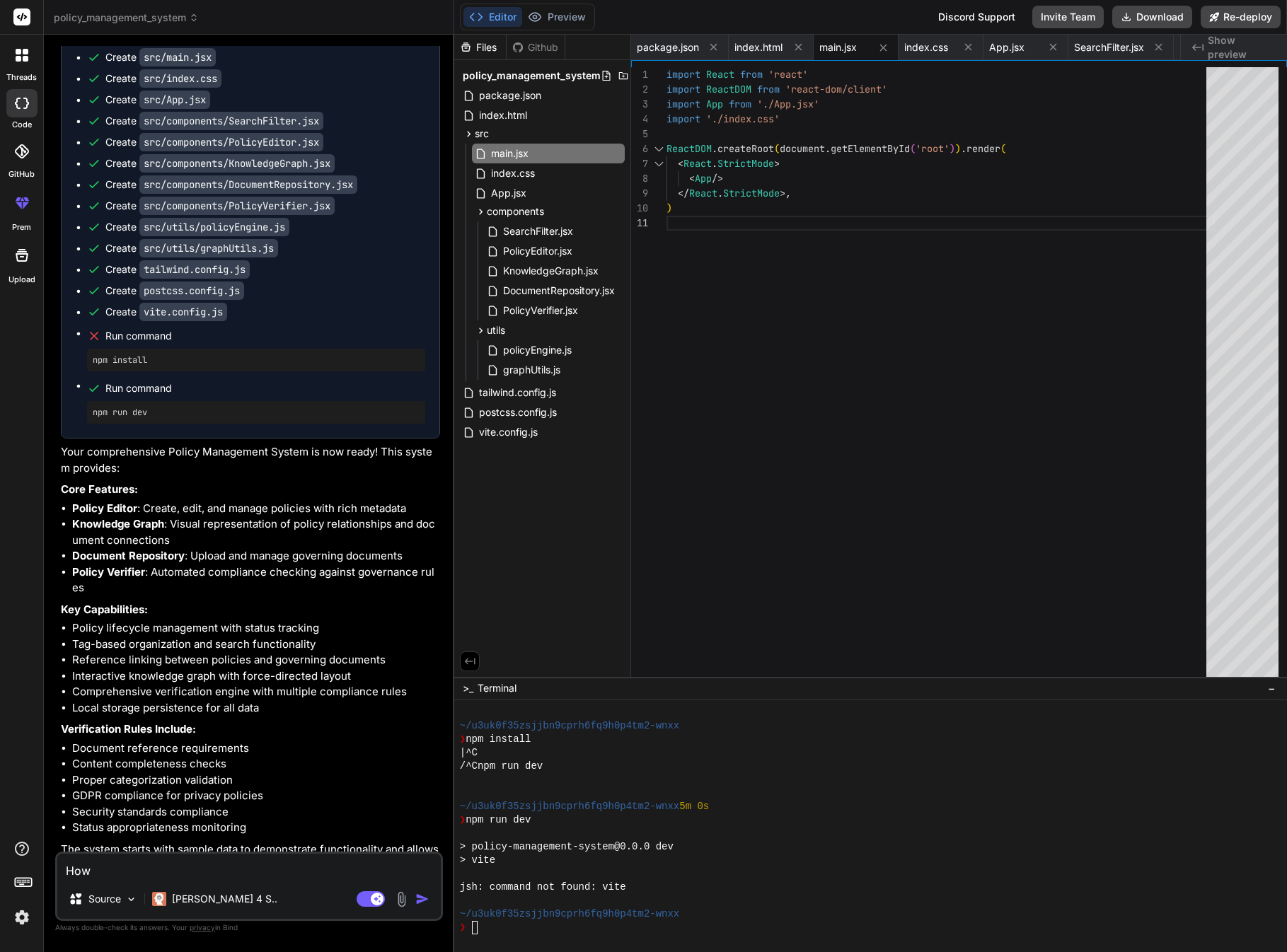
type textarea "How c"
type textarea "x"
type textarea "How ca"
type textarea "x"
type textarea "How can"
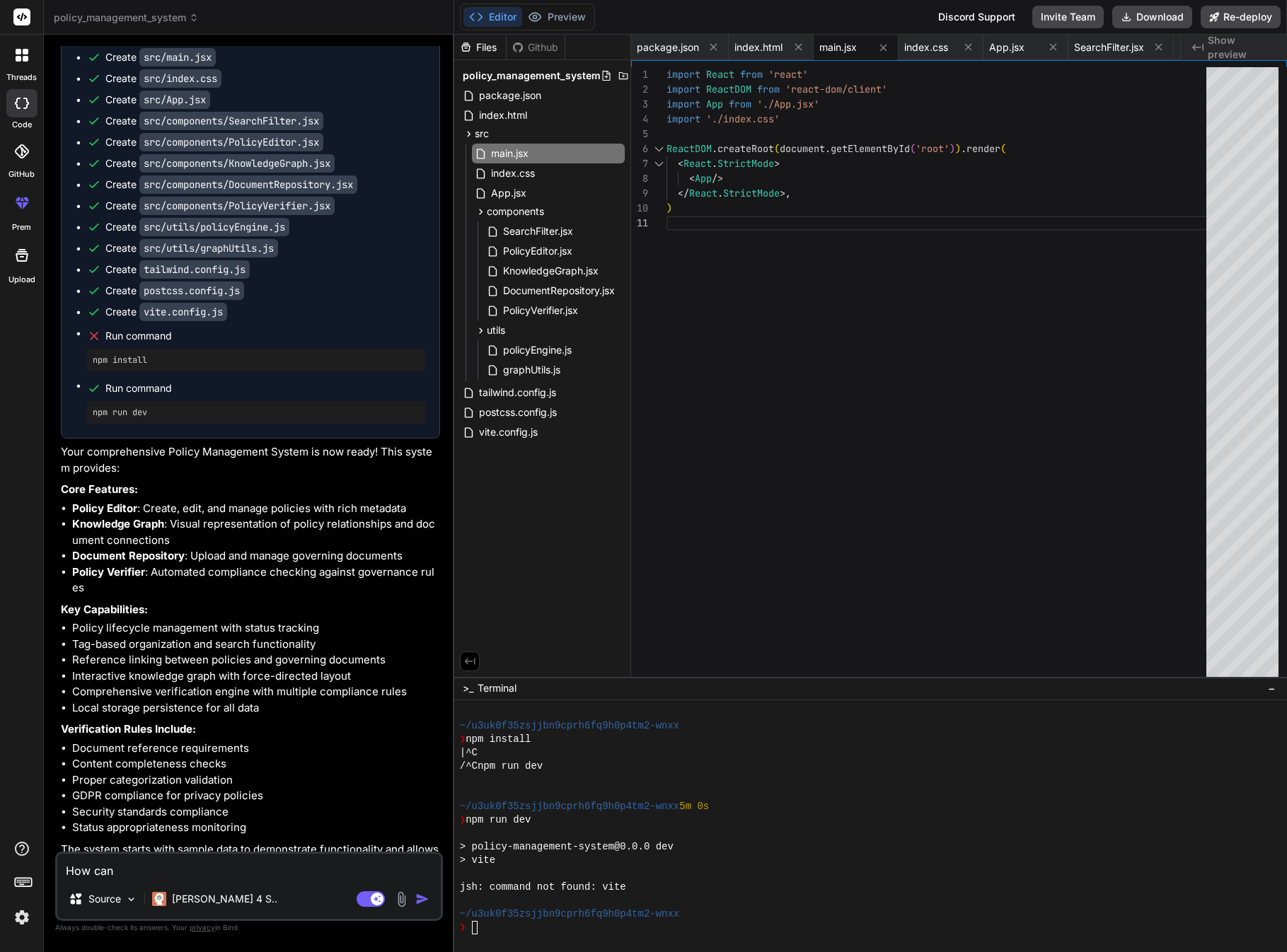
type textarea "x"
type textarea "How can"
type textarea "x"
type textarea "How can I"
type textarea "x"
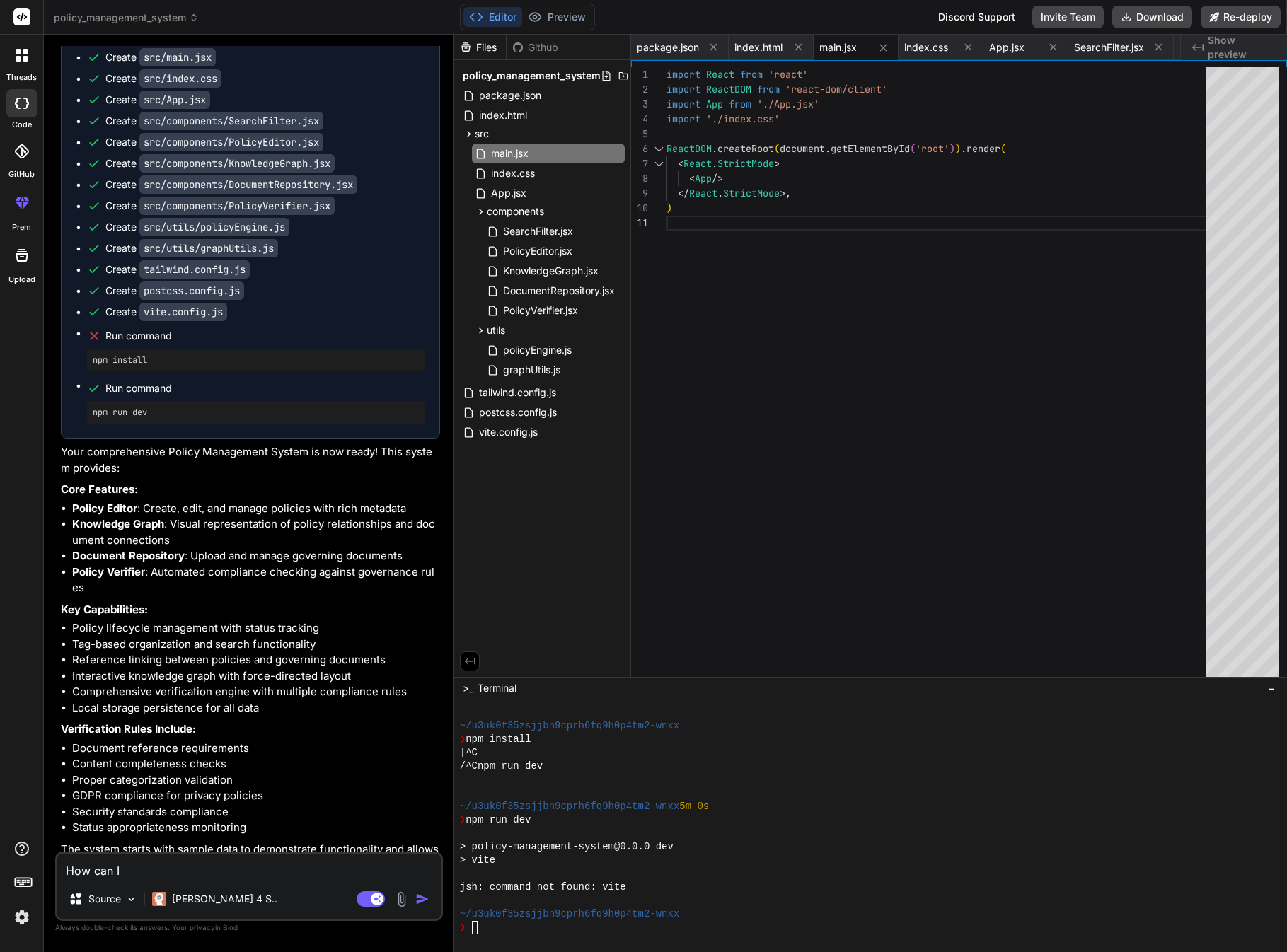
type textarea "How can I"
type textarea "x"
type textarea "How can I s"
type textarea "x"
type textarea "How can I se"
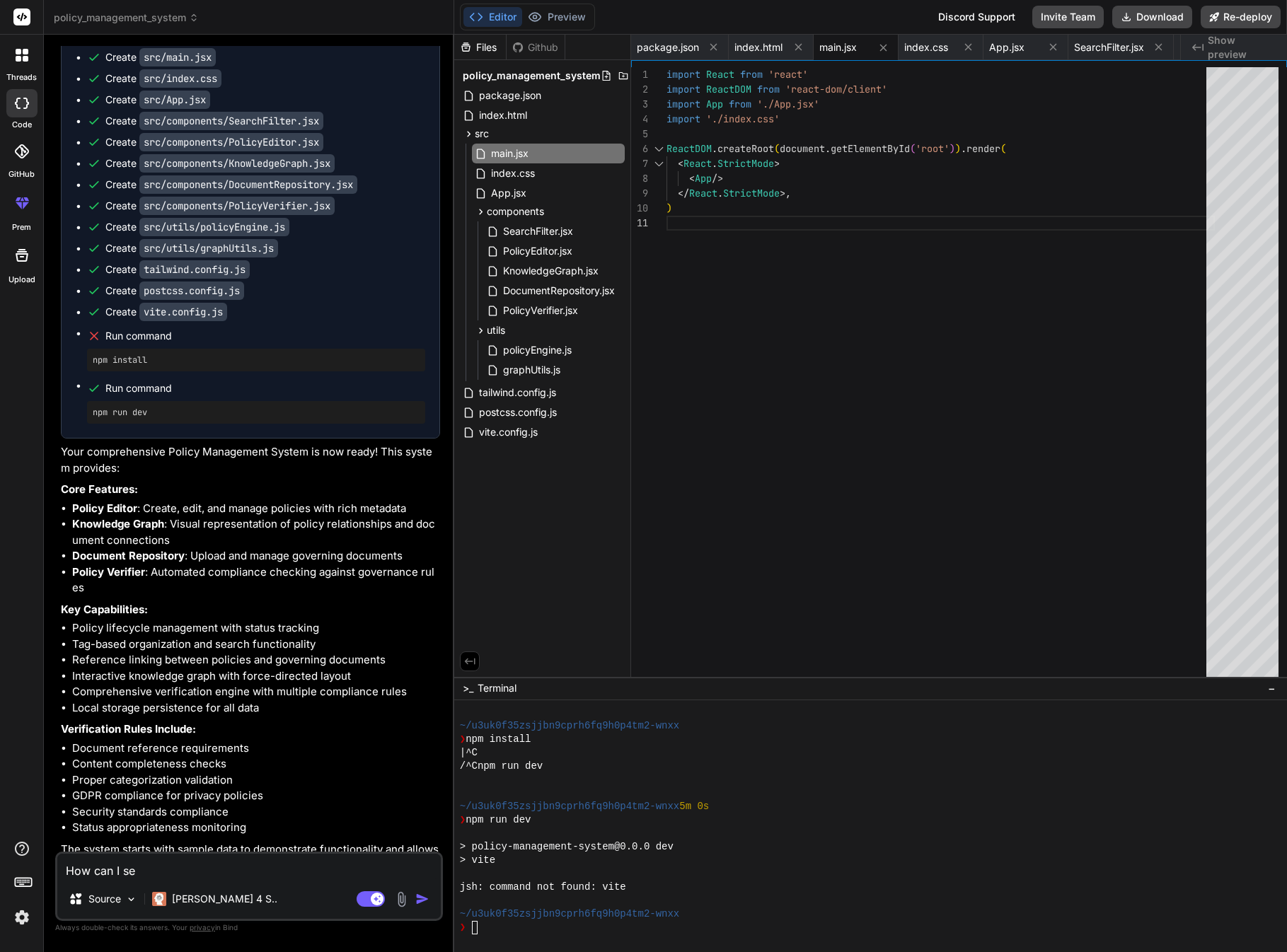
type textarea "x"
type textarea "How can I see"
type textarea "x"
type textarea "How can I see"
type textarea "x"
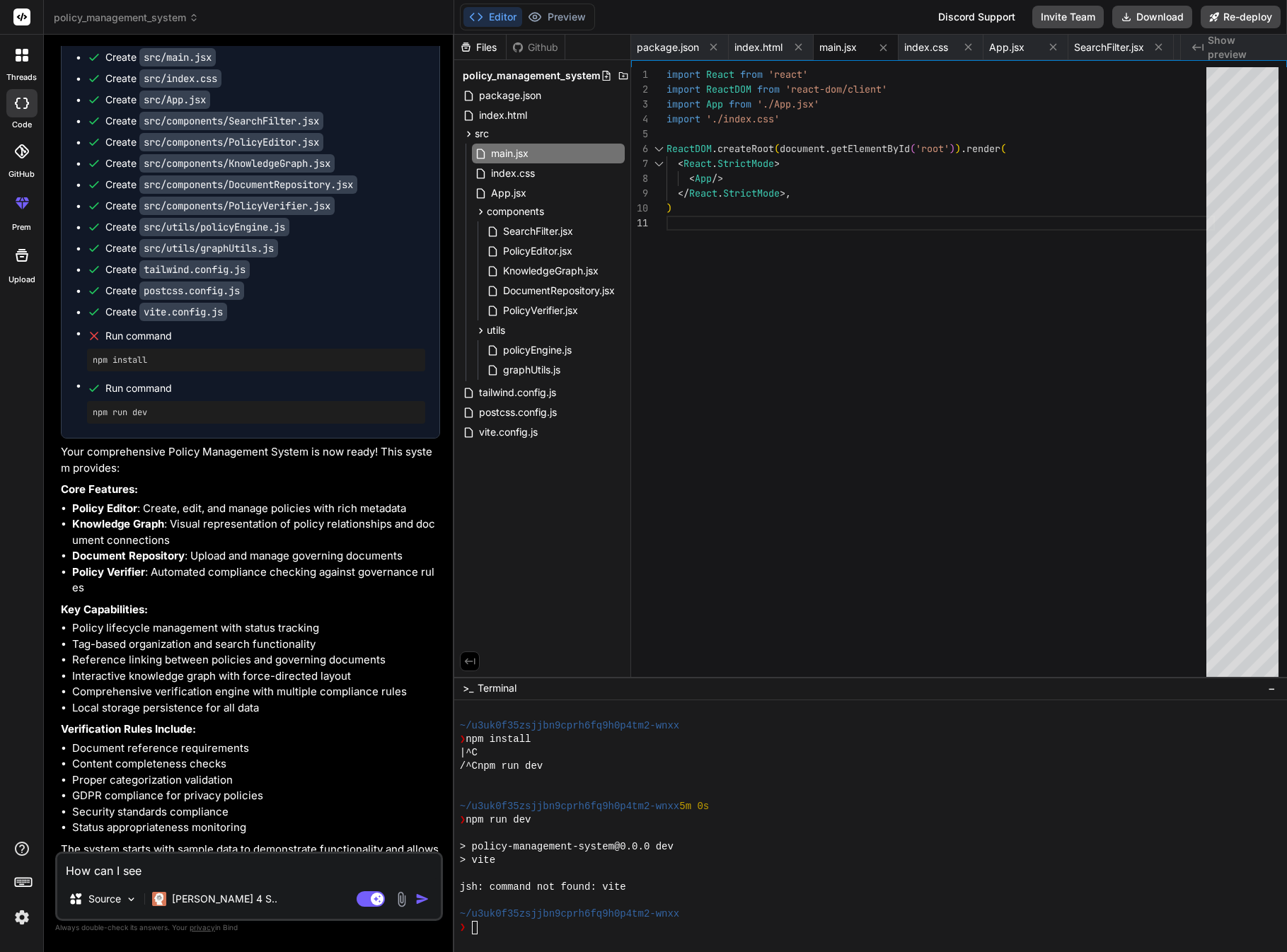
type textarea "How can I see a"
type textarea "x"
type textarea "How can I see a"
type textarea "x"
type textarea "How can I see a p"
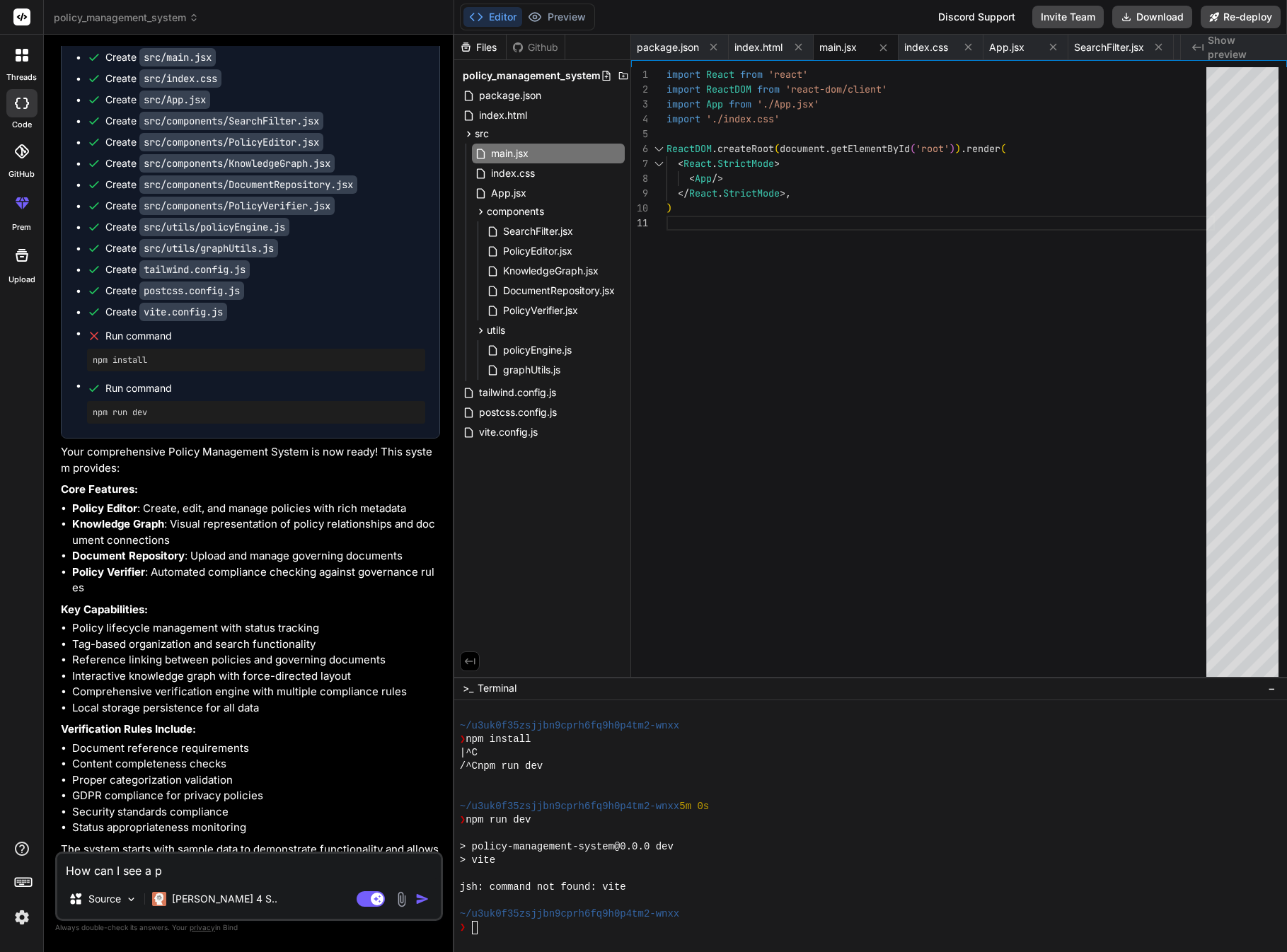
type textarea "x"
type textarea "How can I see a pr"
type textarea "x"
type textarea "How can I see a pri"
type textarea "x"
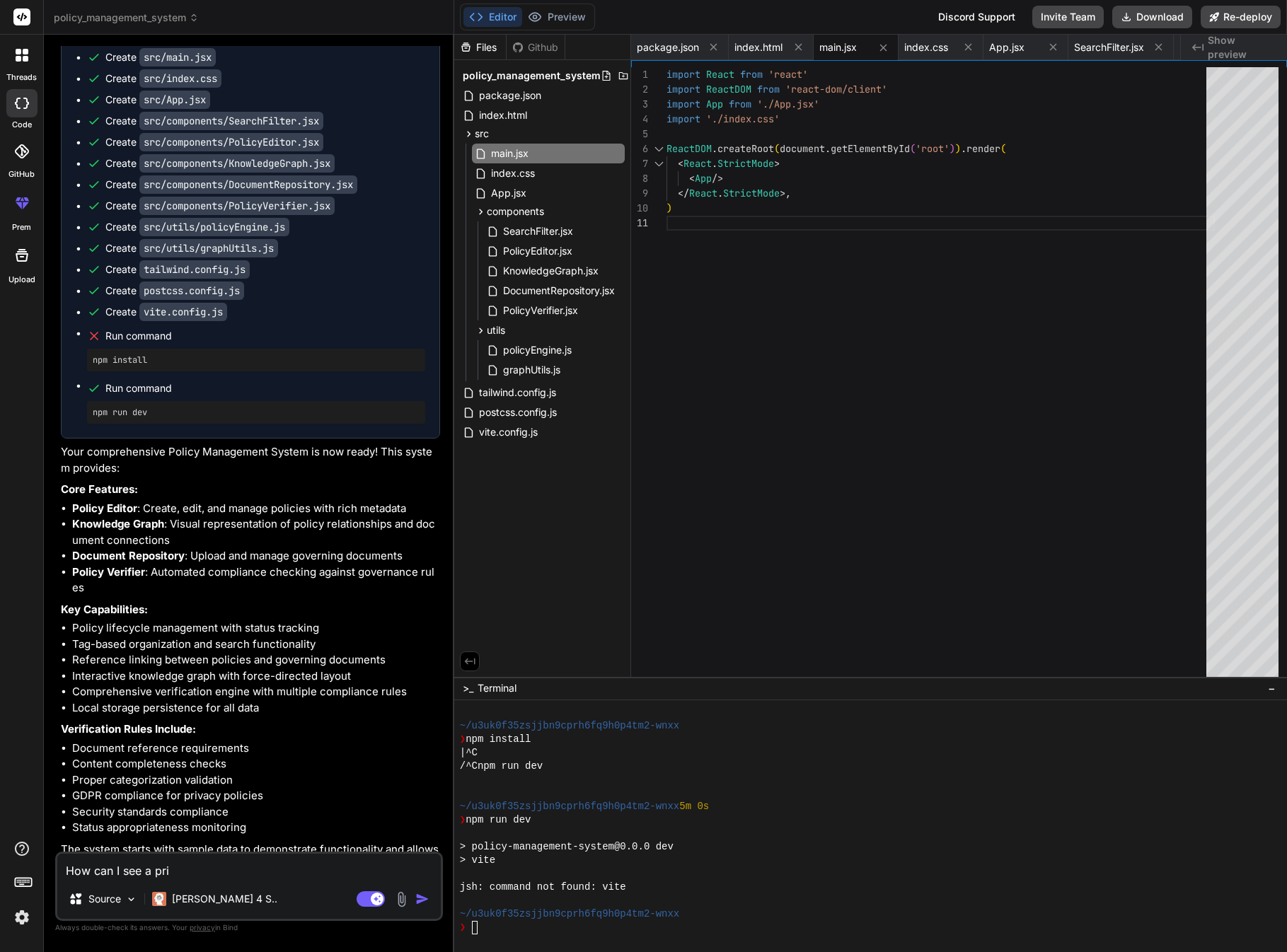
type textarea "How can I see a pr"
type textarea "x"
type textarea "How can I see a pre"
type textarea "x"
type textarea "How can I see a prev"
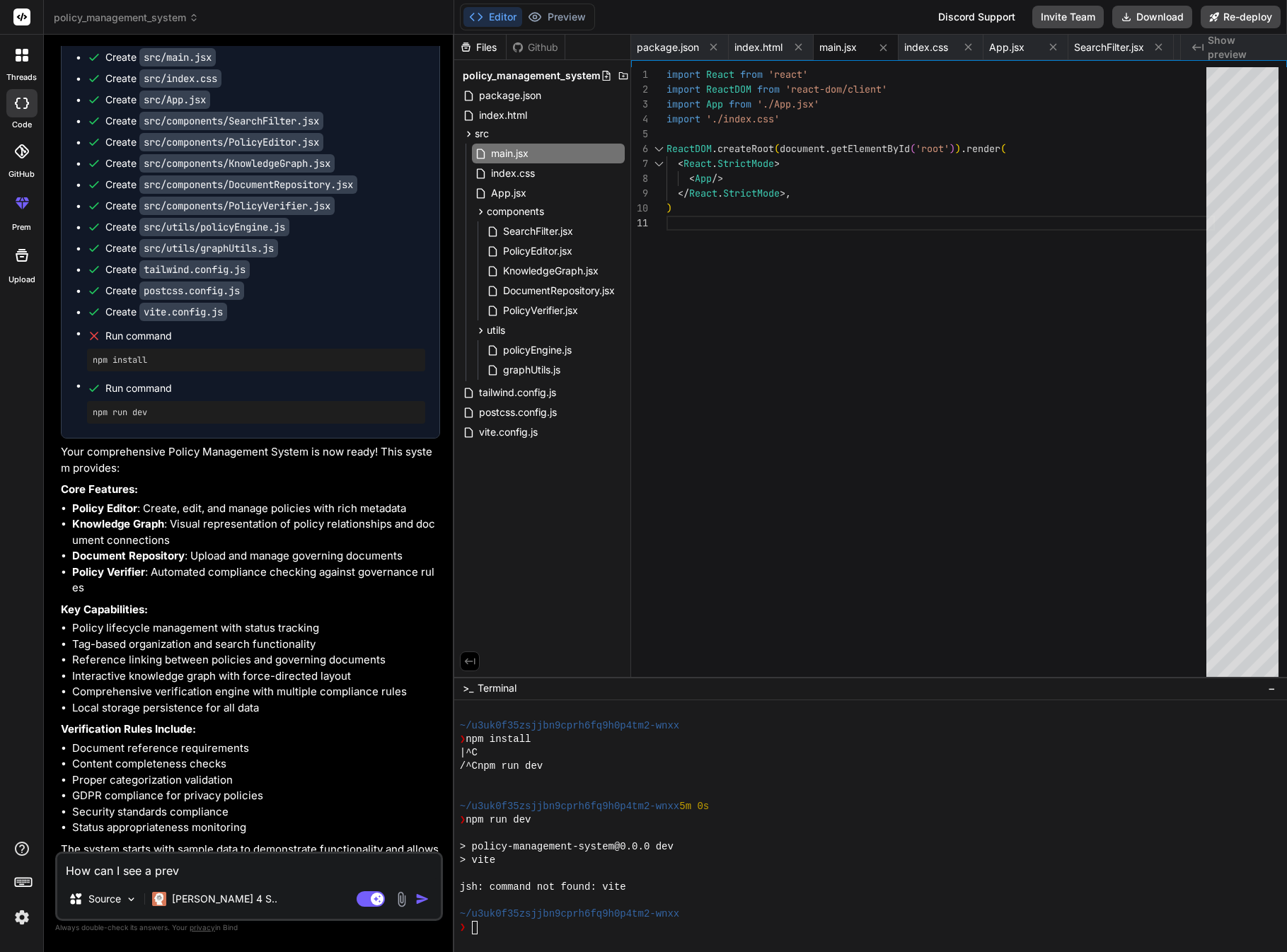
type textarea "x"
type textarea "How can I see a previ"
type textarea "x"
type textarea "How can I see a previe"
type textarea "x"
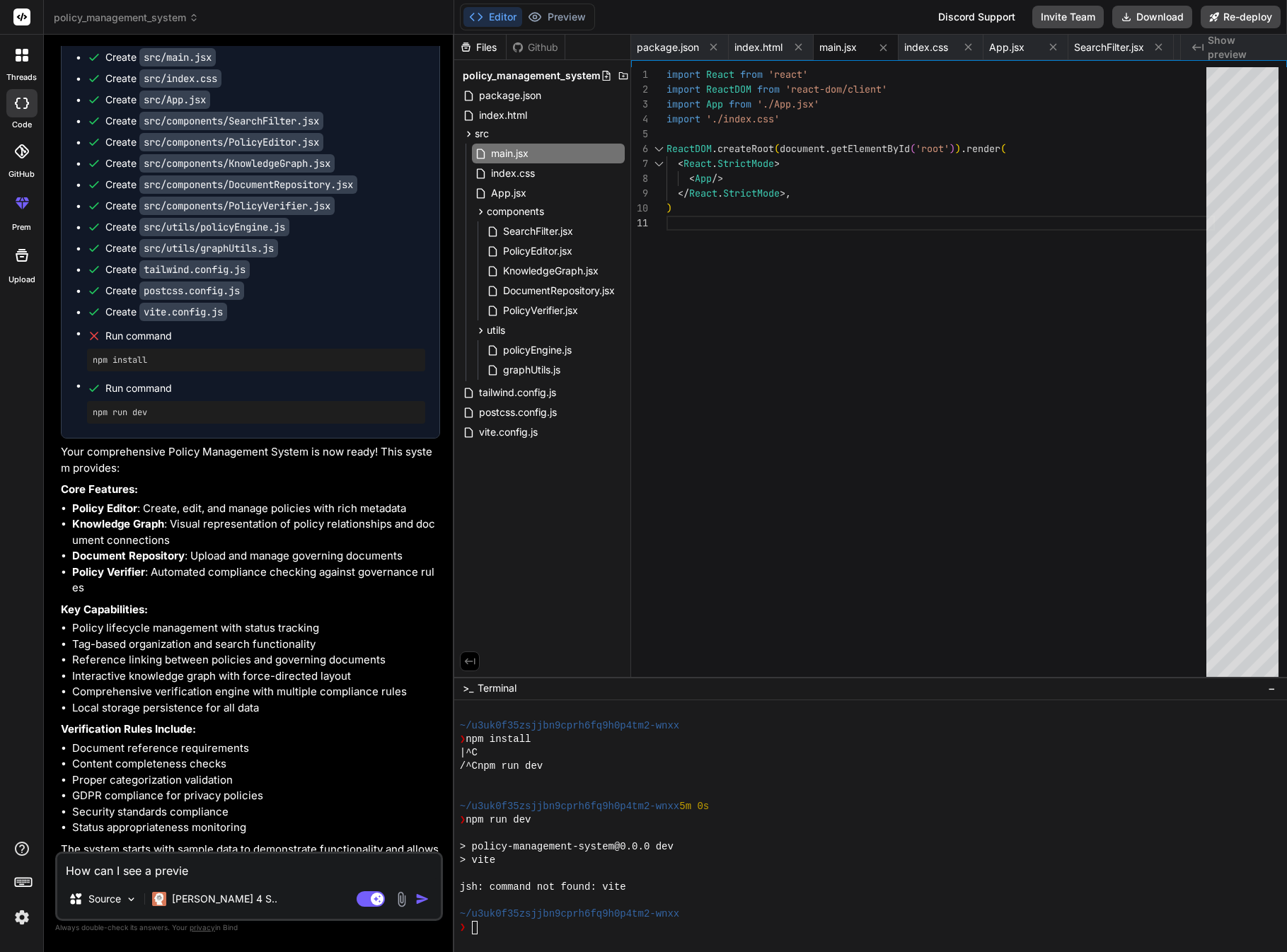
type textarea "How can I see a preview"
type textarea "x"
type textarea "How can I see a preview"
type textarea "x"
type textarea "How can I see a preview o"
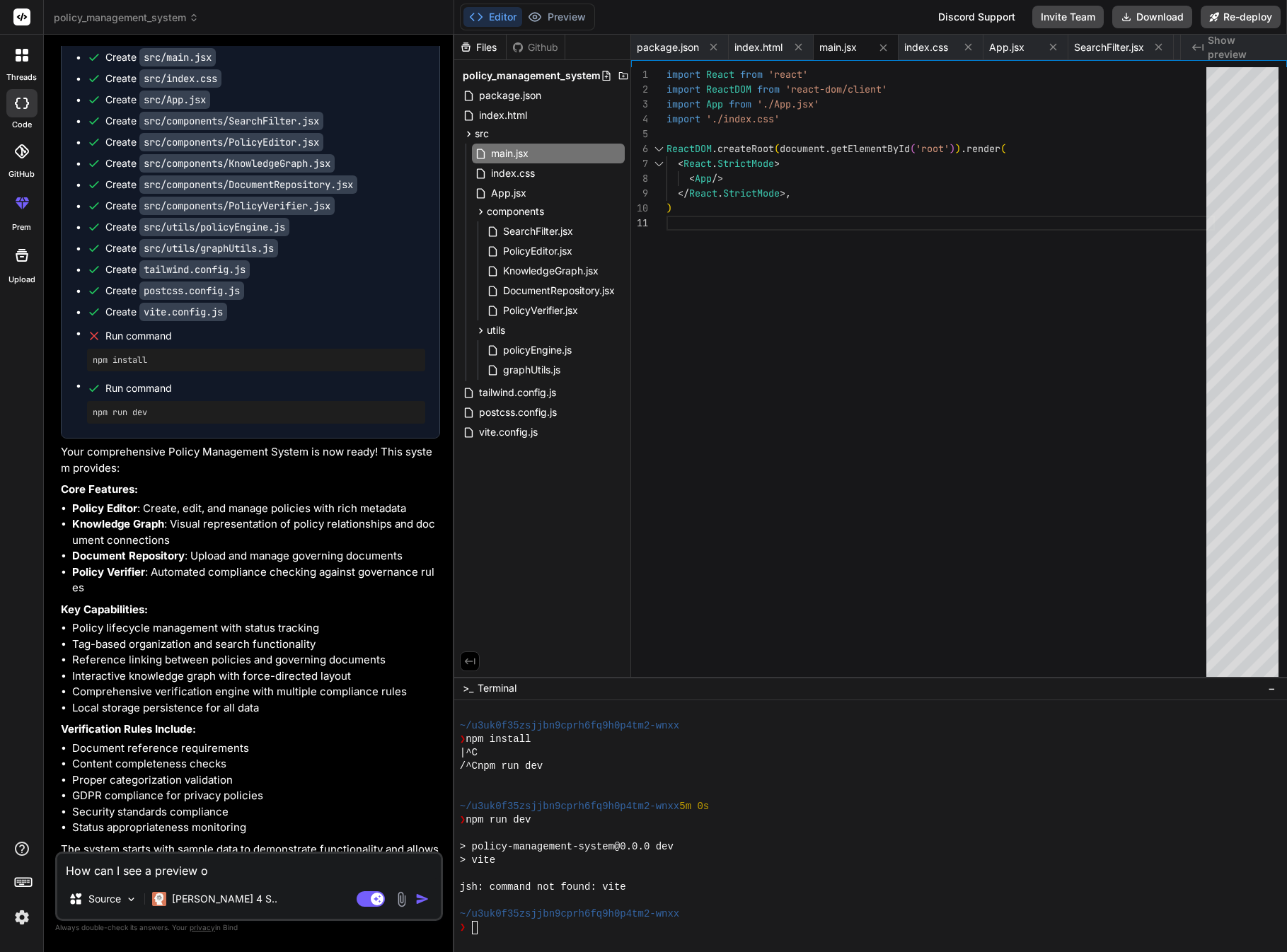
type textarea "x"
type textarea "How can I see a preview of"
type textarea "x"
type textarea "How can I see a preview of"
type textarea "x"
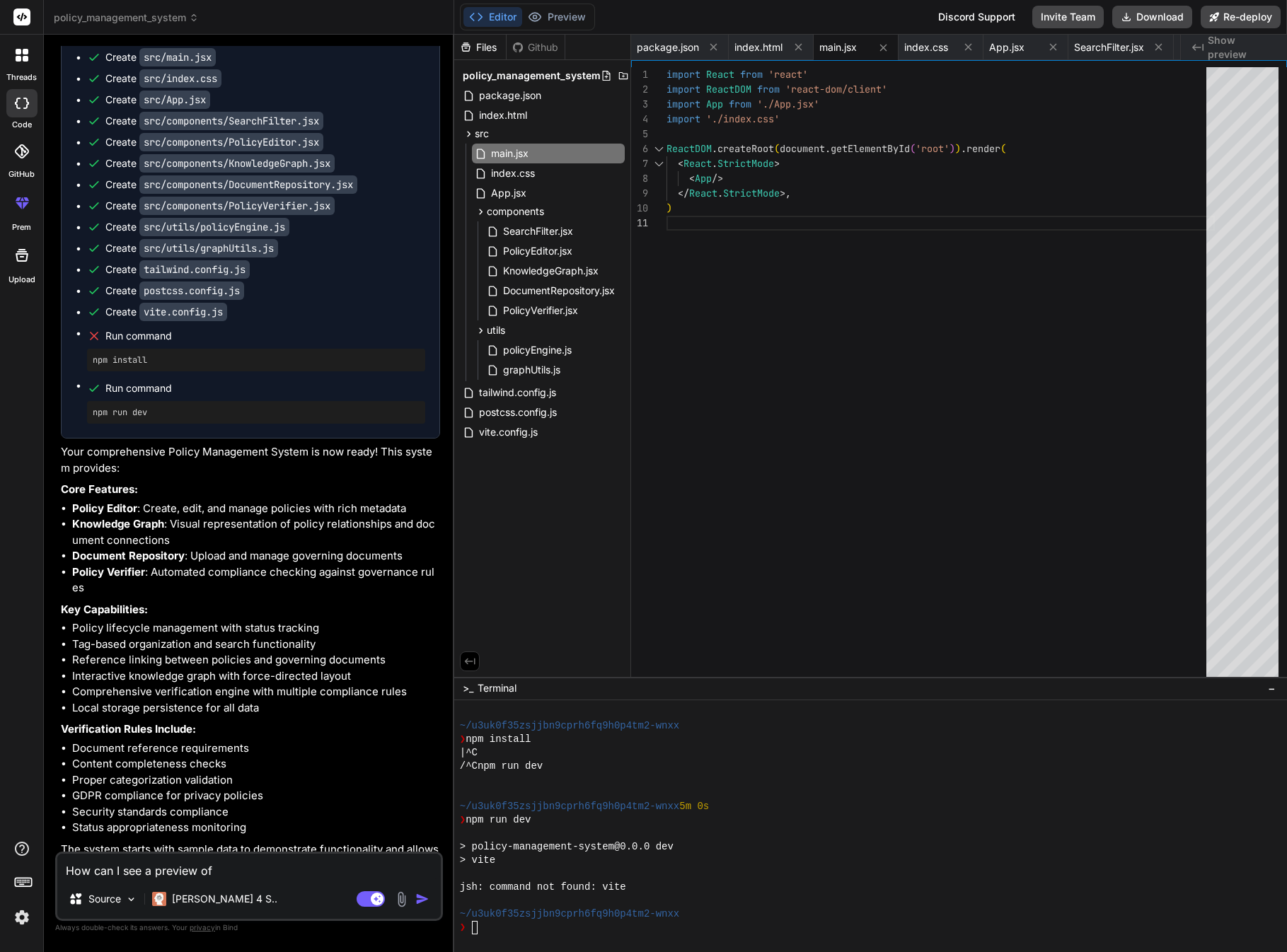
type textarea "How can I see a preview of u"
type textarea "x"
type textarea "How can I see a preview of ui"
type textarea "x"
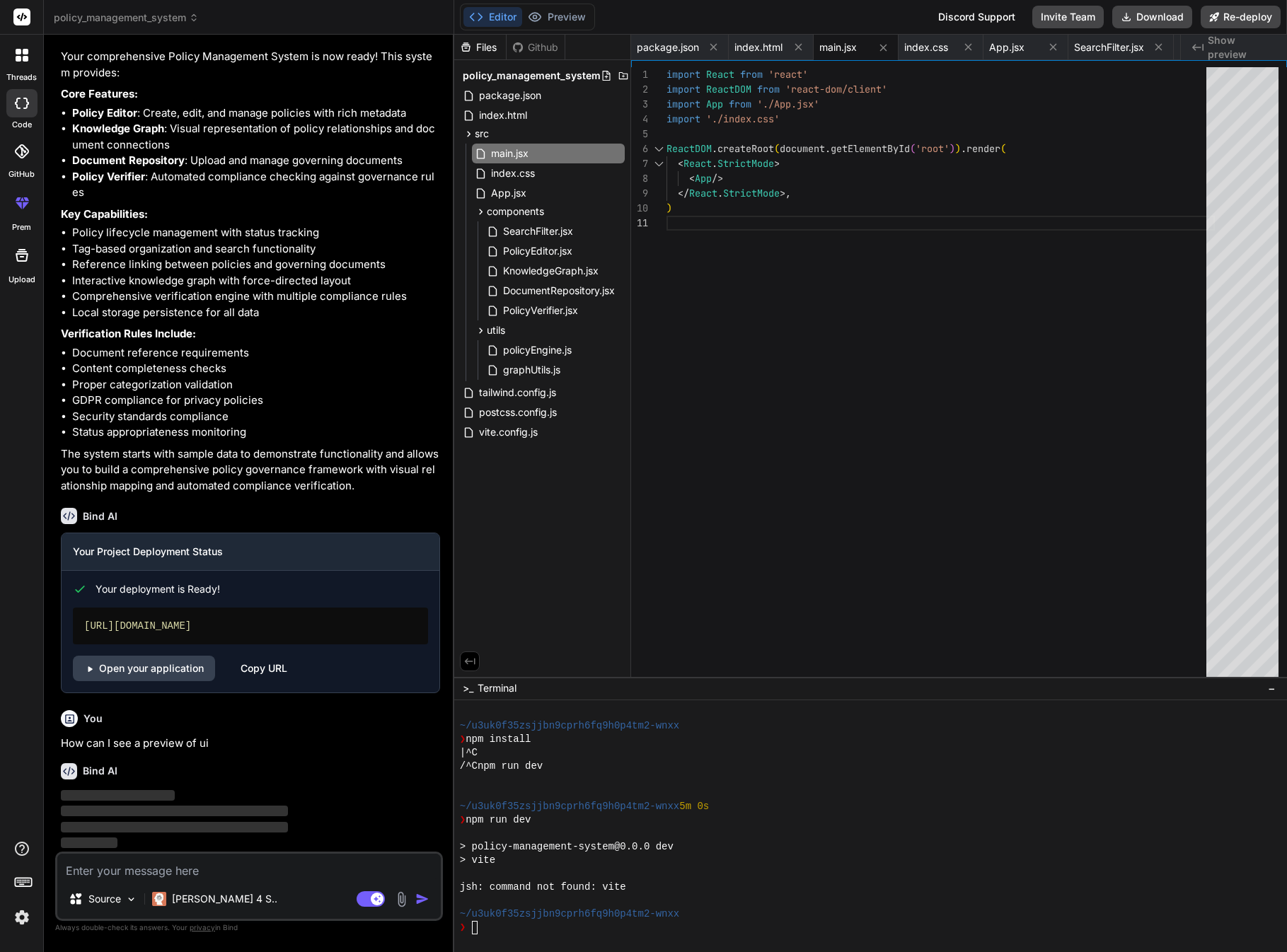
click at [143, 756] on textarea at bounding box center [248, 867] width 384 height 26
click at [163, 672] on link "Open your application" at bounding box center [143, 668] width 142 height 26
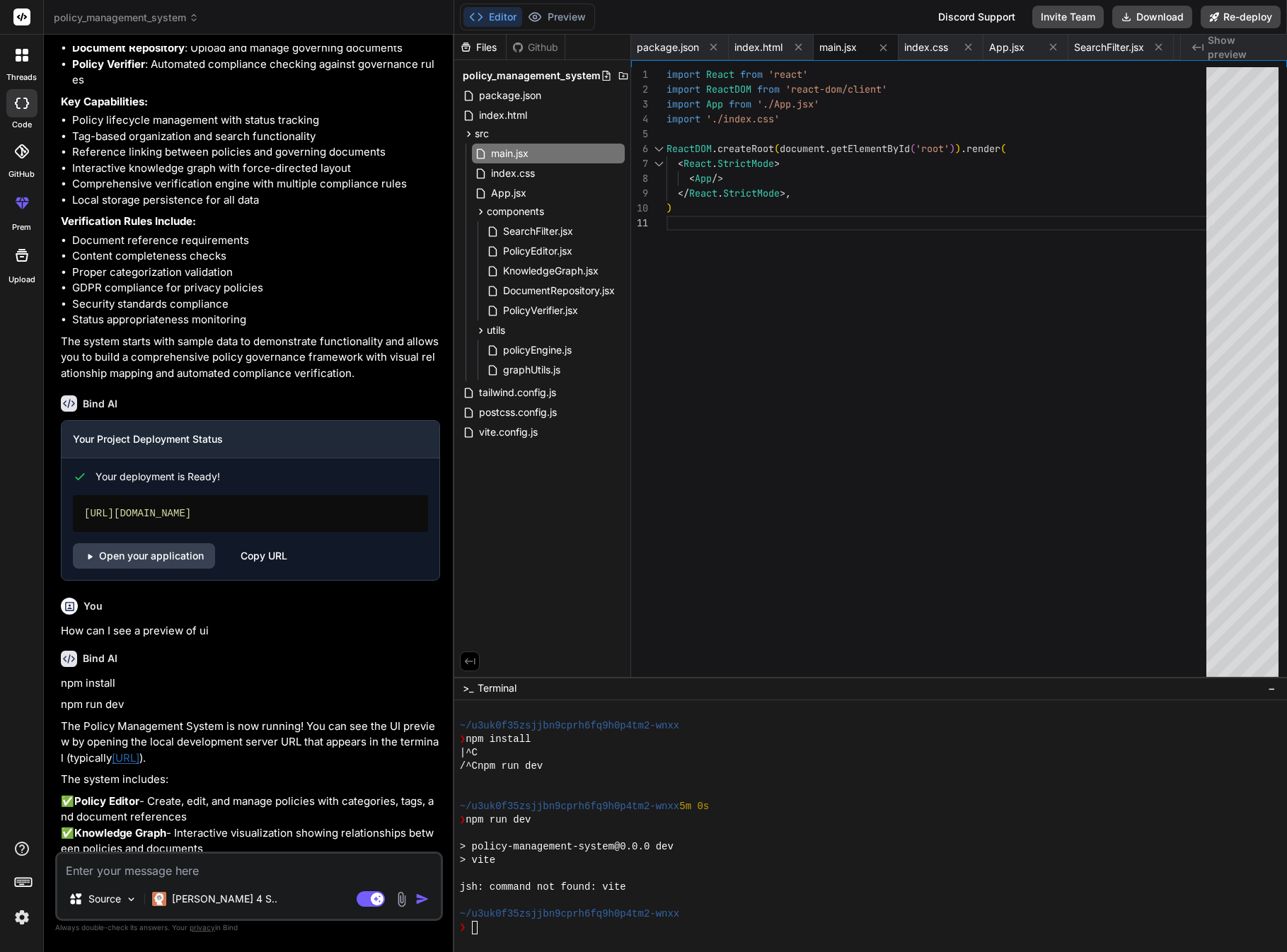
type textarea "x"
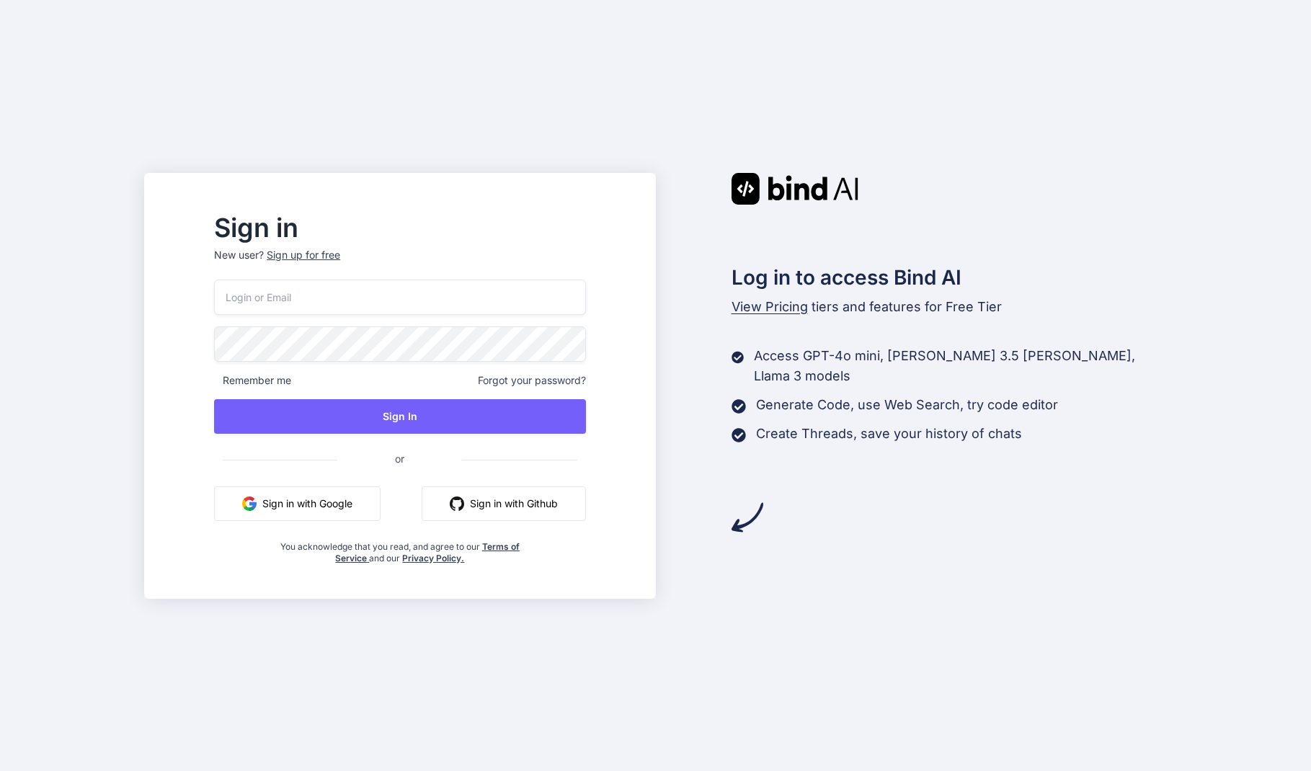
click at [333, 509] on button "Sign in with Google" at bounding box center [297, 503] width 166 height 35
